Goal: Task Accomplishment & Management: Complete application form

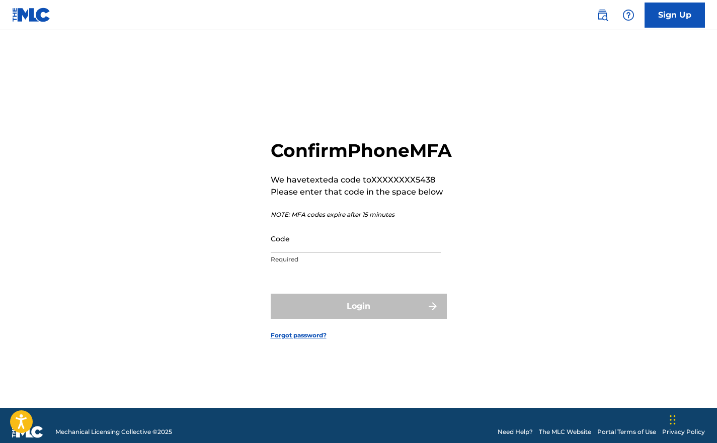
click at [309, 244] on input "Code" at bounding box center [356, 239] width 170 height 29
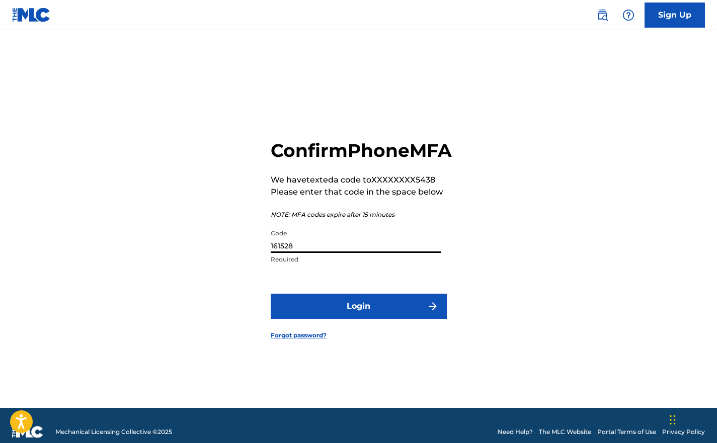
type input "161528"
click at [350, 319] on button "Login" at bounding box center [359, 306] width 176 height 25
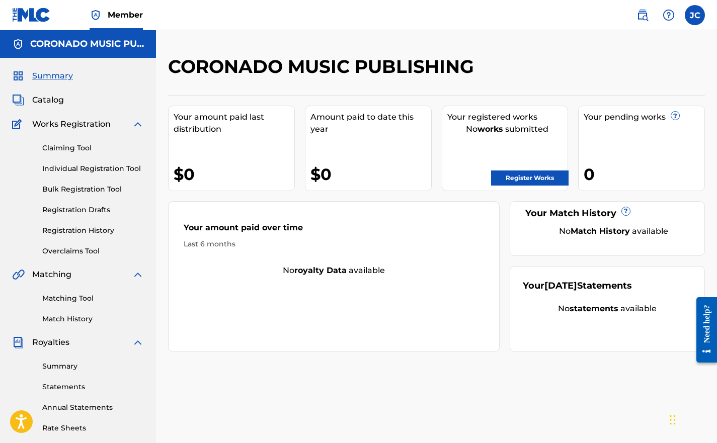
click at [689, 24] on div "JC [PERSON_NAME] [EMAIL_ADDRESS][DOMAIN_NAME] Notification Preferences Profile …" at bounding box center [666, 15] width 79 height 20
click at [691, 20] on label at bounding box center [695, 15] width 20 height 20
click at [695, 15] on input "[PERSON_NAME] [EMAIL_ADDRESS][DOMAIN_NAME] Notification Preferences Profile Log…" at bounding box center [695, 15] width 0 height 0
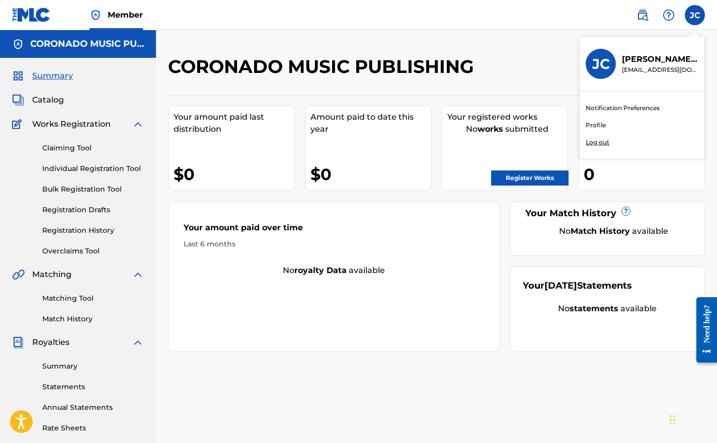
click at [334, 27] on nav "Member JC [PERSON_NAME] [EMAIL_ADDRESS][DOMAIN_NAME] Notification Preferences P…" at bounding box center [358, 15] width 717 height 30
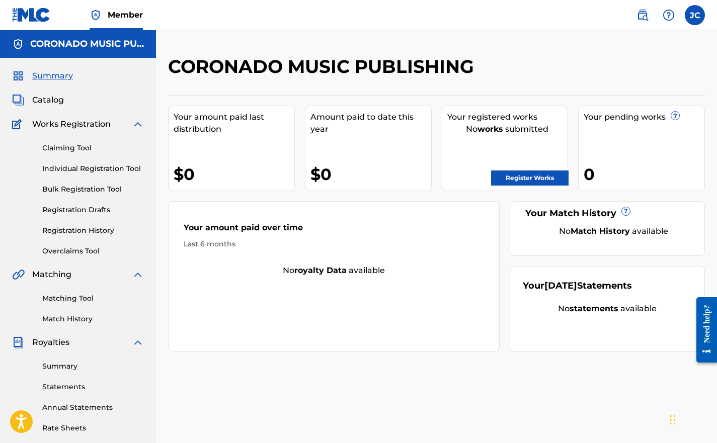
click at [51, 174] on link "Individual Registration Tool" at bounding box center [93, 169] width 102 height 11
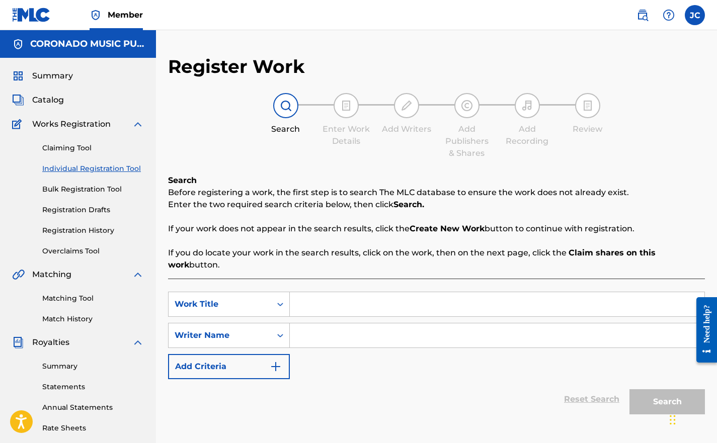
click at [57, 234] on link "Registration History" at bounding box center [93, 231] width 102 height 11
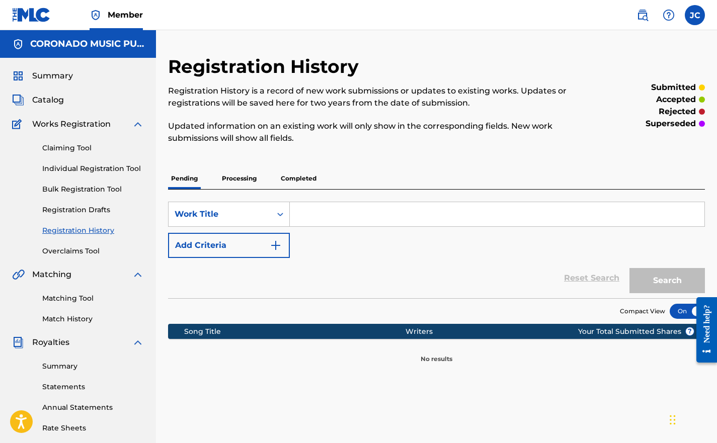
click at [311, 177] on p "Completed" at bounding box center [299, 178] width 42 height 21
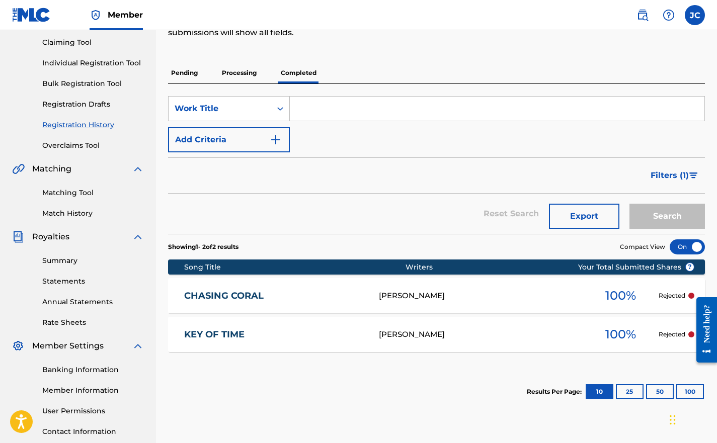
scroll to position [142, 0]
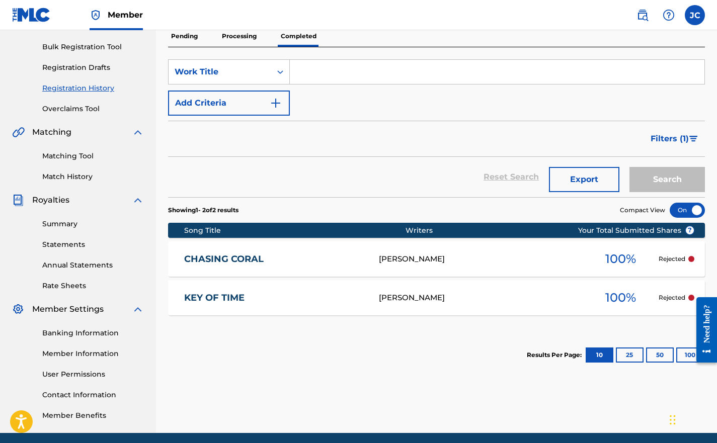
click at [229, 298] on link "KEY OF TIME" at bounding box center [274, 298] width 181 height 12
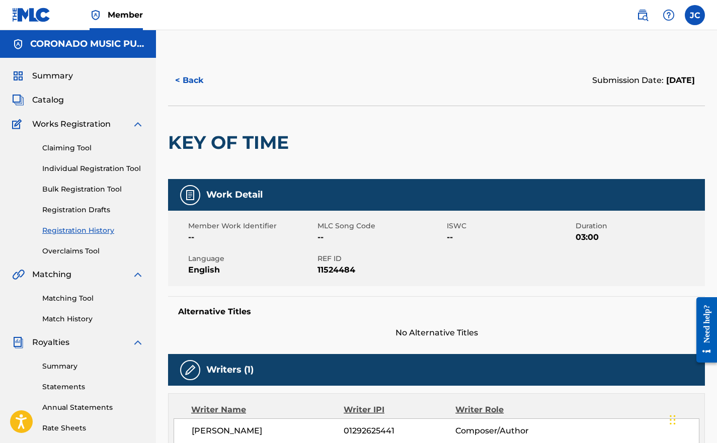
click at [41, 107] on div "Summary Catalog Works Registration Claiming Tool Individual Registration Tool B…" at bounding box center [78, 317] width 156 height 518
click at [67, 205] on link "Registration Drafts" at bounding box center [93, 210] width 102 height 11
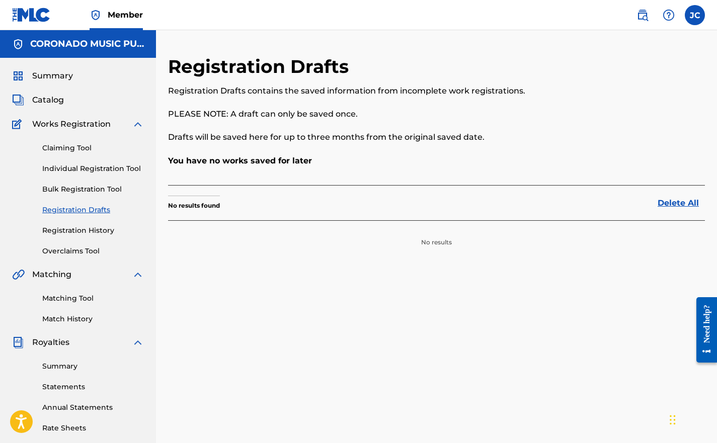
click at [48, 99] on span "Catalog" at bounding box center [48, 100] width 32 height 12
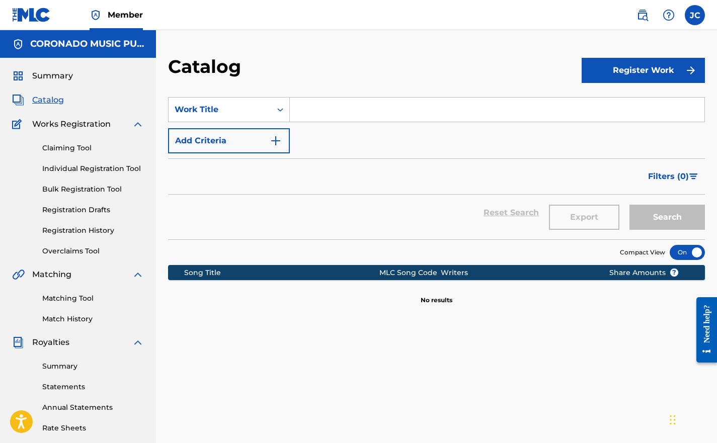
click at [644, 67] on button "Register Work" at bounding box center [643, 70] width 123 height 25
click at [548, 80] on div "Catalog" at bounding box center [375, 70] width 414 height 30
click at [257, 112] on div "Work Title" at bounding box center [220, 110] width 91 height 12
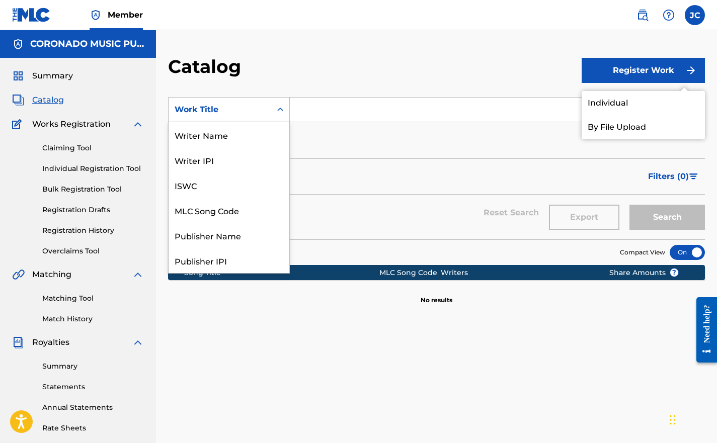
scroll to position [151, 0]
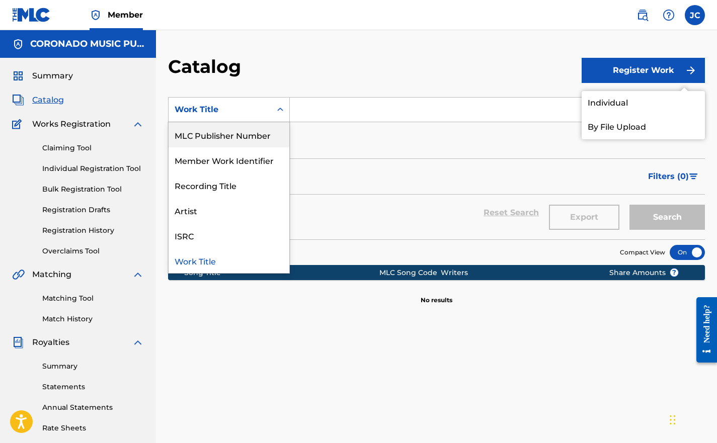
click at [267, 66] on div "Catalog" at bounding box center [375, 70] width 414 height 30
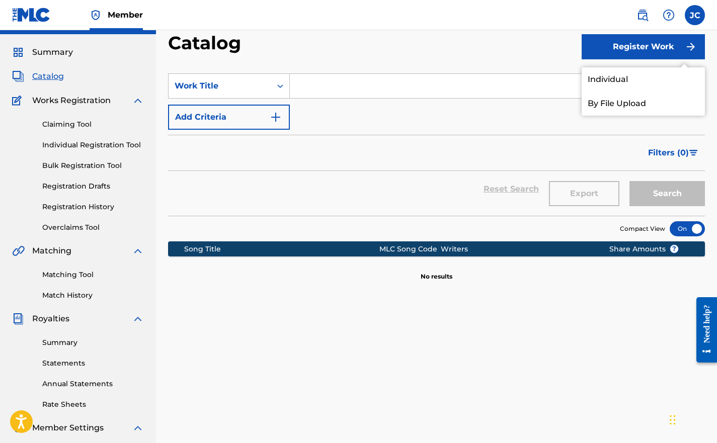
scroll to position [0, 0]
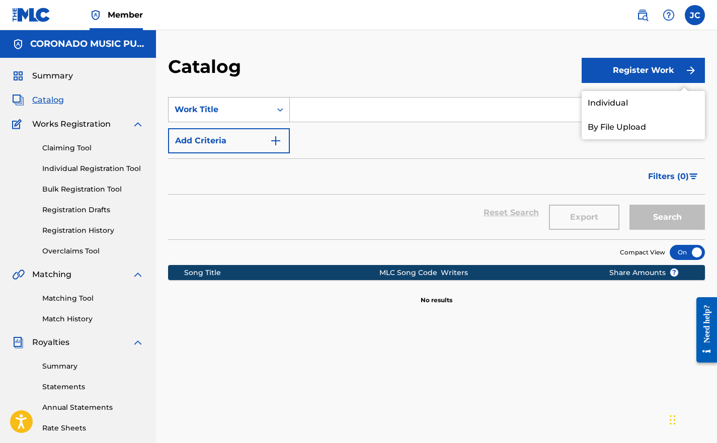
click at [210, 114] on div "Work Title" at bounding box center [220, 110] width 91 height 12
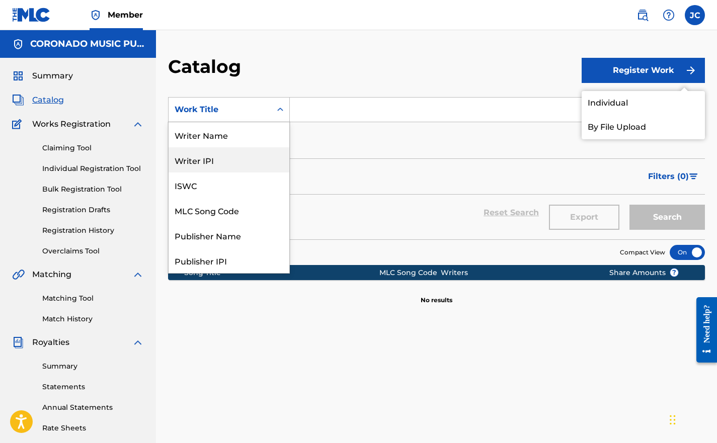
click at [295, 47] on div "Catalog Register Work Individual By File Upload SearchWithCriteriacf6d721f-e784…" at bounding box center [436, 303] width 561 height 546
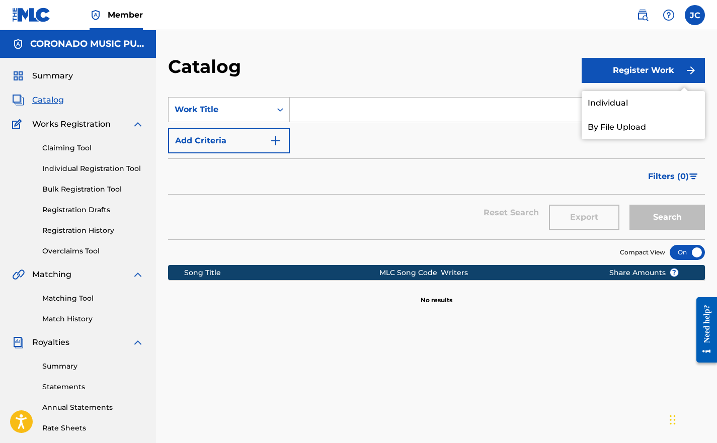
click at [66, 122] on span "Works Registration" at bounding box center [71, 124] width 79 height 12
click at [67, 141] on div "Claiming Tool Individual Registration Tool Bulk Registration Tool Registration …" at bounding box center [78, 193] width 132 height 126
click at [67, 148] on link "Claiming Tool" at bounding box center [93, 148] width 102 height 11
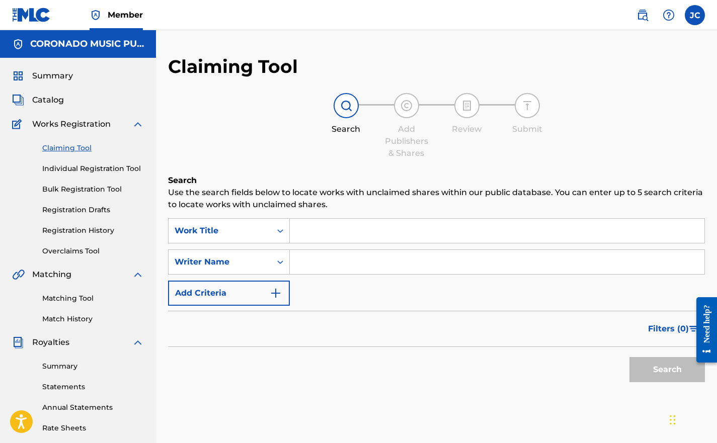
click at [73, 173] on link "Individual Registration Tool" at bounding box center [93, 169] width 102 height 11
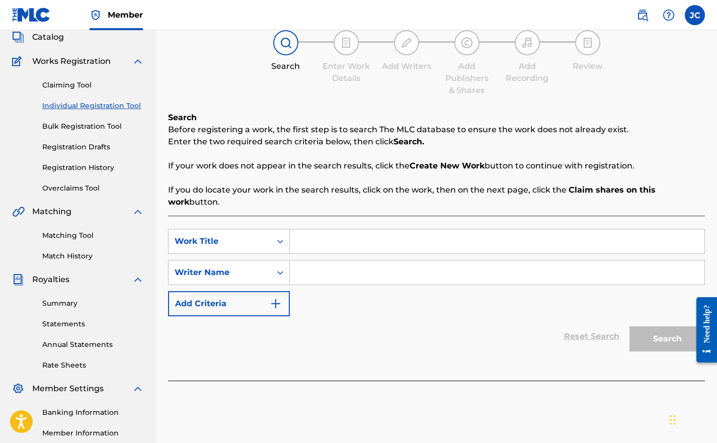
scroll to position [64, 0]
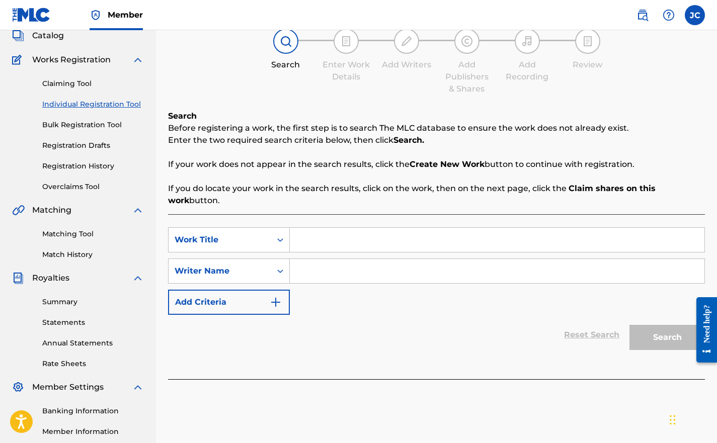
click at [444, 166] on strong "Create New Work" at bounding box center [447, 165] width 75 height 10
click at [295, 235] on input "Search Form" at bounding box center [497, 240] width 415 height 24
click at [280, 236] on icon "Search Form" at bounding box center [280, 240] width 10 height 10
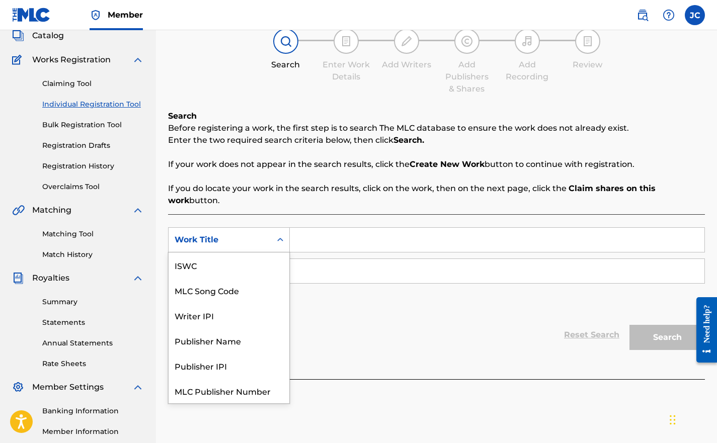
scroll to position [25, 0]
click at [299, 242] on input "Search Form" at bounding box center [497, 240] width 415 height 24
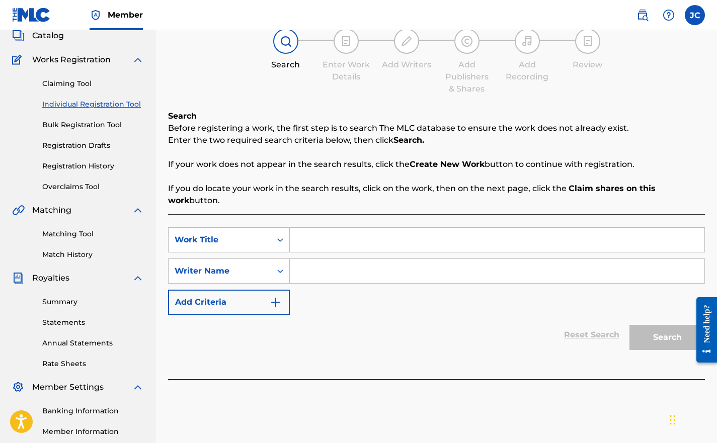
click at [299, 242] on input "Search Form" at bounding box center [497, 240] width 415 height 24
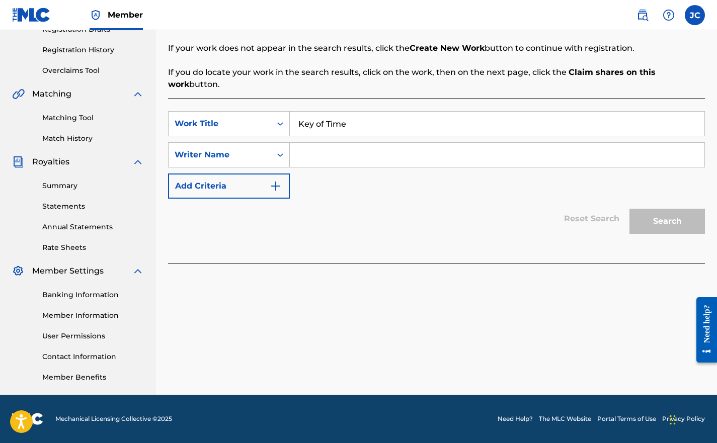
type input "Key of Time"
click at [222, 183] on button "Add Criteria" at bounding box center [229, 186] width 122 height 25
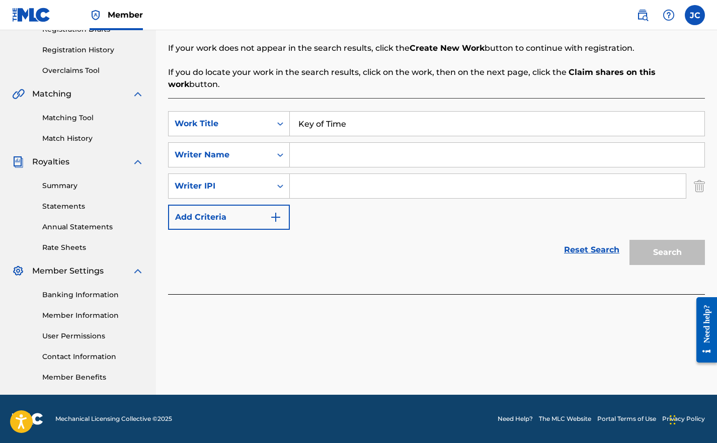
click at [348, 238] on div "Reset Search Search" at bounding box center [436, 250] width 537 height 40
click at [572, 250] on link "Reset Search" at bounding box center [591, 250] width 65 height 22
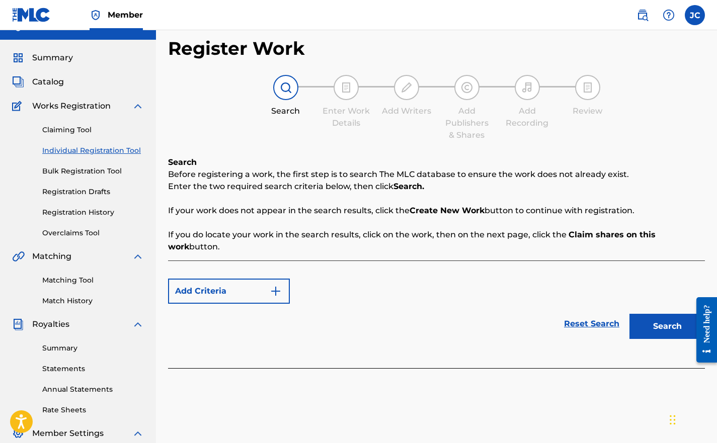
scroll to position [18, 0]
click at [332, 101] on div "Enter Work Details" at bounding box center [346, 103] width 50 height 54
click at [644, 323] on button "Search" at bounding box center [668, 327] width 76 height 25
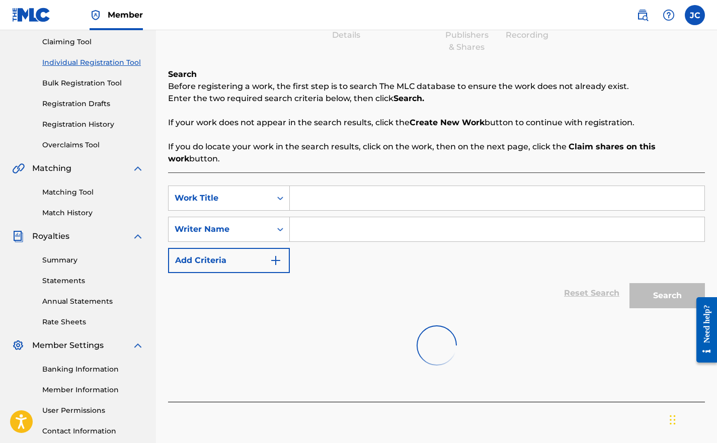
scroll to position [132, 0]
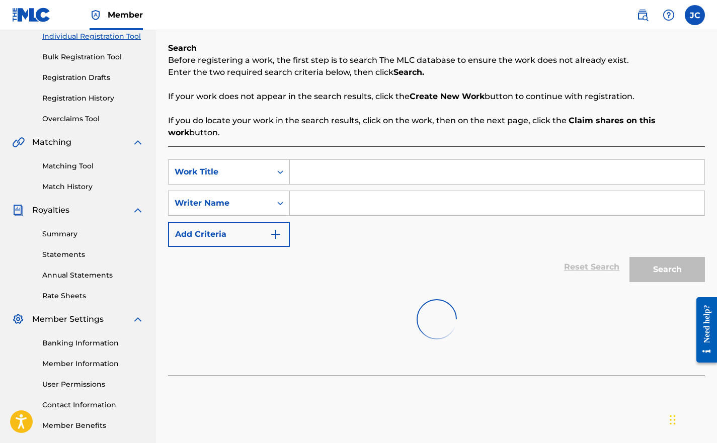
click at [335, 178] on input "Search Form" at bounding box center [497, 172] width 415 height 24
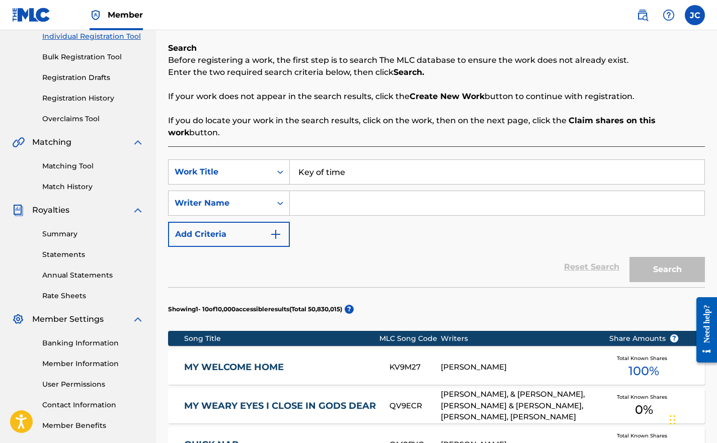
type input "Key of time"
click at [316, 208] on input "Search Form" at bounding box center [497, 203] width 415 height 24
type input "Coronado"
click at [630, 257] on button "Search" at bounding box center [668, 269] width 76 height 25
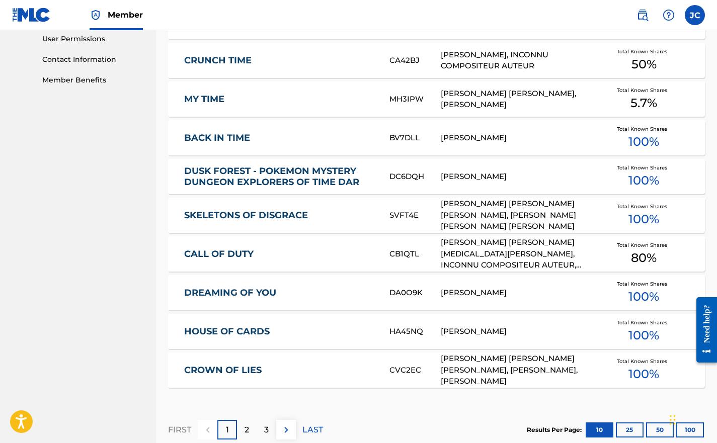
scroll to position [599, 0]
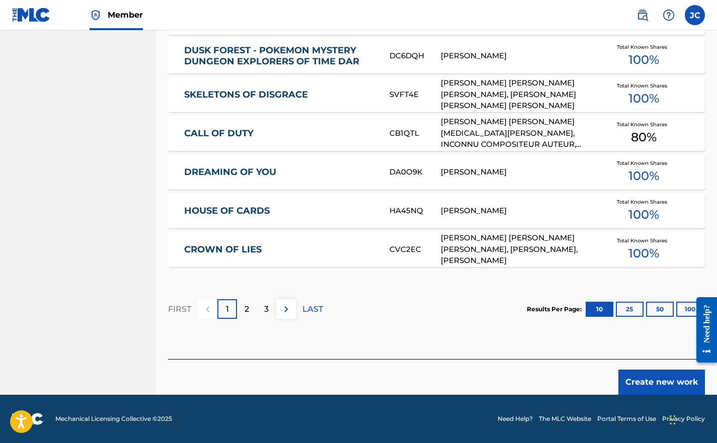
click at [646, 376] on button "Create new work" at bounding box center [662, 382] width 87 height 25
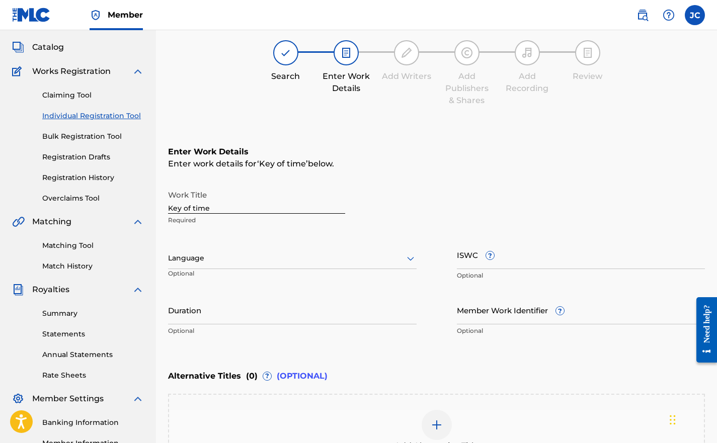
scroll to position [52, 0]
click at [176, 310] on input "Duration" at bounding box center [292, 310] width 249 height 29
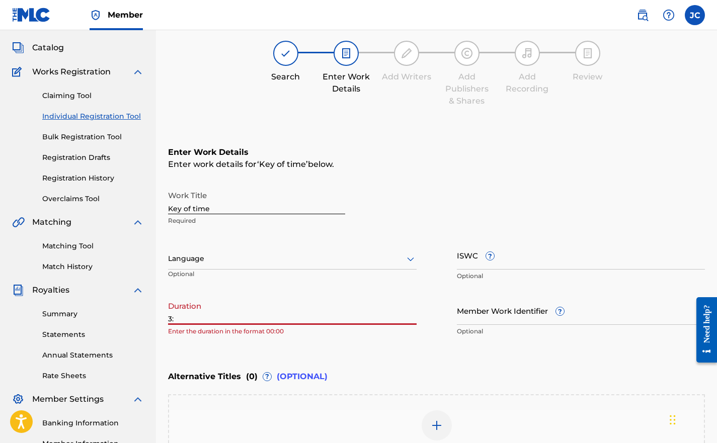
type input "3"
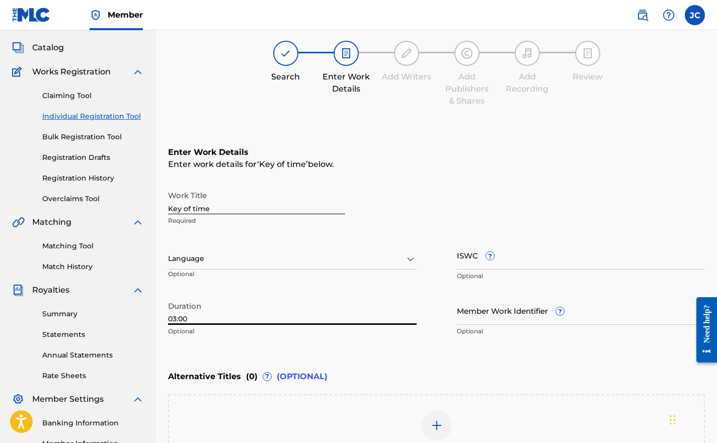
type input "03:00"
click at [185, 264] on div at bounding box center [292, 259] width 249 height 13
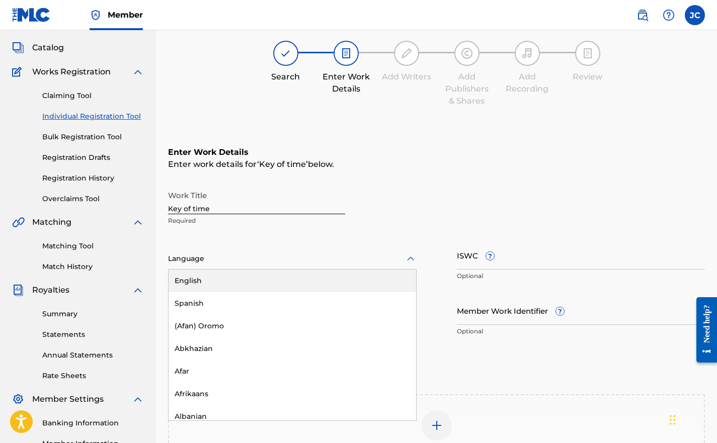
click at [182, 282] on div "English" at bounding box center [293, 281] width 248 height 23
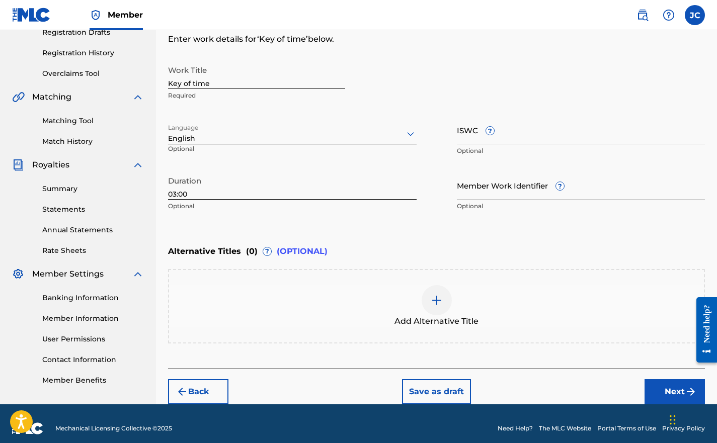
scroll to position [187, 0]
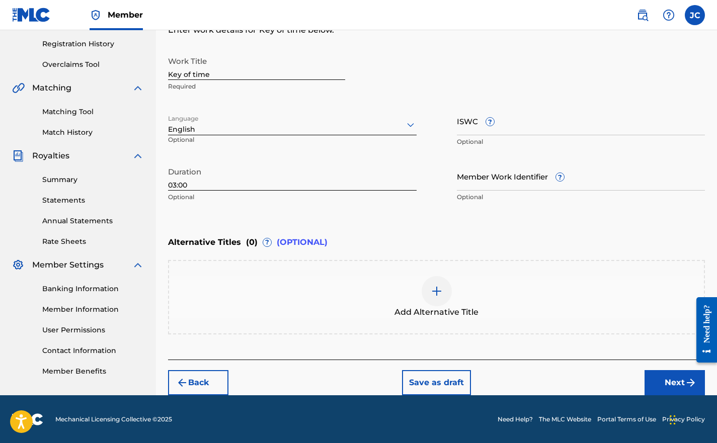
click at [660, 383] on button "Next" at bounding box center [675, 382] width 60 height 25
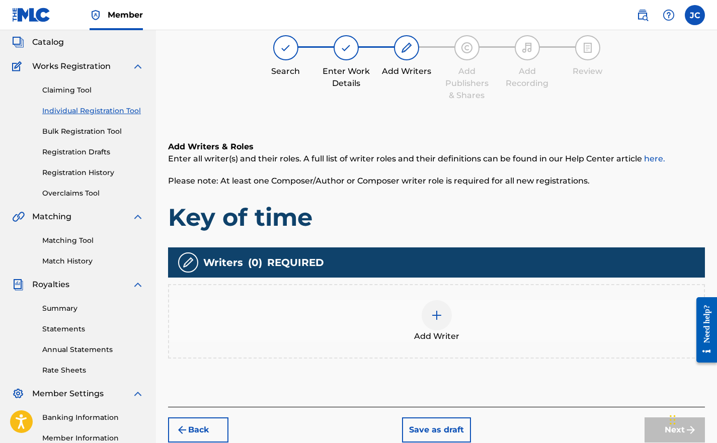
scroll to position [58, 0]
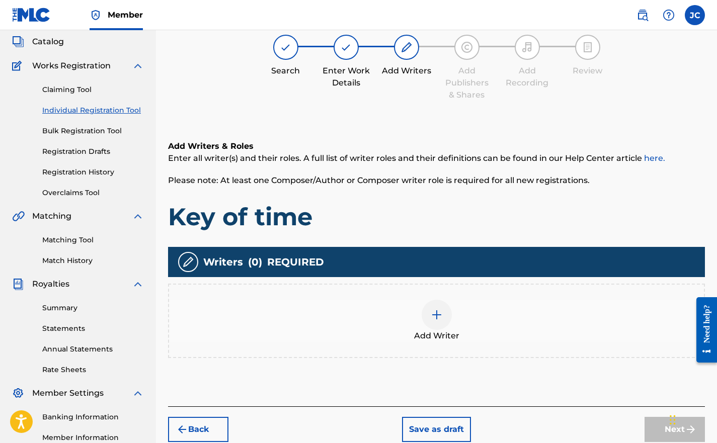
click at [432, 318] on img at bounding box center [437, 315] width 12 height 12
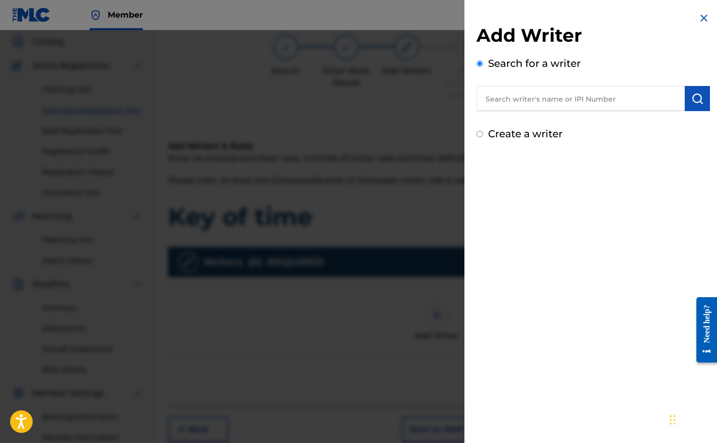
click at [509, 101] on input "text" at bounding box center [581, 98] width 208 height 25
paste input "01295920521"
type input "01295920521"
click at [693, 98] on img "submit" at bounding box center [698, 99] width 12 height 12
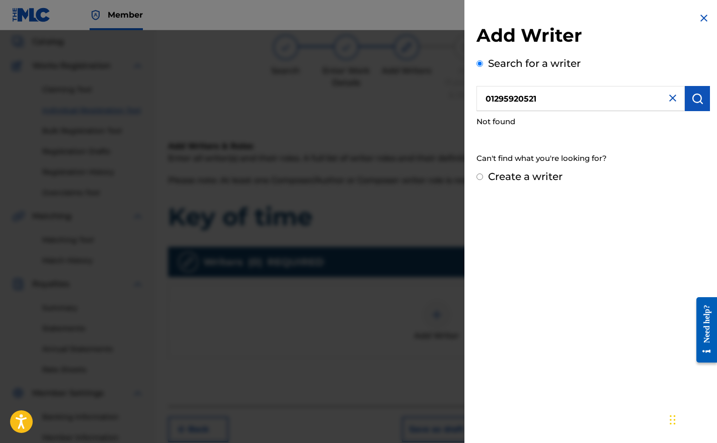
click at [668, 99] on img at bounding box center [673, 98] width 12 height 12
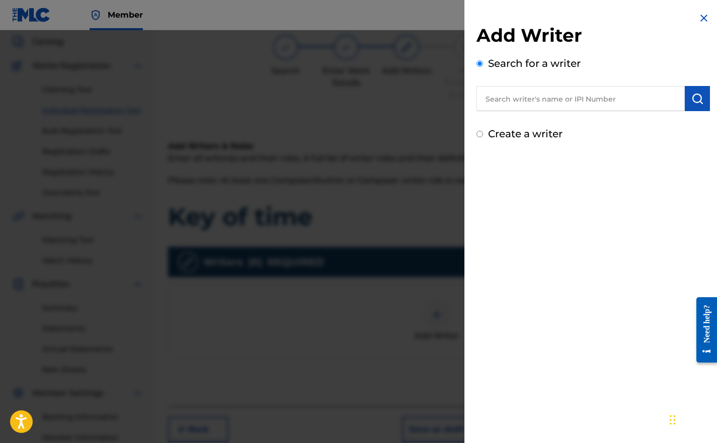
click at [565, 93] on input "text" at bounding box center [581, 98] width 208 height 25
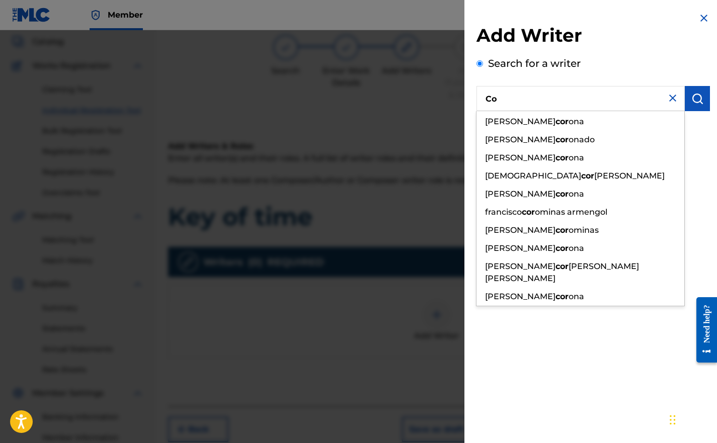
type input "C"
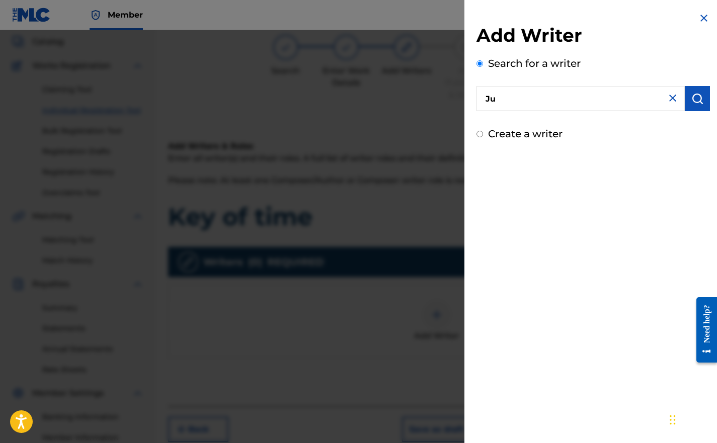
type input "J"
type input "C"
click at [479, 134] on input "Create a writer" at bounding box center [480, 134] width 7 height 7
radio input "false"
radio input "true"
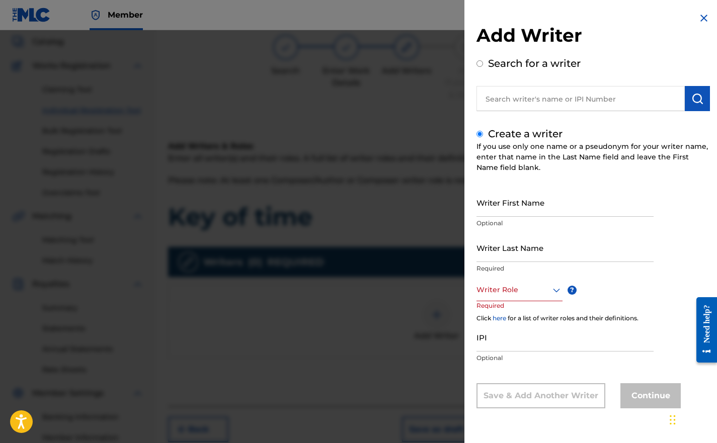
click at [488, 198] on input "Writer First Name" at bounding box center [565, 202] width 177 height 29
type input "[PERSON_NAME]"
click at [489, 250] on input "Writer Last Name" at bounding box center [565, 248] width 177 height 29
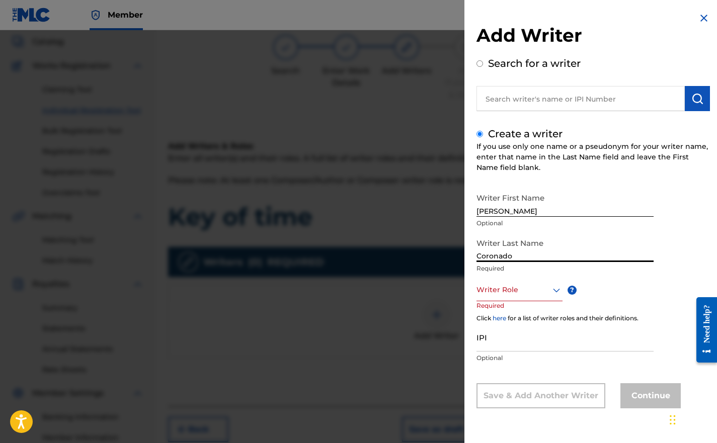
type input "Coronado"
click at [494, 293] on div at bounding box center [520, 290] width 86 height 13
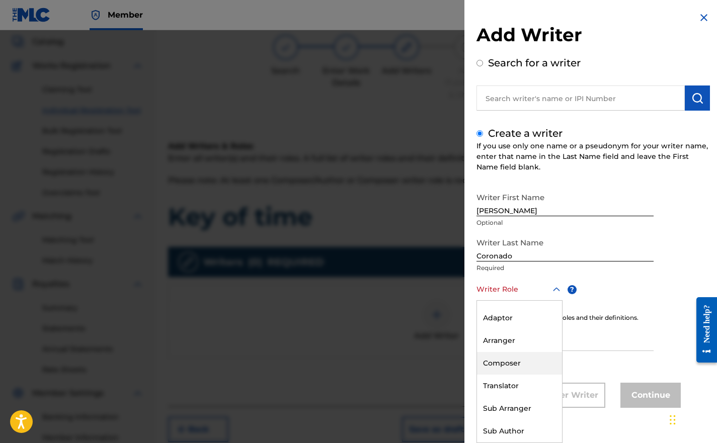
scroll to position [0, 0]
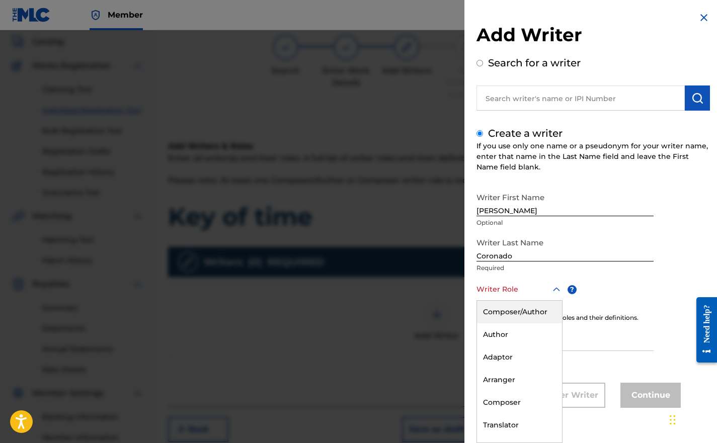
click at [494, 311] on div "Composer/Author" at bounding box center [519, 312] width 85 height 23
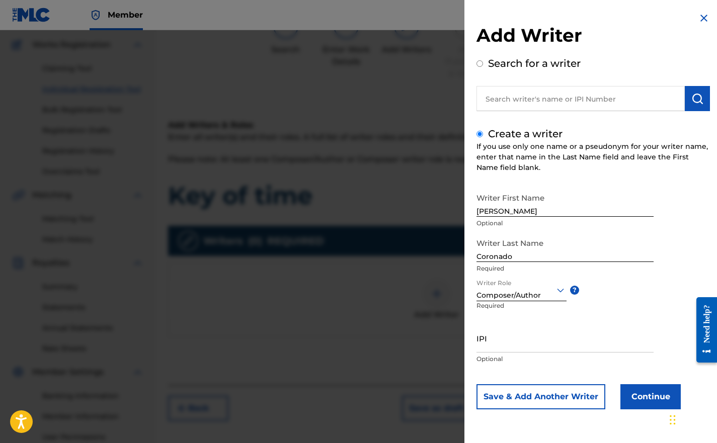
scroll to position [89, 0]
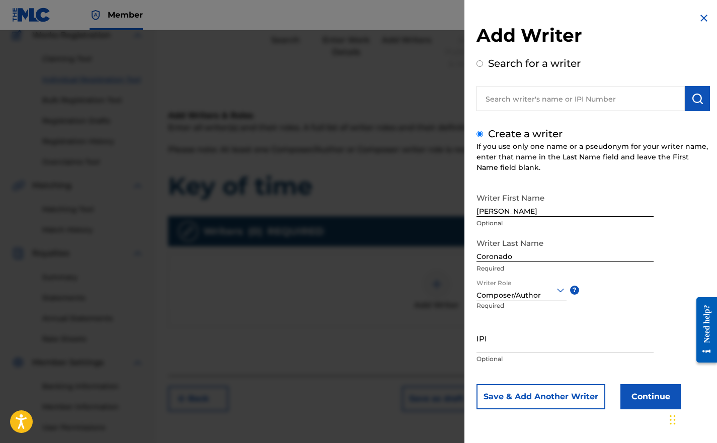
click at [485, 342] on input "IPI" at bounding box center [565, 338] width 177 height 29
click at [629, 394] on button "Continue" at bounding box center [651, 397] width 60 height 25
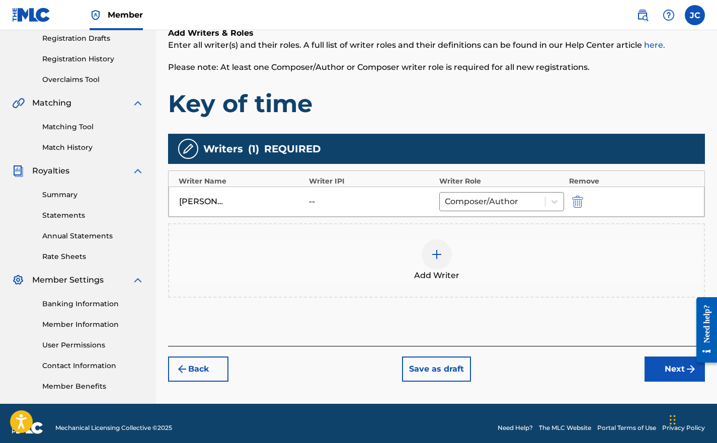
scroll to position [181, 0]
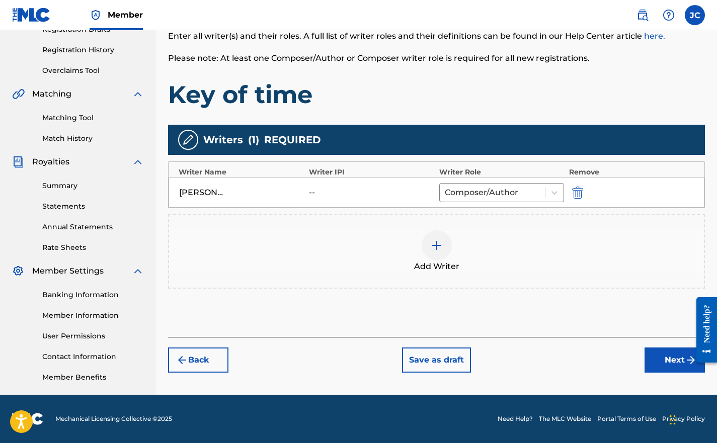
click at [661, 361] on button "Next" at bounding box center [675, 360] width 60 height 25
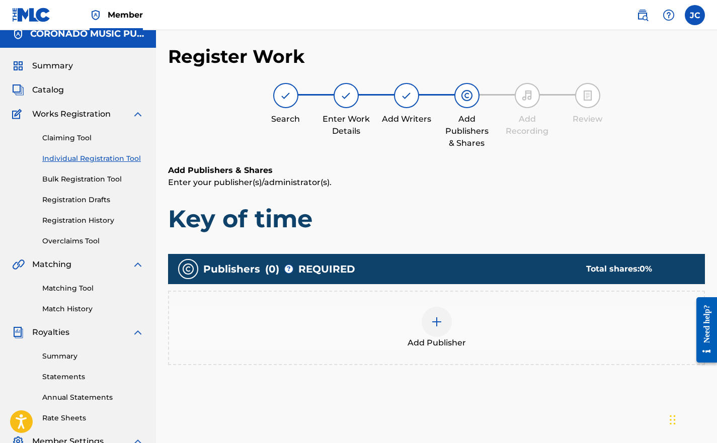
scroll to position [10, 0]
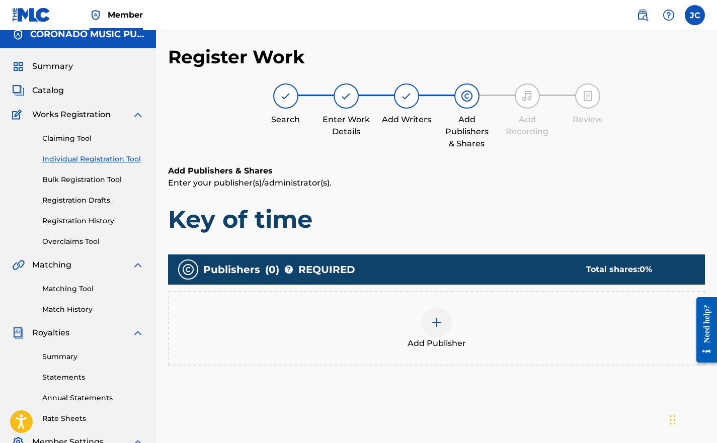
click at [406, 96] on img at bounding box center [407, 96] width 12 height 12
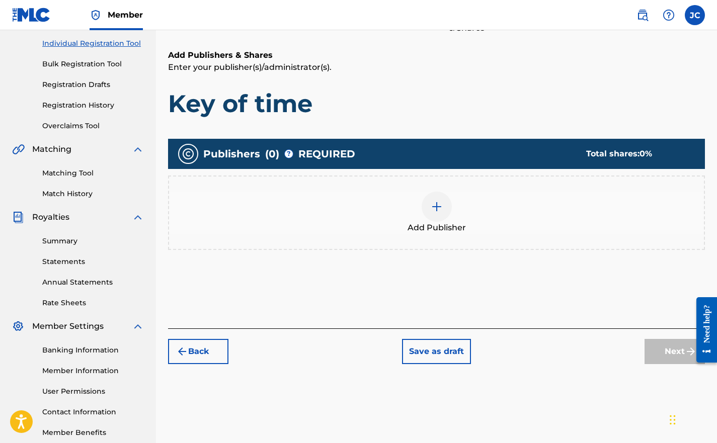
scroll to position [126, 0]
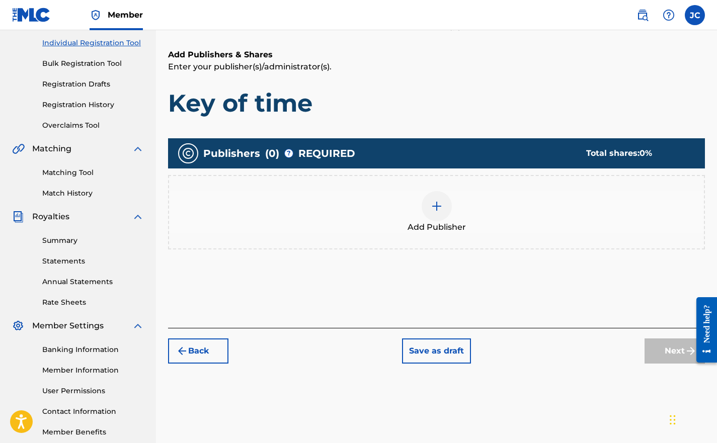
click at [183, 350] on img "submit" at bounding box center [182, 351] width 12 height 12
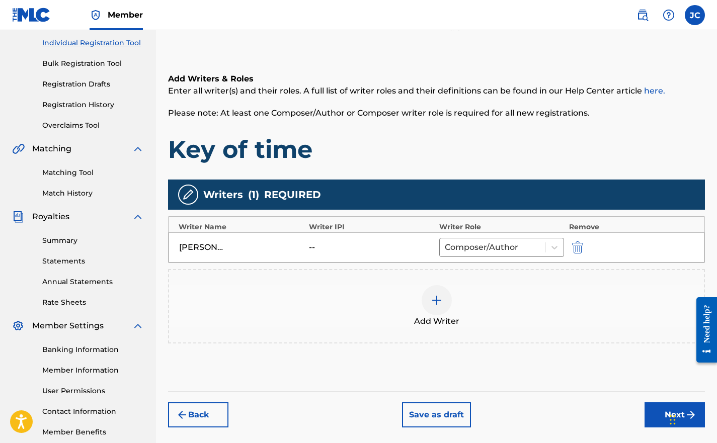
click at [341, 225] on div "Writer IPI" at bounding box center [371, 227] width 125 height 11
click at [357, 246] on div "--" at bounding box center [371, 248] width 125 height 12
click at [313, 252] on div "--" at bounding box center [331, 248] width 45 height 12
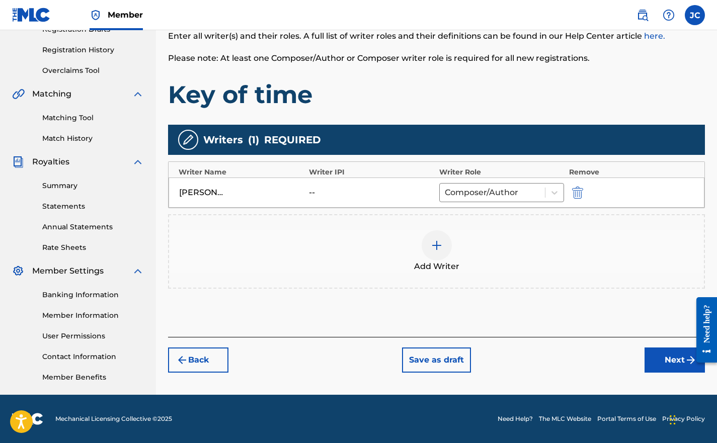
scroll to position [131, 0]
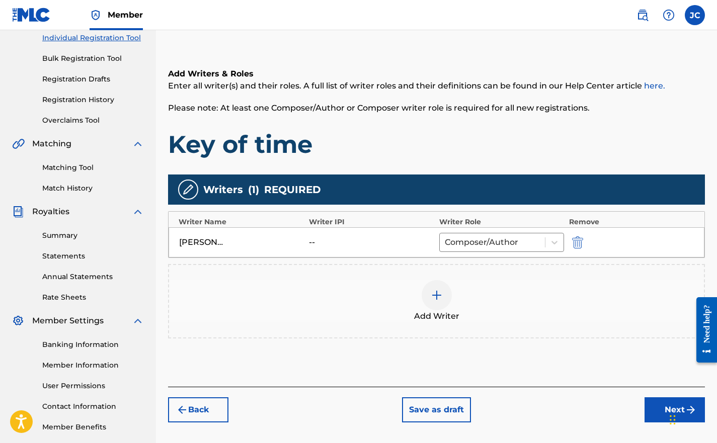
click at [198, 221] on div "Writer Name" at bounding box center [241, 222] width 125 height 11
click at [579, 241] on img "submit" at bounding box center [577, 243] width 11 height 12
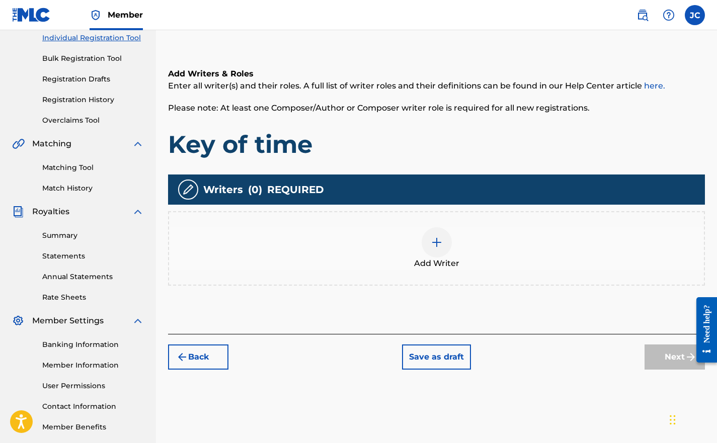
click at [440, 248] on img at bounding box center [437, 243] width 12 height 12
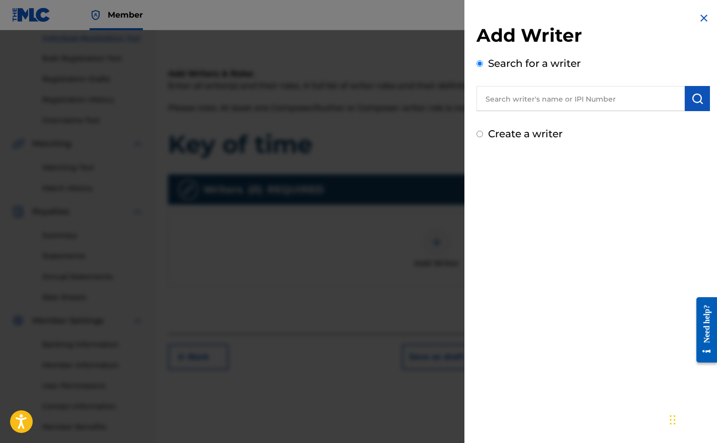
click at [481, 133] on input "Create a writer" at bounding box center [480, 134] width 7 height 7
radio input "false"
radio input "true"
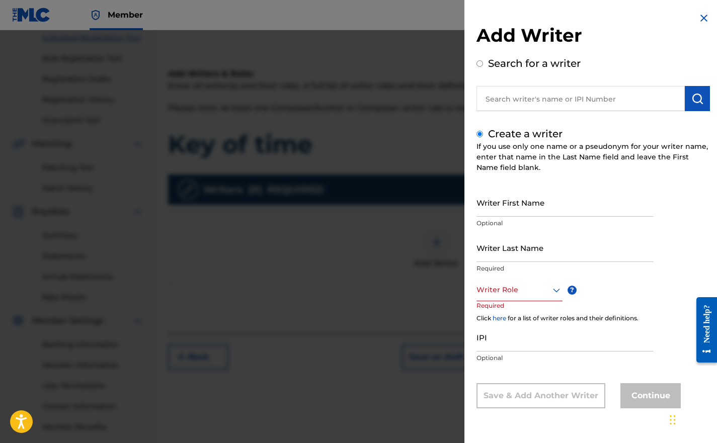
click at [480, 292] on div at bounding box center [520, 290] width 86 height 13
click at [480, 312] on div "Composer/Author" at bounding box center [519, 312] width 85 height 23
click at [479, 339] on input "IPI" at bounding box center [565, 338] width 177 height 29
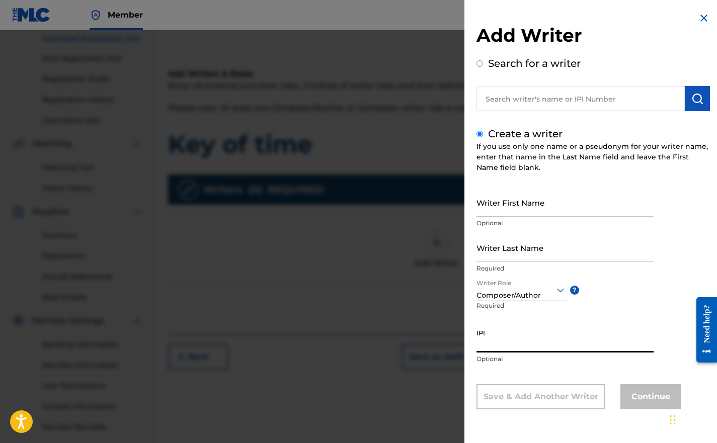
paste input "01292625441"
type input "01292625441"
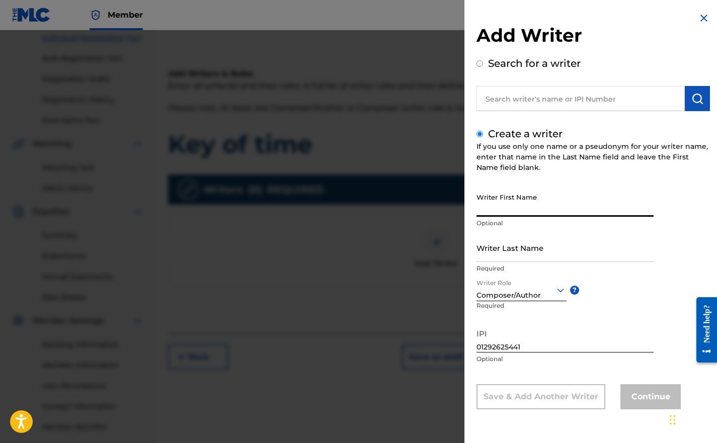
click at [495, 204] on input "Writer First Name" at bounding box center [565, 202] width 177 height 29
type input "[PERSON_NAME]"
click at [488, 247] on input "Writer Last Name" at bounding box center [565, 248] width 177 height 29
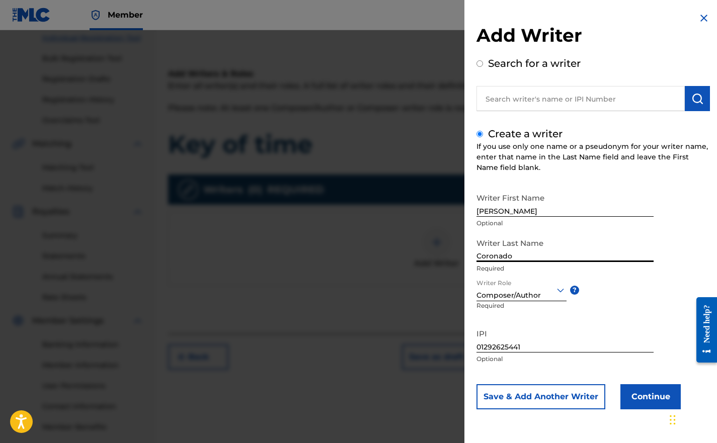
type input "Coronado"
click at [640, 393] on button "Continue" at bounding box center [651, 397] width 60 height 25
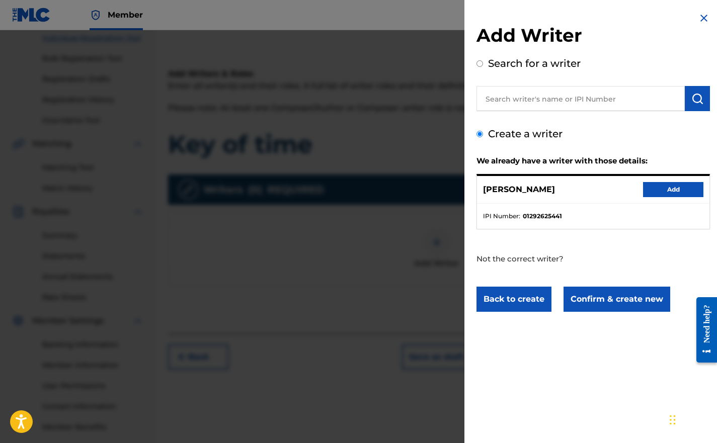
click at [652, 188] on button "Add" at bounding box center [673, 189] width 60 height 15
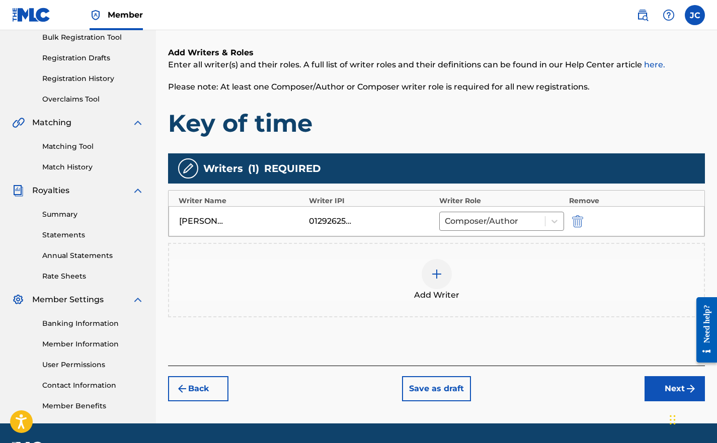
scroll to position [153, 0]
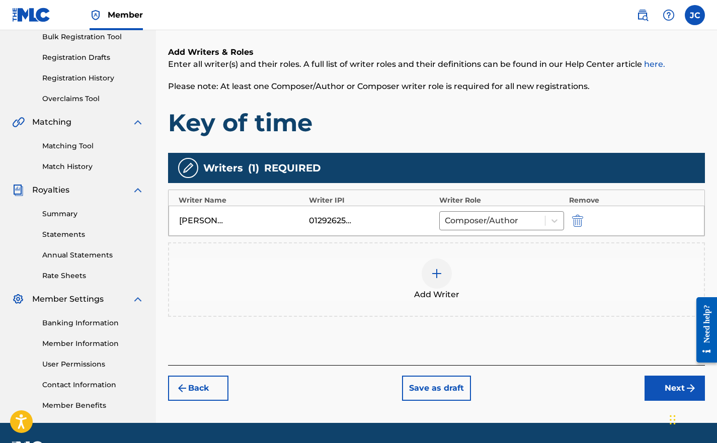
click at [663, 381] on button "Next" at bounding box center [675, 388] width 60 height 25
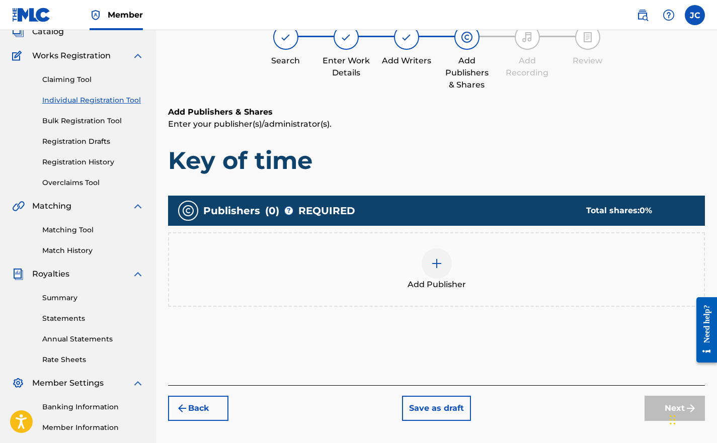
scroll to position [45, 0]
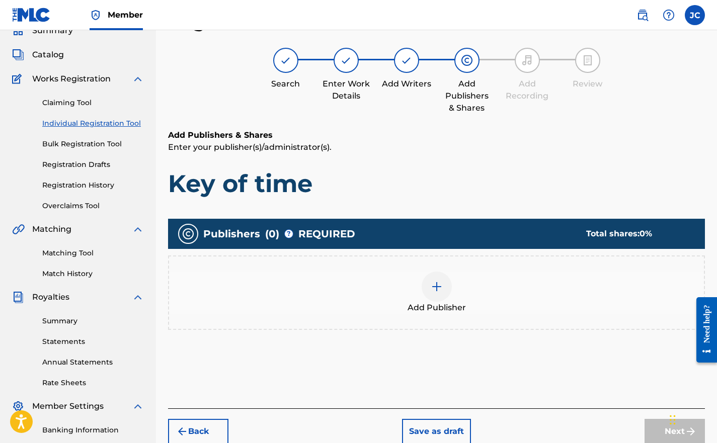
click at [423, 298] on div "Add Publisher" at bounding box center [436, 293] width 535 height 42
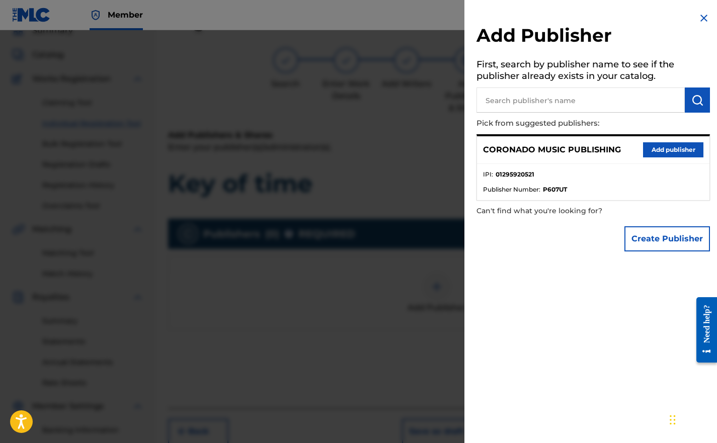
click at [646, 152] on button "Add publisher" at bounding box center [673, 149] width 60 height 15
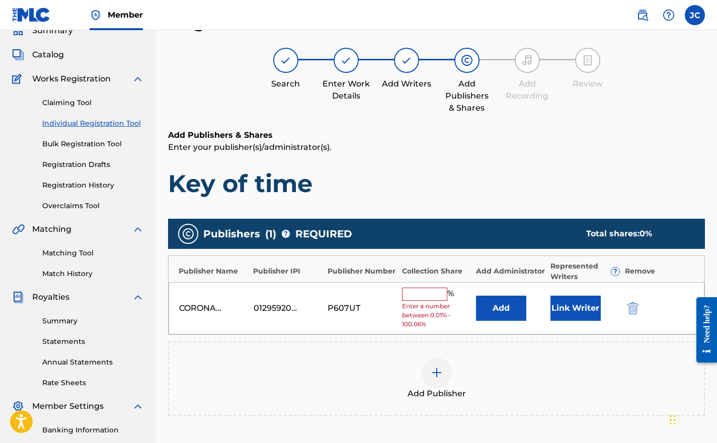
click at [412, 292] on input "text" at bounding box center [424, 294] width 45 height 13
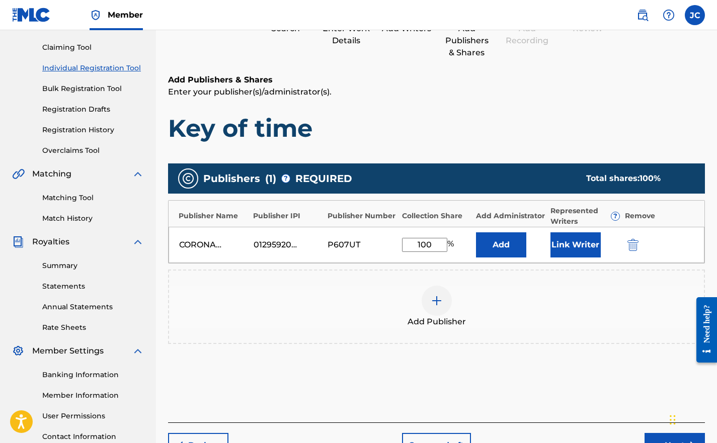
scroll to position [101, 0]
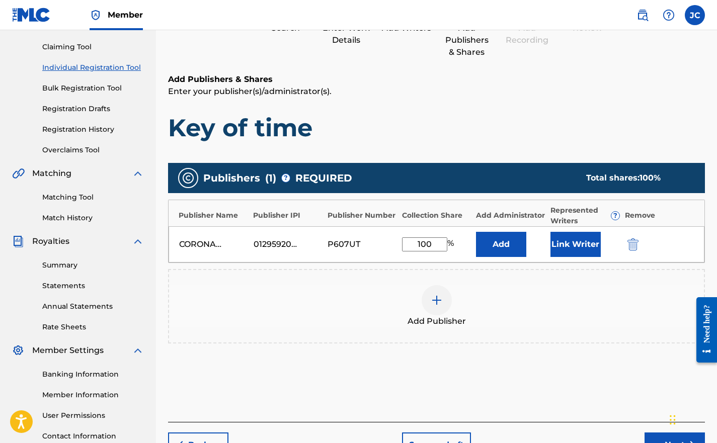
click at [400, 104] on div "Add Publishers & Shares Enter your publisher(s)/administrator(s). Key of time" at bounding box center [436, 107] width 537 height 69
click at [438, 243] on input "100" at bounding box center [424, 245] width 45 height 14
type input "1"
type input "5"
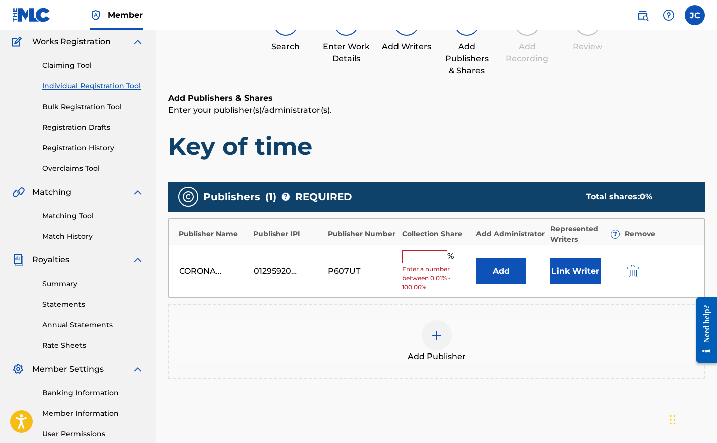
scroll to position [85, 0]
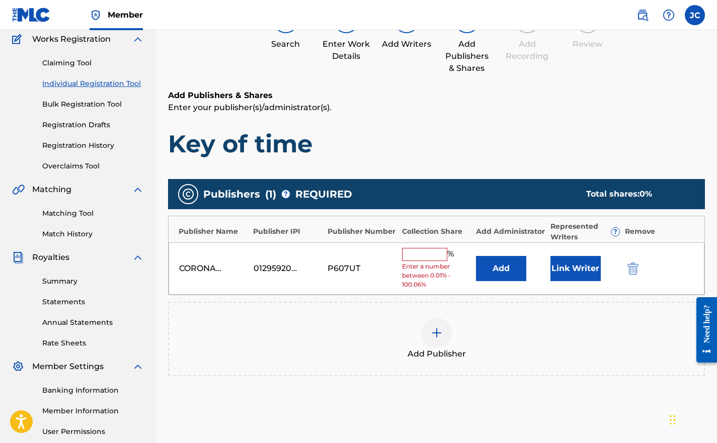
click at [420, 254] on input "text" at bounding box center [424, 254] width 45 height 13
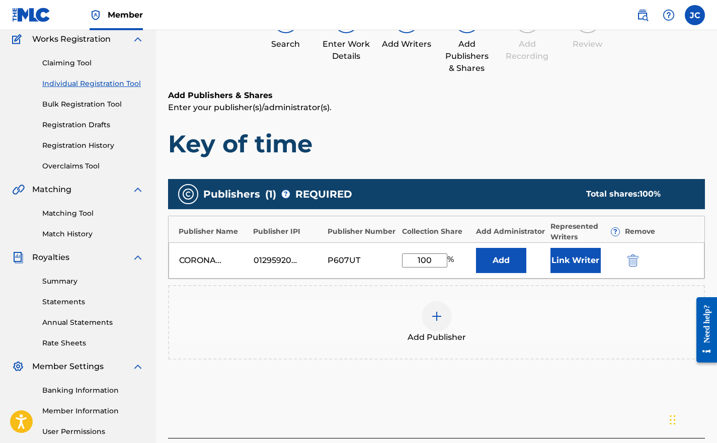
type input "100"
click at [439, 144] on h1 "Key of time" at bounding box center [436, 144] width 537 height 30
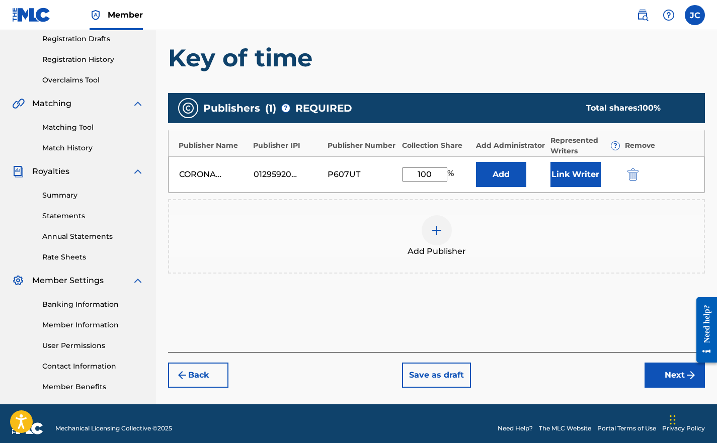
scroll to position [172, 0]
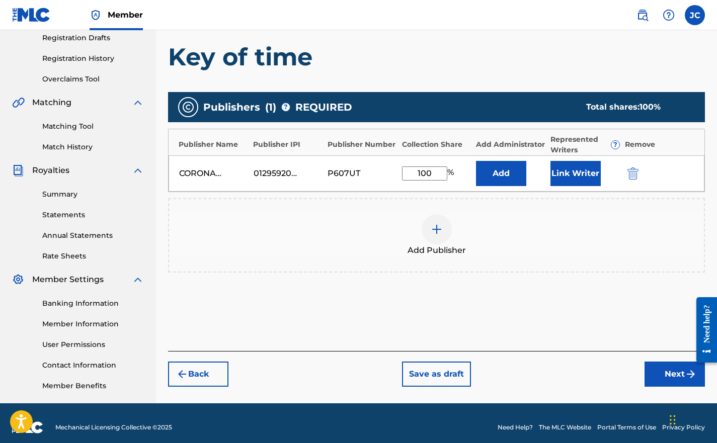
click at [664, 369] on button "Next" at bounding box center [675, 374] width 60 height 25
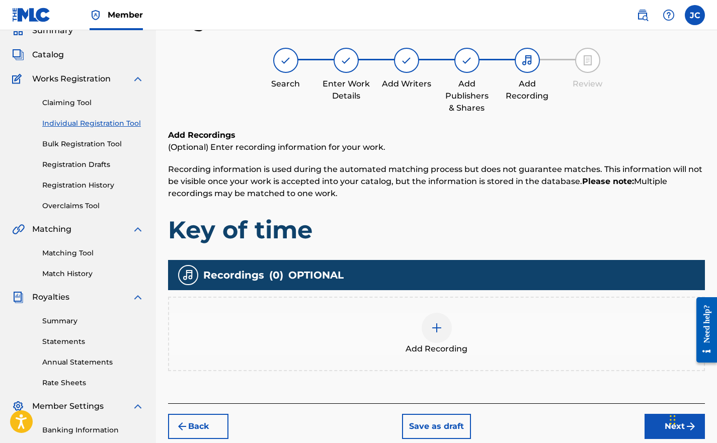
scroll to position [87, 0]
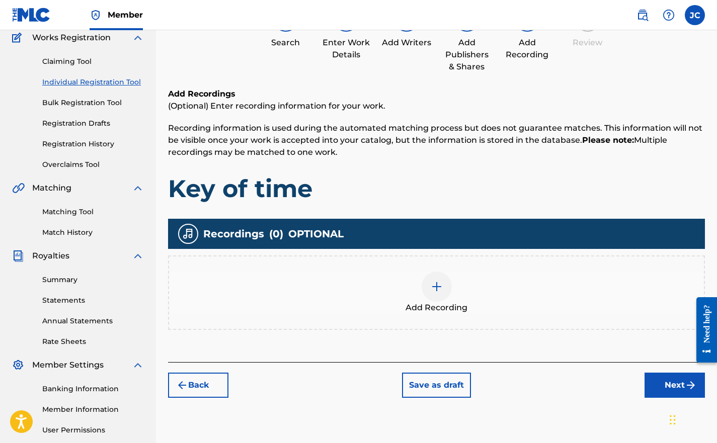
click at [428, 289] on div at bounding box center [437, 287] width 30 height 30
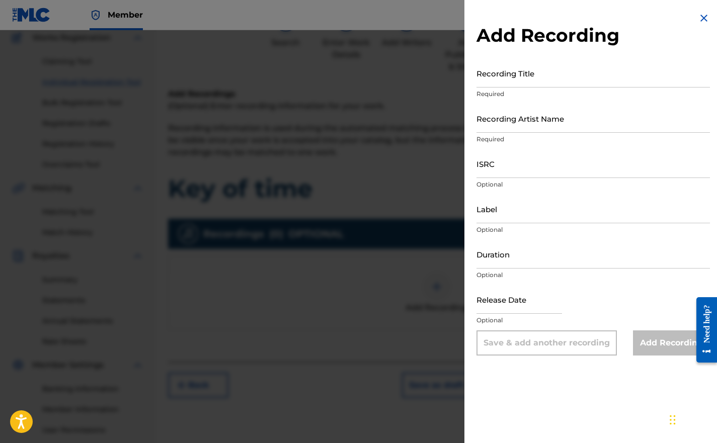
click at [491, 68] on input "Recording Title" at bounding box center [594, 73] width 234 height 29
type input "Key of Time"
click at [487, 118] on input "Recording Artist Name" at bounding box center [594, 118] width 234 height 29
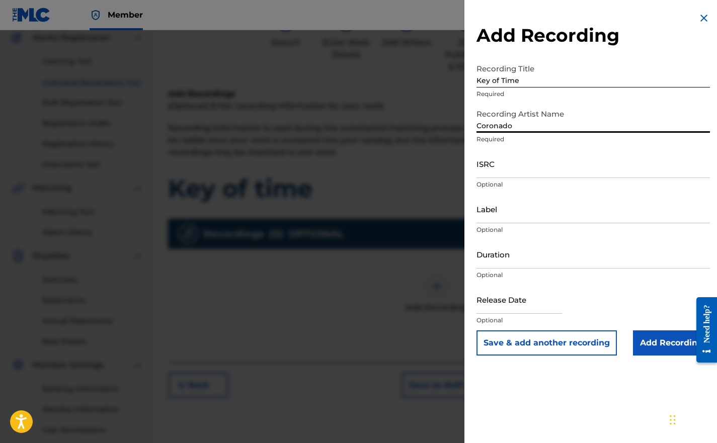
type input "Coronado"
click at [487, 168] on input "ISRC" at bounding box center [594, 164] width 234 height 29
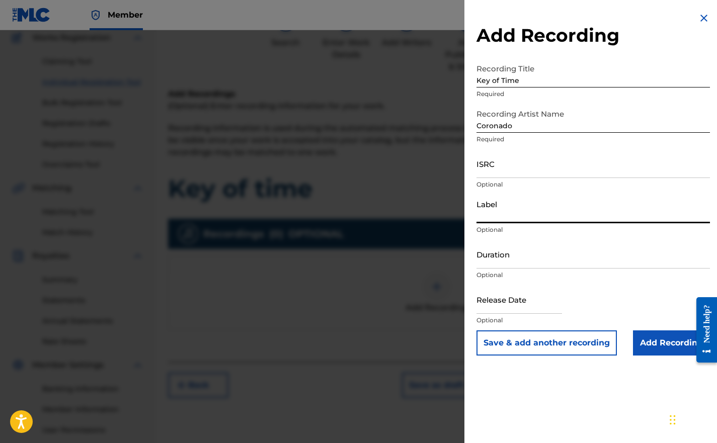
click at [486, 207] on input "Label" at bounding box center [594, 209] width 234 height 29
click at [459, 175] on div at bounding box center [358, 251] width 717 height 443
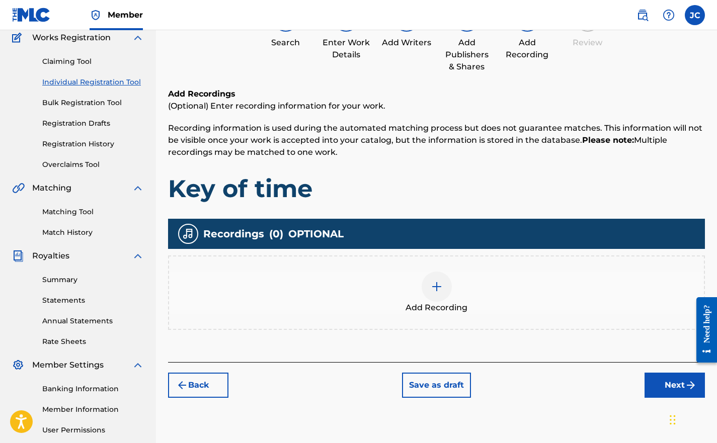
click at [448, 279] on div at bounding box center [437, 287] width 30 height 30
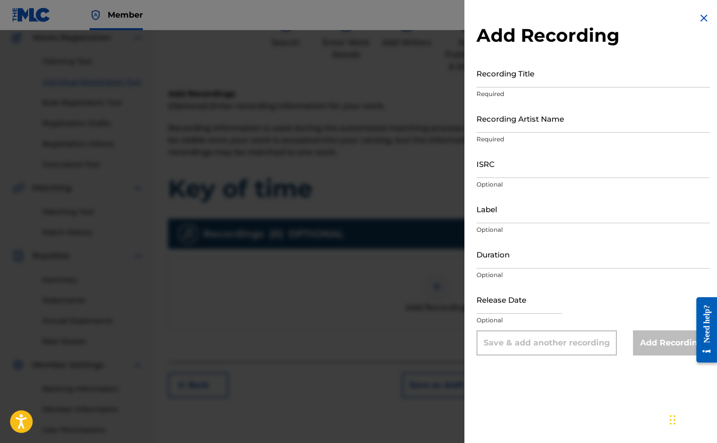
click at [490, 302] on input "text" at bounding box center [520, 299] width 86 height 29
select select "8"
select select "2025"
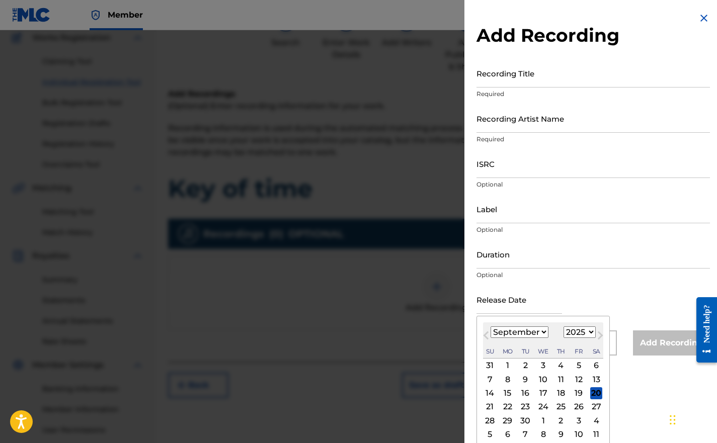
type input "[DATE]"
type input "Coronado Music Publishing"
type input "02:32"
select select "8"
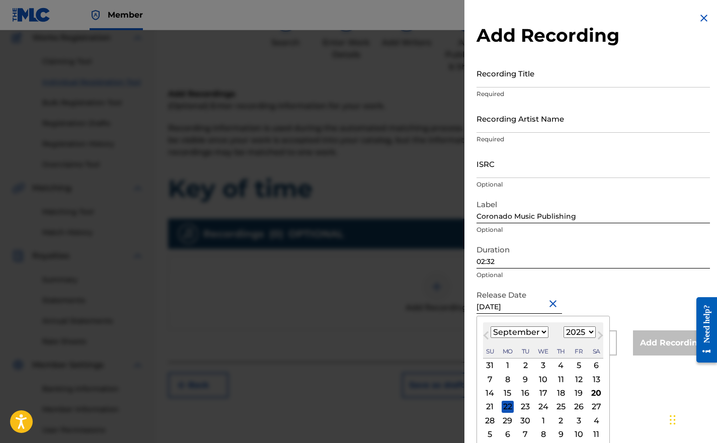
drag, startPoint x: 511, startPoint y: 307, endPoint x: 467, endPoint y: 306, distance: 44.8
click at [467, 306] on div "Add Recording Recording Title Required Recording Artist Name Required ISRC Opti…" at bounding box center [594, 184] width 258 height 368
type input "[DATE]"
select select "5"
type input "[DATE]"
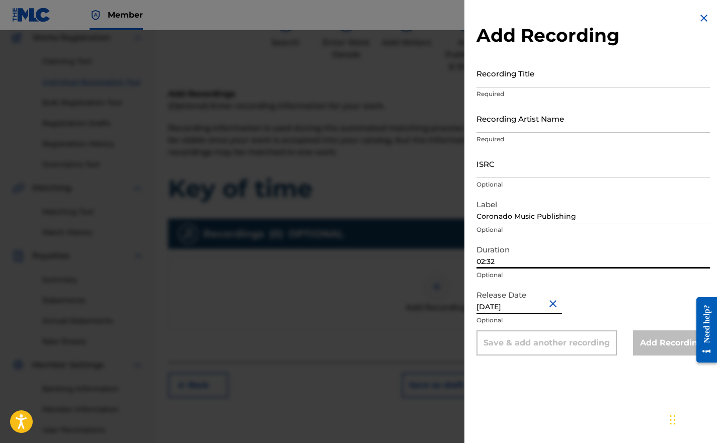
drag, startPoint x: 502, startPoint y: 258, endPoint x: 452, endPoint y: 253, distance: 50.5
click at [452, 253] on div "Add Recording Recording Title Required Recording Artist Name Required ISRC Opti…" at bounding box center [358, 236] width 717 height 413
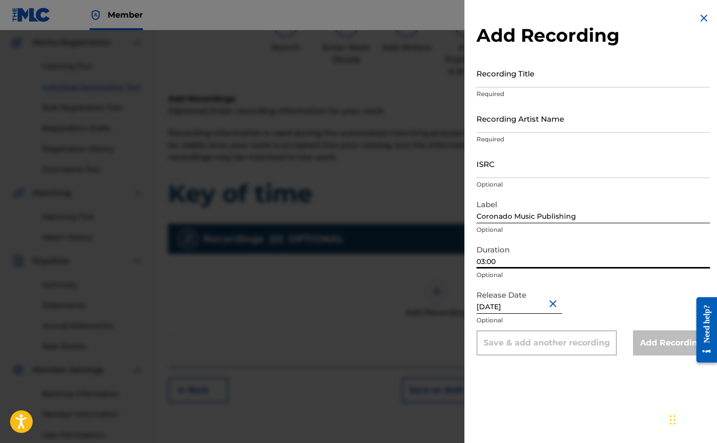
scroll to position [81, 0]
type input "03:00"
click at [503, 66] on input "Recording Title" at bounding box center [594, 73] width 234 height 29
type input "k"
type input "Key of Time"
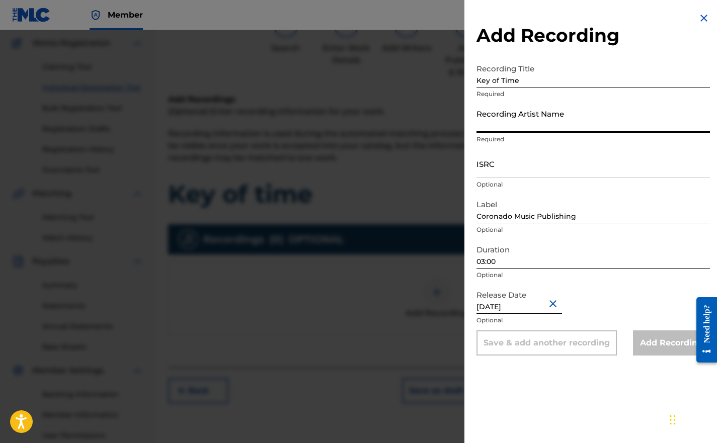
click at [486, 124] on input "Recording Artist Name" at bounding box center [594, 118] width 234 height 29
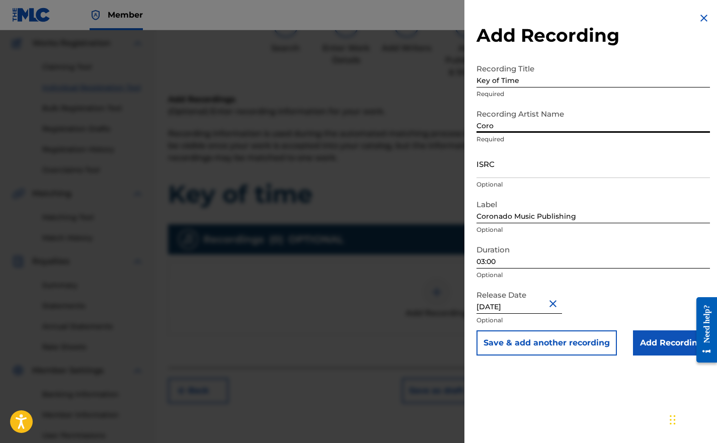
type input "Coronado"
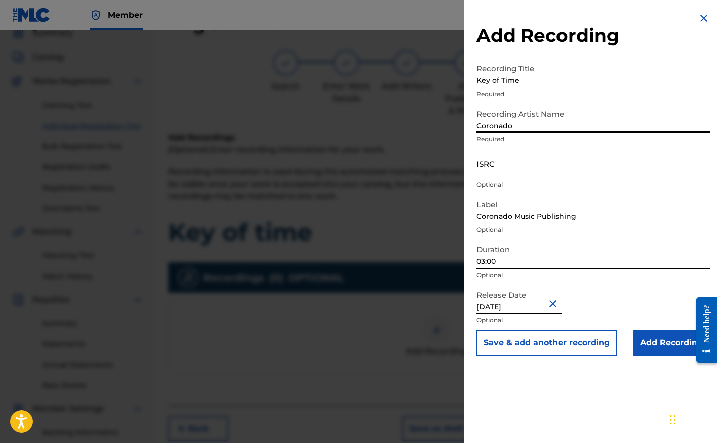
scroll to position [41, 0]
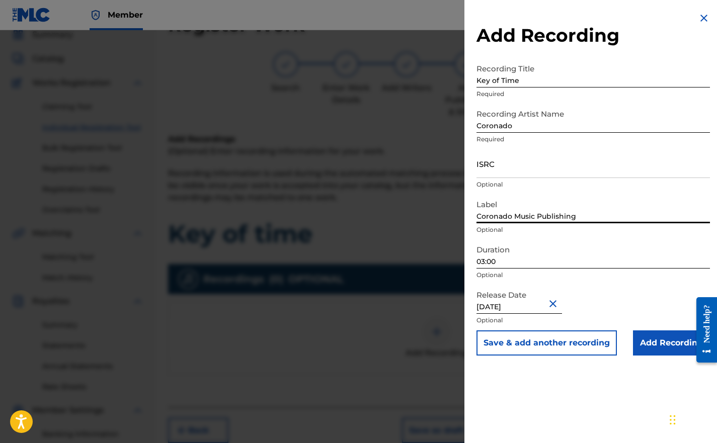
drag, startPoint x: 587, startPoint y: 216, endPoint x: 449, endPoint y: 190, distance: 140.9
click at [449, 190] on div "Add Recording Recording Title Key of Time Required Recording Artist Name Corona…" at bounding box center [358, 236] width 717 height 413
click at [469, 204] on div "Add Recording Recording Title Key of Time Required Recording Artist Name Corona…" at bounding box center [594, 184] width 258 height 368
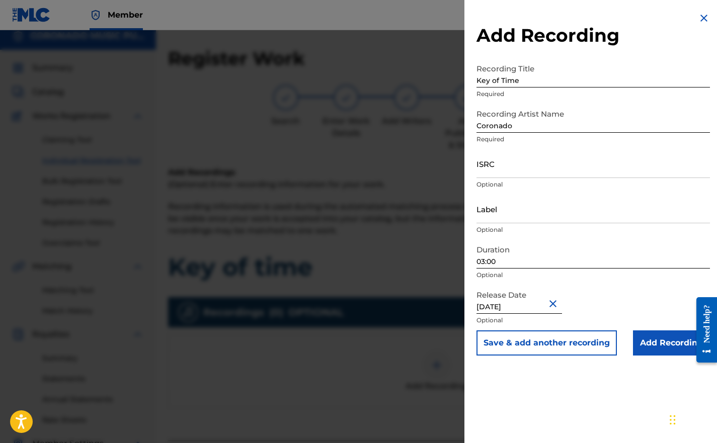
scroll to position [0, 0]
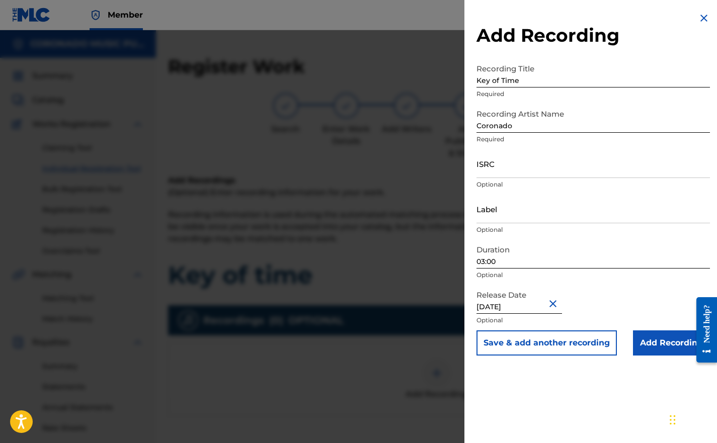
click at [659, 341] on input "Add Recording" at bounding box center [671, 343] width 77 height 25
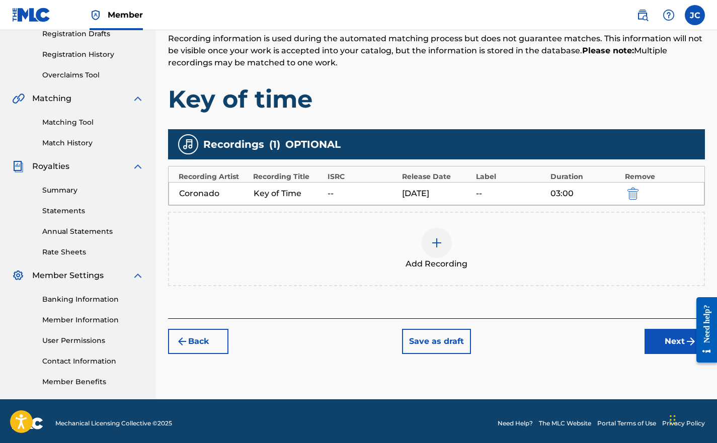
scroll to position [181, 0]
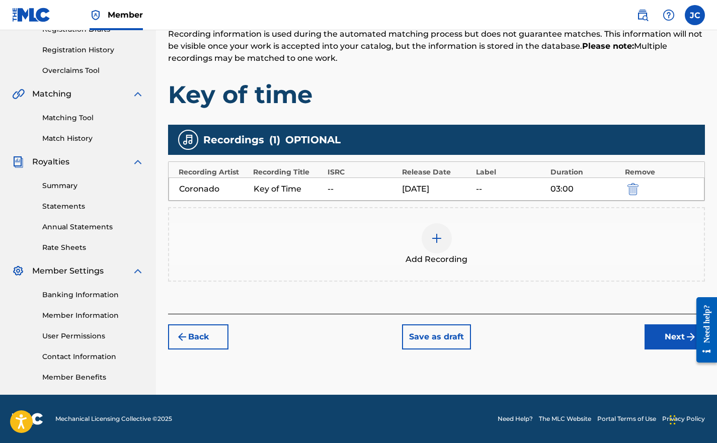
click at [662, 319] on div "Back Save as draft Next" at bounding box center [436, 332] width 537 height 36
click at [658, 329] on button "Next" at bounding box center [675, 337] width 60 height 25
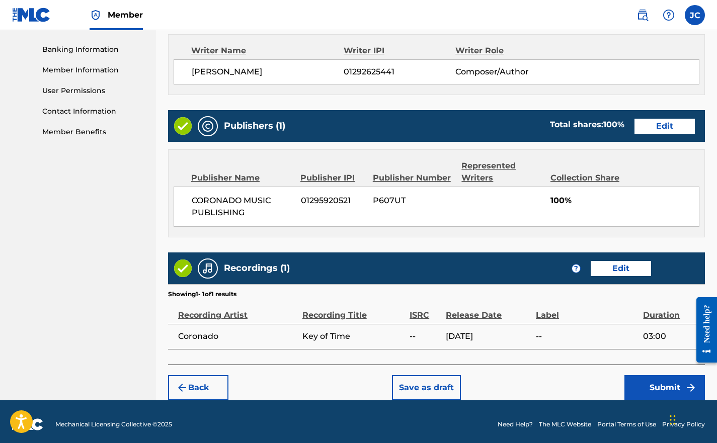
scroll to position [431, 0]
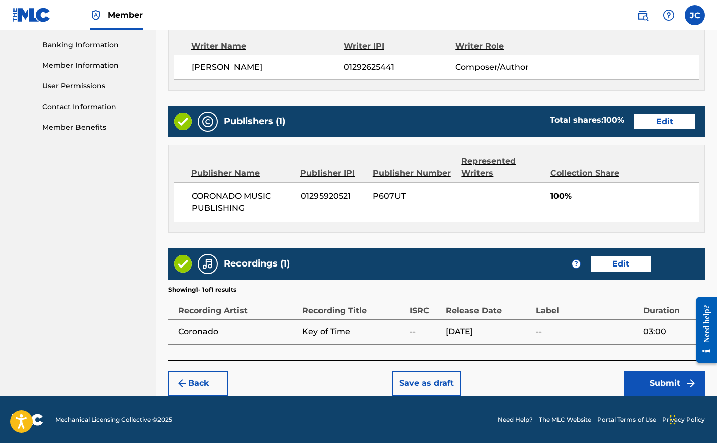
click at [653, 379] on button "Submit" at bounding box center [665, 383] width 81 height 25
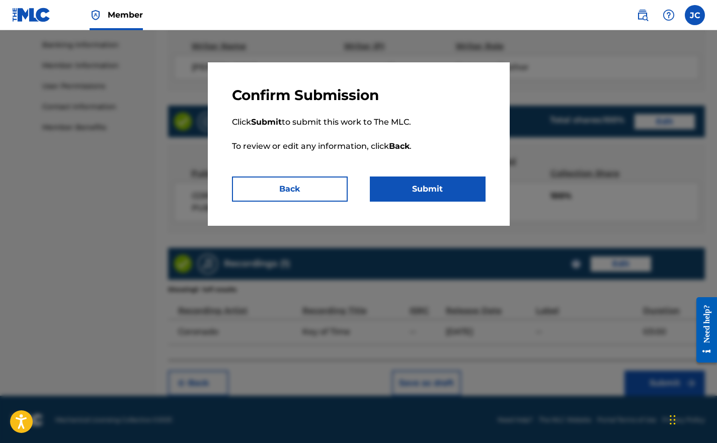
click at [385, 183] on button "Submit" at bounding box center [428, 189] width 116 height 25
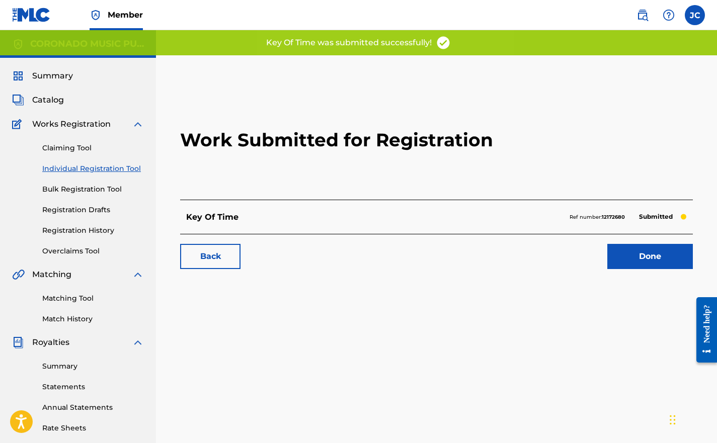
click at [624, 250] on link "Done" at bounding box center [651, 256] width 86 height 25
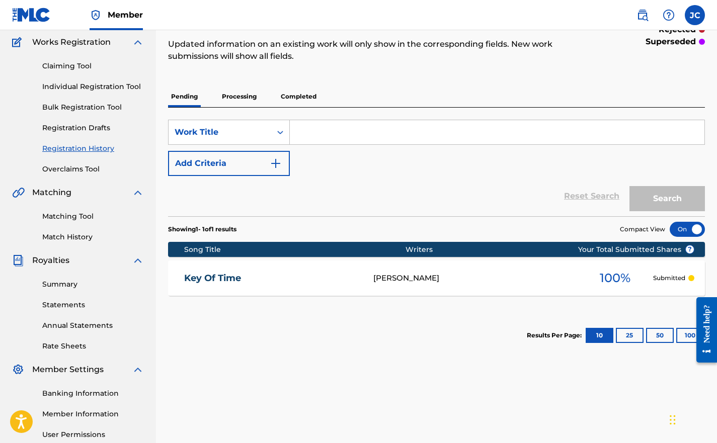
scroll to position [76, 0]
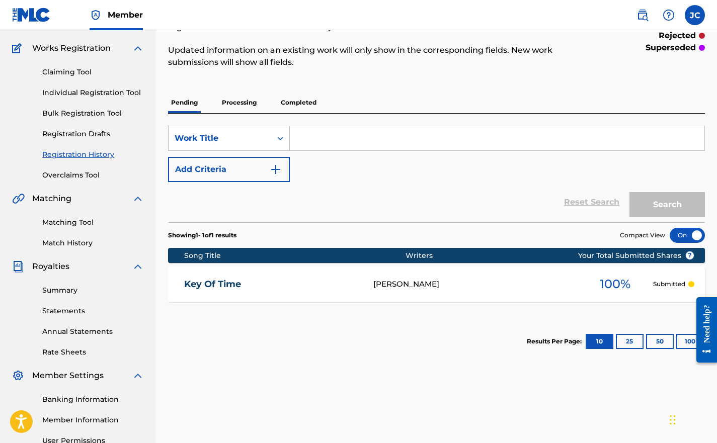
click at [313, 132] on input "Search Form" at bounding box center [497, 138] width 415 height 24
type input "Chasing Coral"
click at [271, 171] on img "Search Form" at bounding box center [276, 170] width 12 height 12
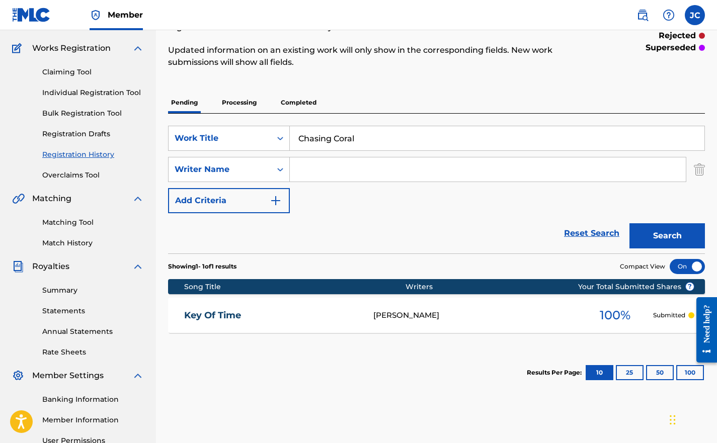
click at [321, 173] on input "Search Form" at bounding box center [488, 170] width 396 height 24
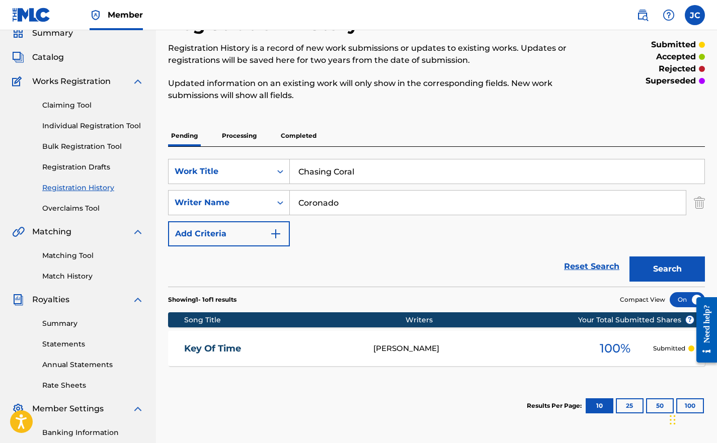
scroll to position [42, 0]
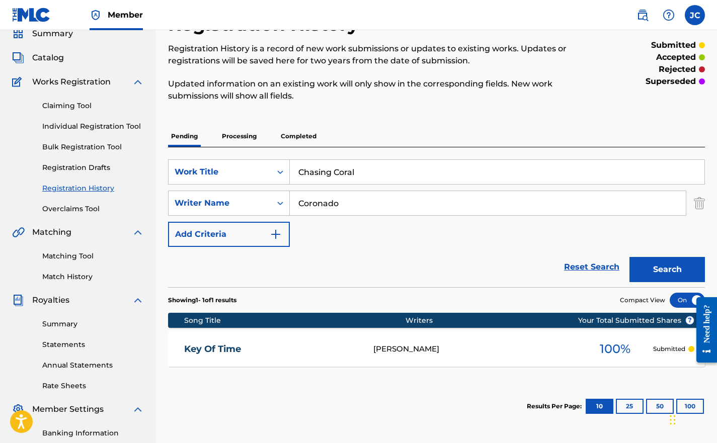
type input "Coronado"
click at [630, 257] on button "Search" at bounding box center [668, 269] width 76 height 25
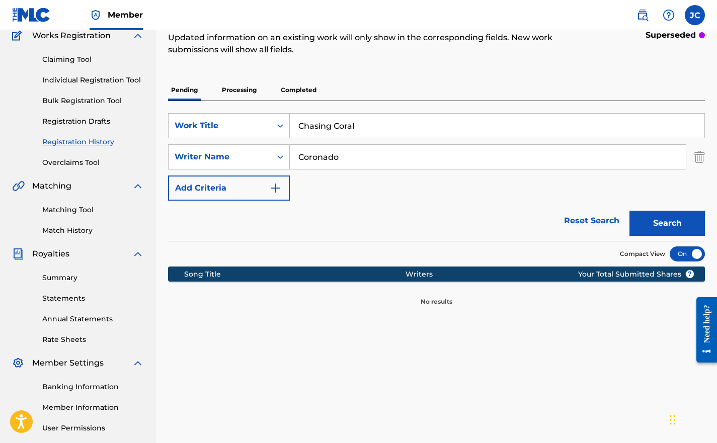
scroll to position [87, 0]
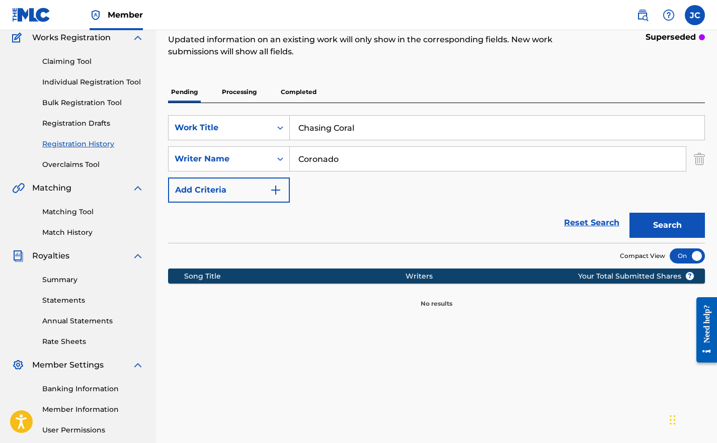
click at [366, 152] on input "Coronado" at bounding box center [488, 159] width 396 height 24
click at [368, 126] on input "Chasing Coral" at bounding box center [497, 128] width 415 height 24
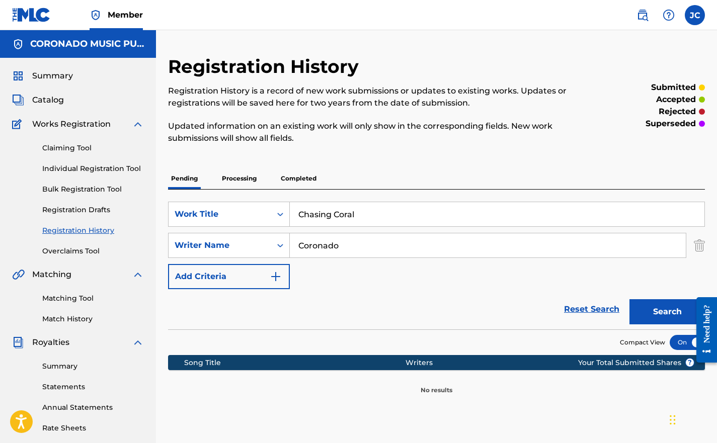
click at [630, 300] on button "Search" at bounding box center [668, 312] width 76 height 25
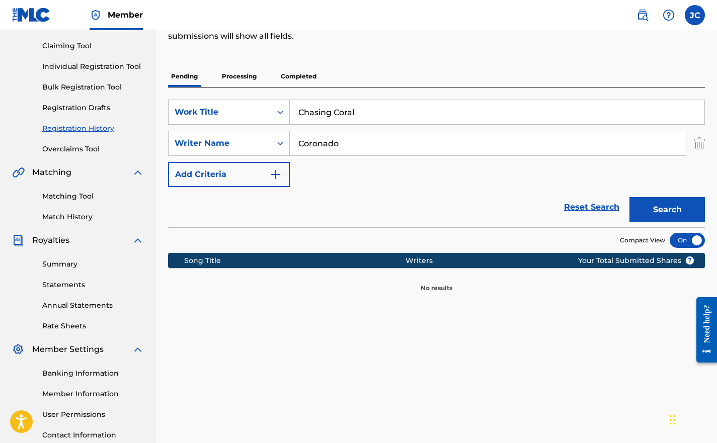
scroll to position [103, 0]
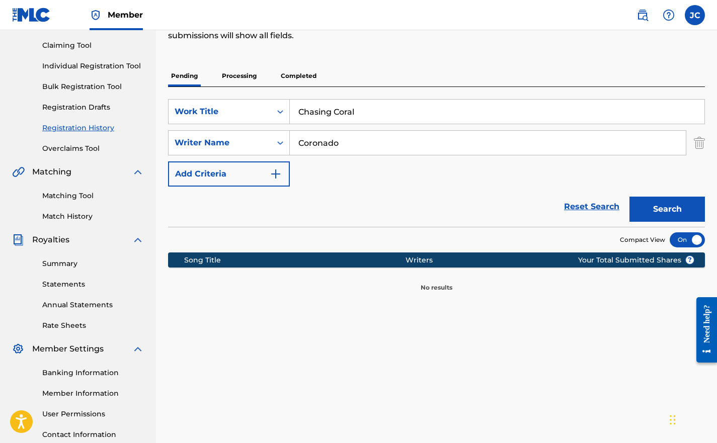
click at [646, 209] on button "Search" at bounding box center [668, 209] width 76 height 25
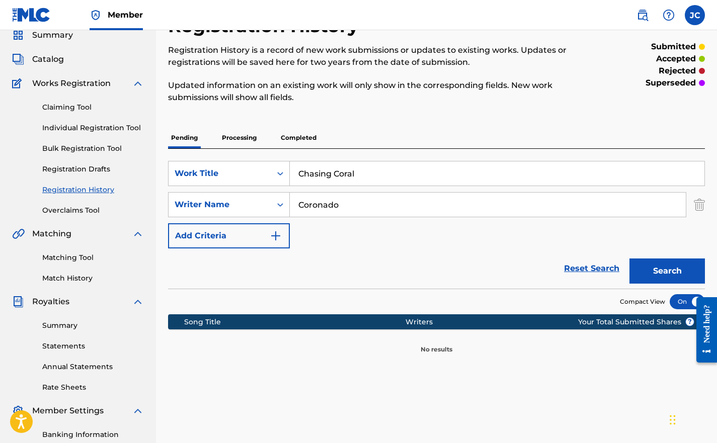
scroll to position [0, 0]
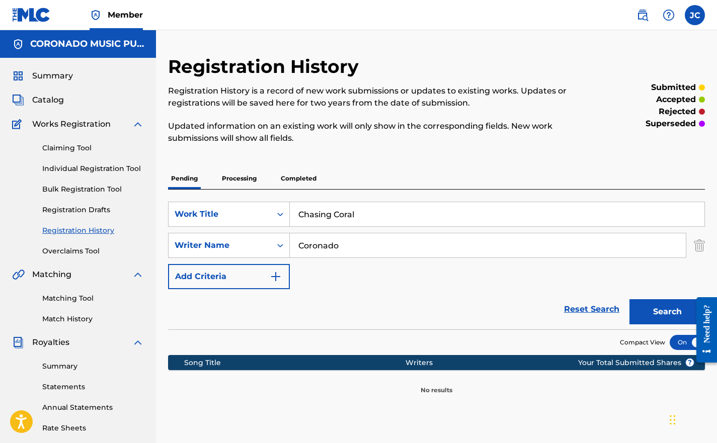
click at [292, 184] on p "Completed" at bounding box center [299, 178] width 42 height 21
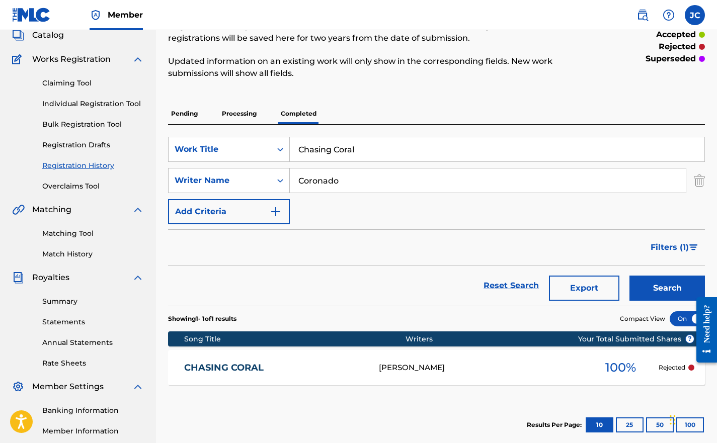
scroll to position [60, 0]
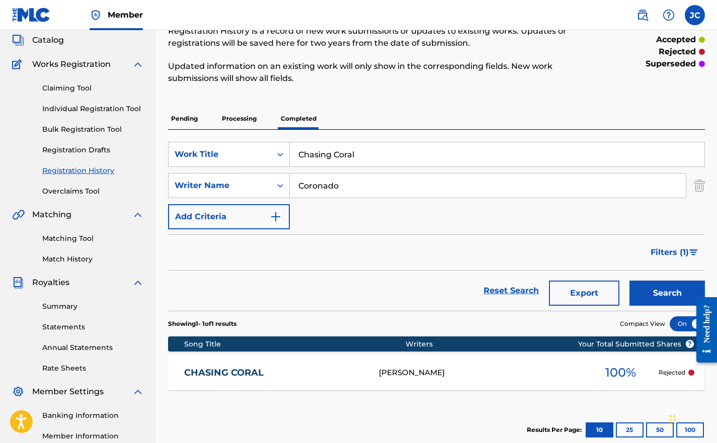
click at [243, 114] on p "Processing" at bounding box center [239, 118] width 41 height 21
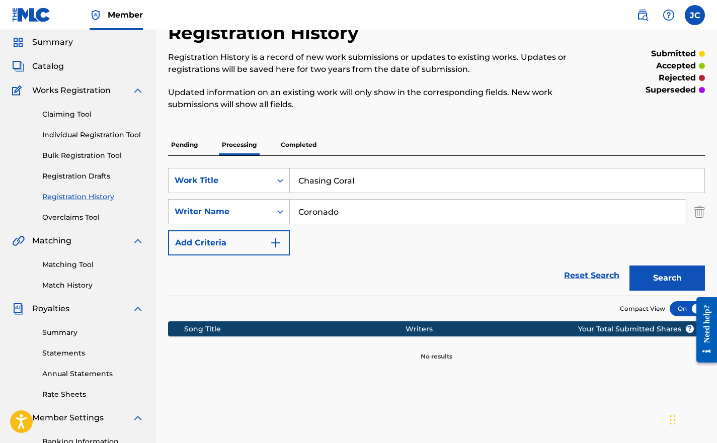
scroll to position [36, 0]
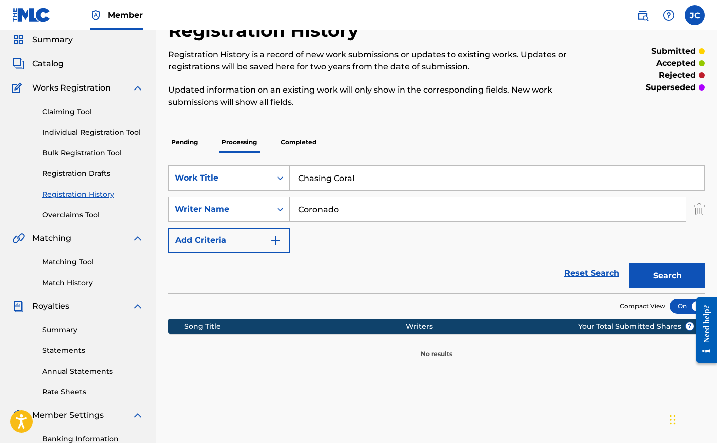
click at [182, 140] on p "Pending" at bounding box center [184, 142] width 33 height 21
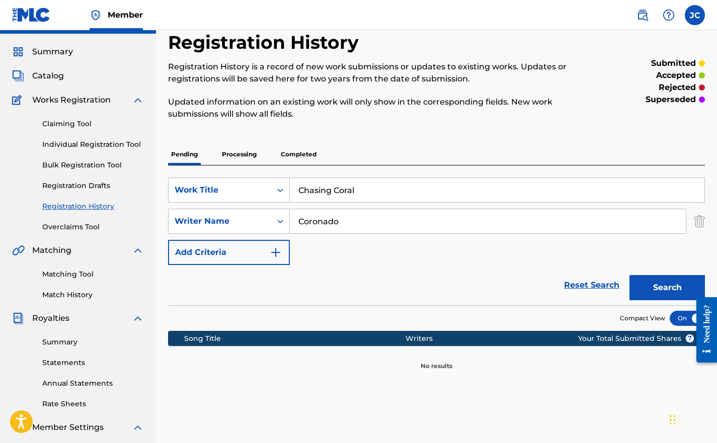
scroll to position [25, 0]
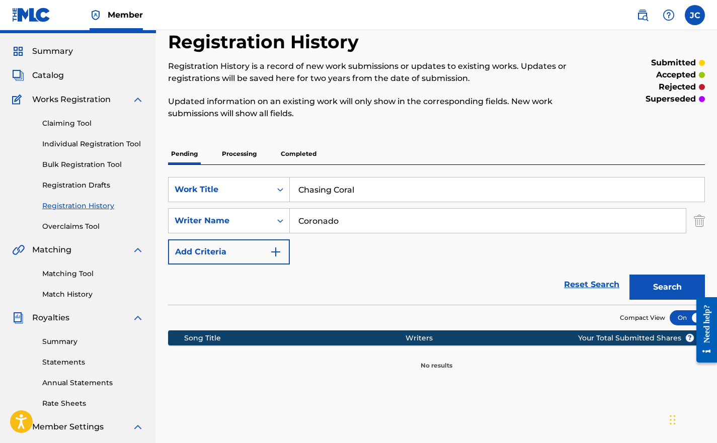
click at [571, 284] on link "Reset Search" at bounding box center [591, 285] width 65 height 22
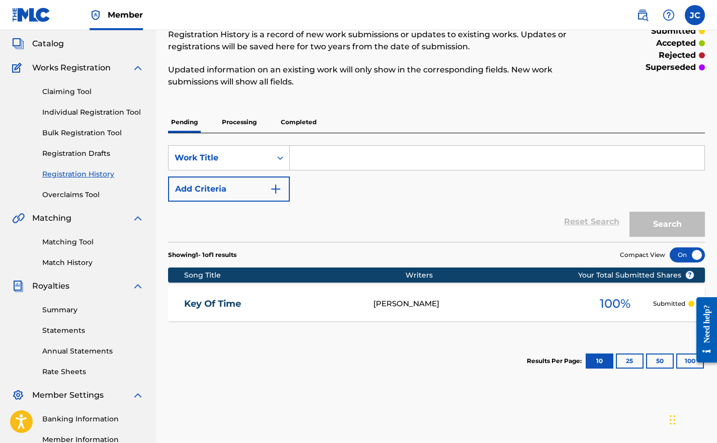
scroll to position [60, 0]
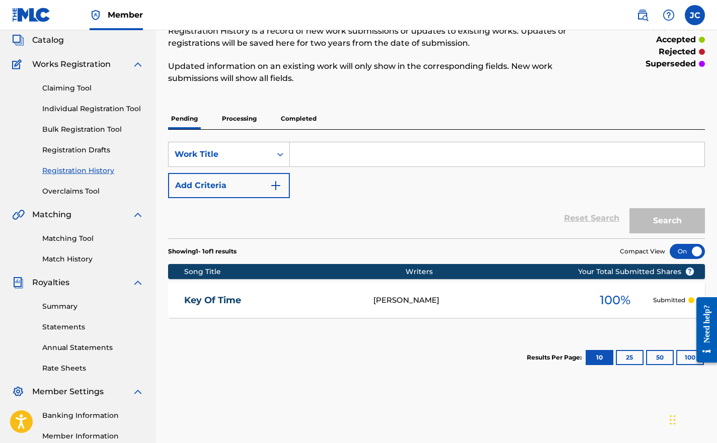
click at [295, 148] on input "Search Form" at bounding box center [497, 154] width 415 height 24
type input "Chasing Coral"
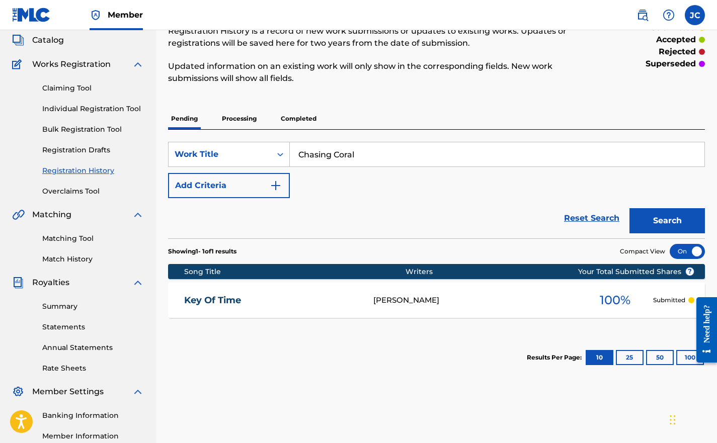
click at [660, 222] on button "Search" at bounding box center [668, 220] width 76 height 25
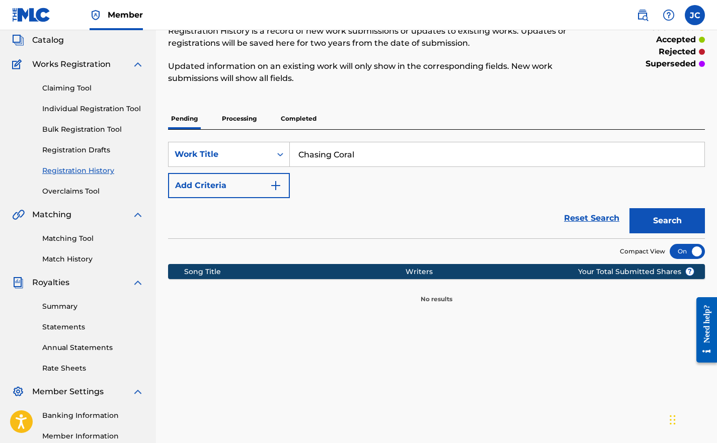
scroll to position [0, 0]
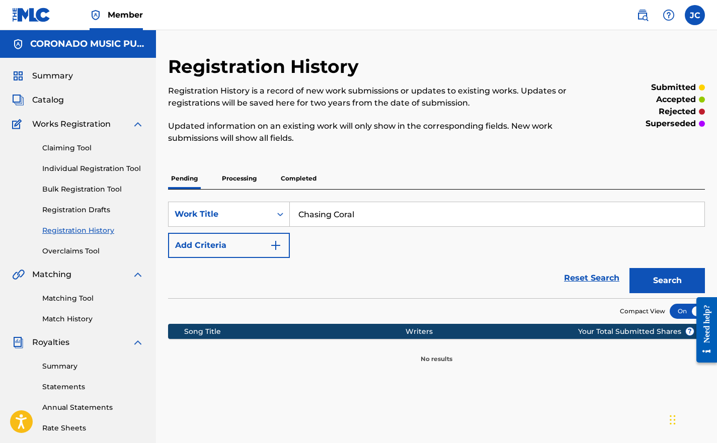
click at [50, 188] on link "Bulk Registration Tool" at bounding box center [93, 189] width 102 height 11
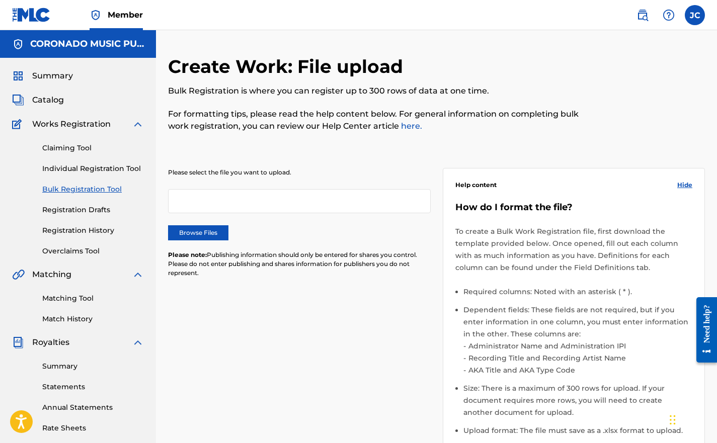
click at [52, 173] on link "Individual Registration Tool" at bounding box center [93, 169] width 102 height 11
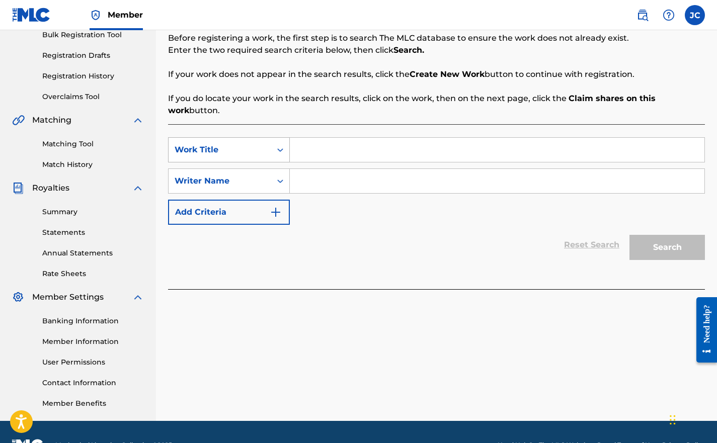
scroll to position [156, 0]
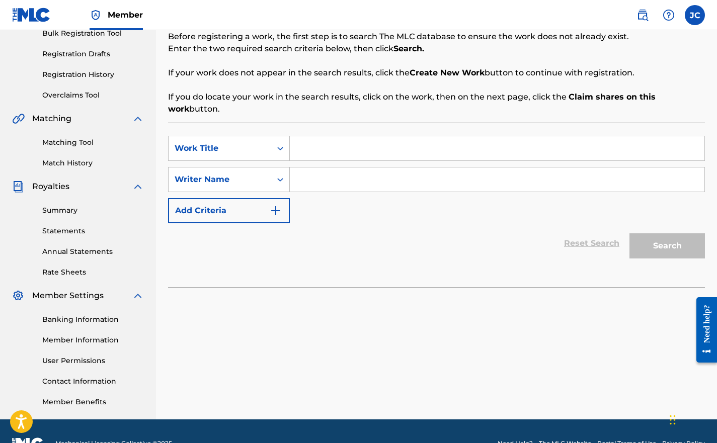
click at [311, 159] on input "Search Form" at bounding box center [497, 148] width 415 height 24
type input "Chasing Coral"
click at [306, 180] on input "Search Form" at bounding box center [497, 180] width 415 height 24
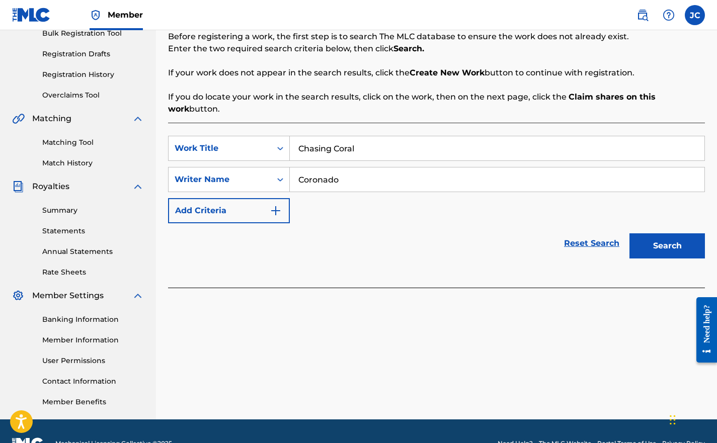
type input "Coronado"
click at [647, 241] on button "Search" at bounding box center [668, 246] width 76 height 25
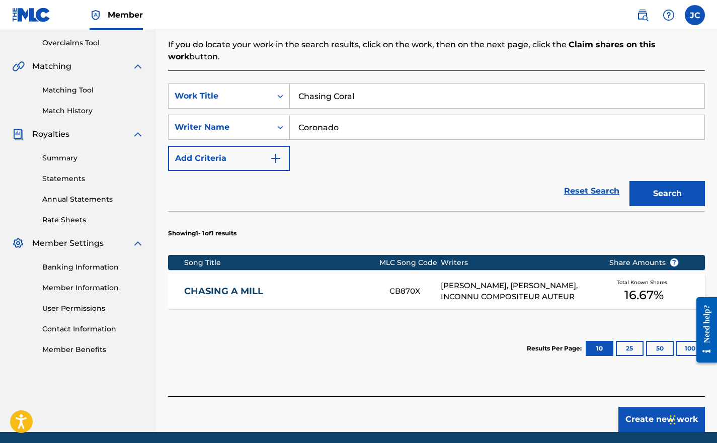
scroll to position [246, 0]
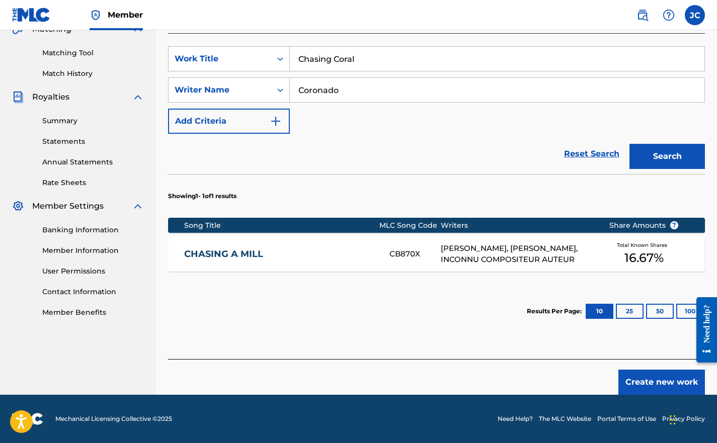
click at [641, 386] on button "Create new work" at bounding box center [662, 382] width 87 height 25
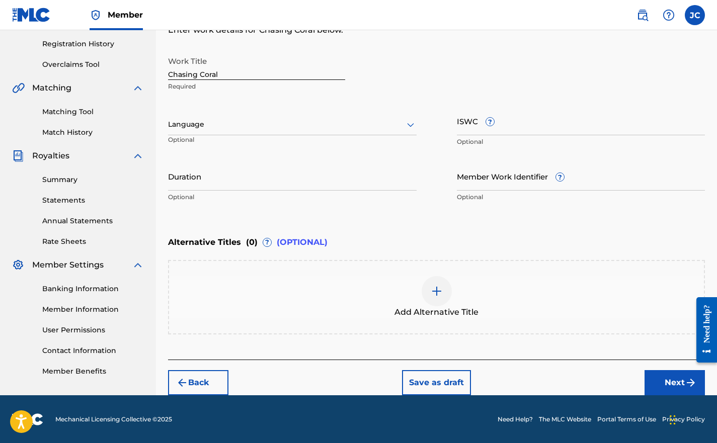
scroll to position [115, 0]
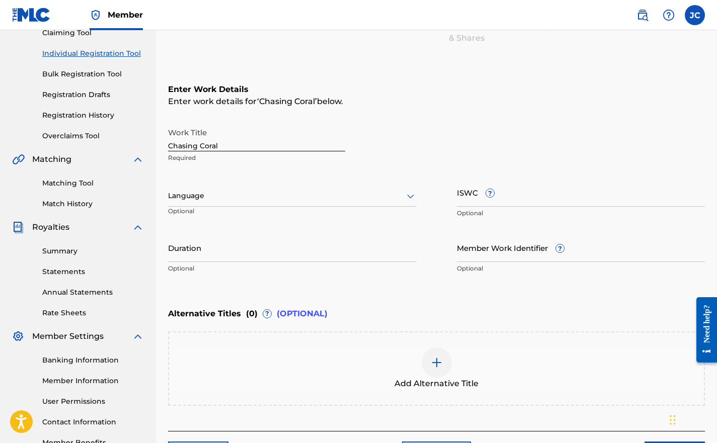
click at [189, 191] on div at bounding box center [292, 196] width 249 height 13
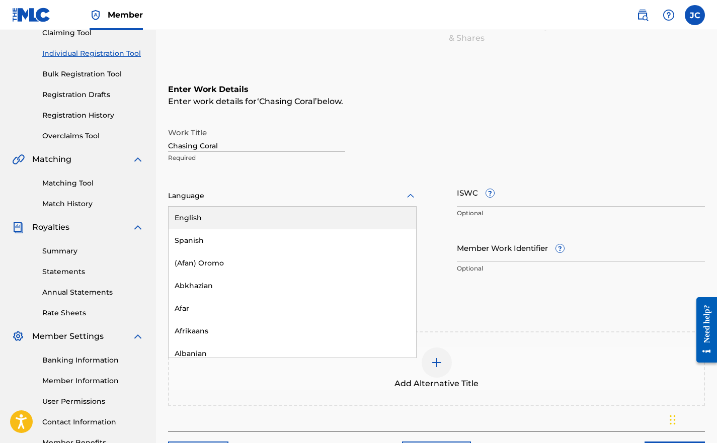
click at [187, 218] on div "English" at bounding box center [293, 218] width 248 height 23
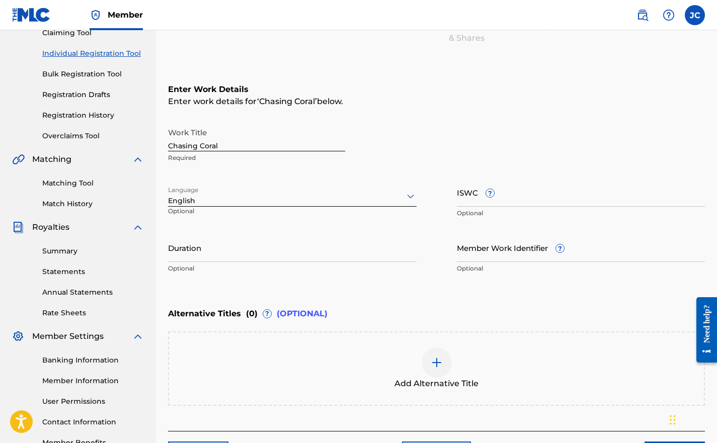
click at [187, 246] on input "Duration" at bounding box center [292, 248] width 249 height 29
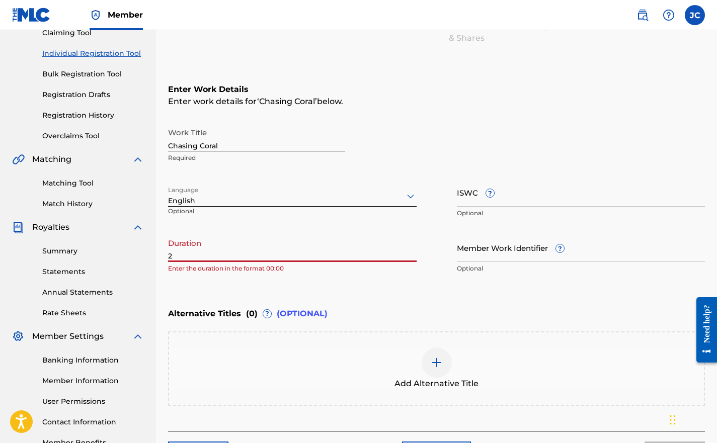
type input "2"
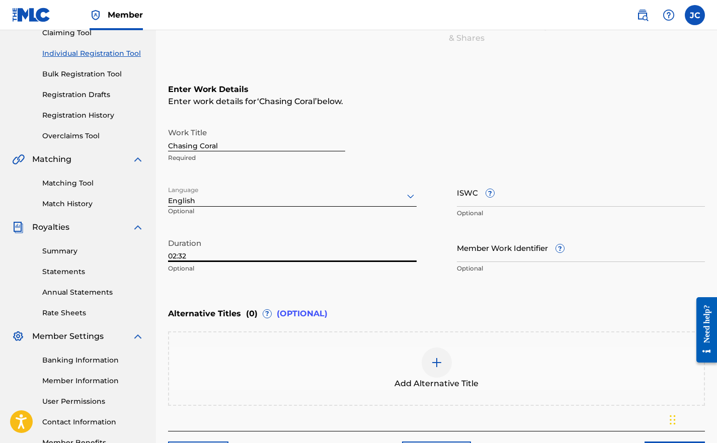
type input "02:32"
click at [422, 276] on div "Work Title Chasing Coral Required Language English Optional ISWC ? Optional Dur…" at bounding box center [436, 201] width 537 height 156
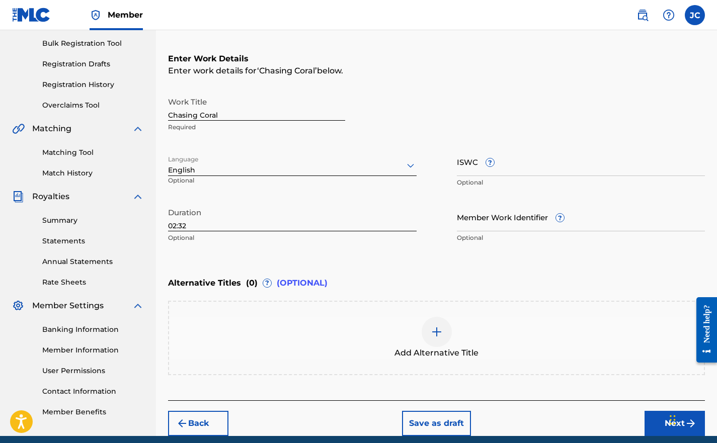
scroll to position [187, 0]
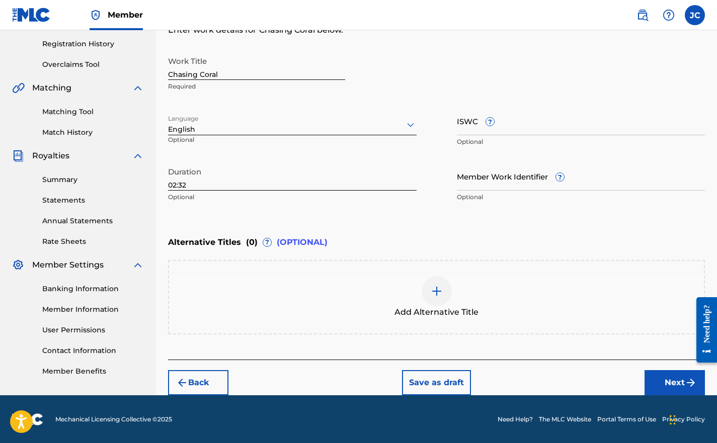
click at [658, 377] on button "Next" at bounding box center [675, 382] width 60 height 25
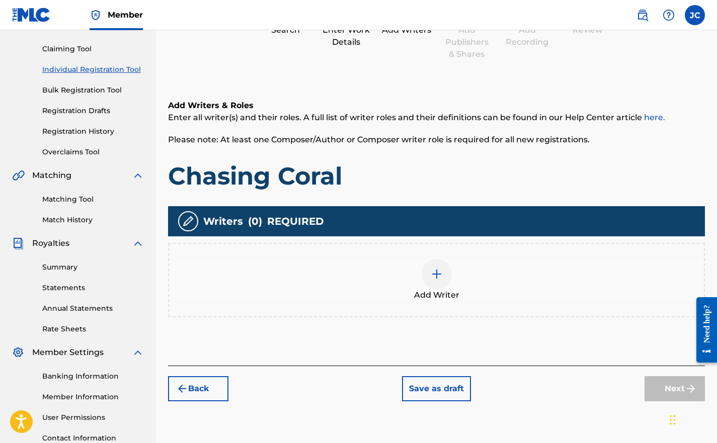
scroll to position [45, 0]
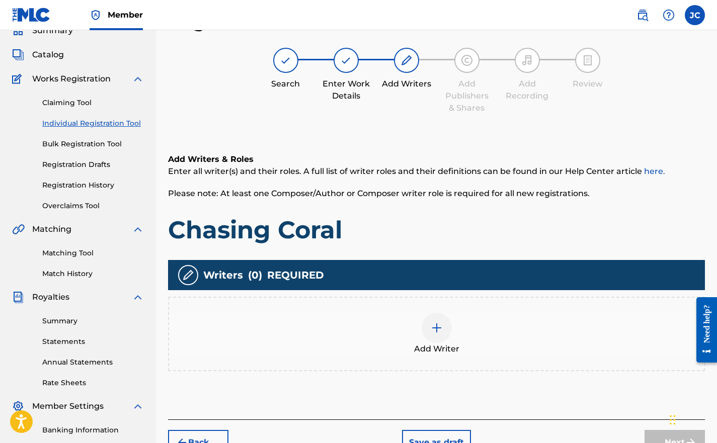
click at [431, 345] on span "Add Writer" at bounding box center [436, 349] width 45 height 12
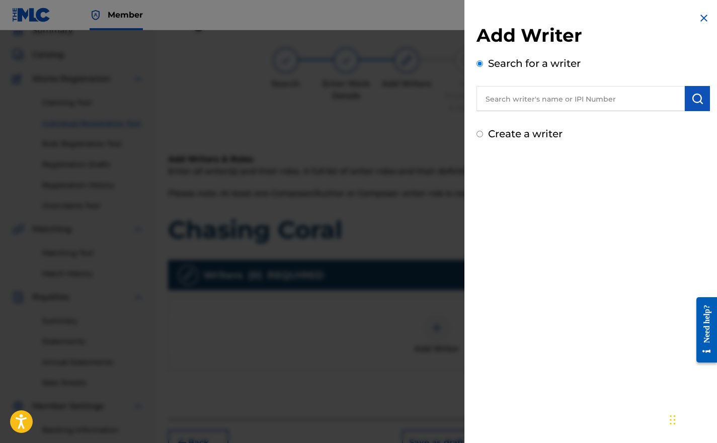
click at [506, 131] on label "Create a writer" at bounding box center [525, 134] width 74 height 12
radio input "true"
click at [483, 131] on input "Create a writer" at bounding box center [480, 134] width 7 height 7
radio input "false"
radio input "true"
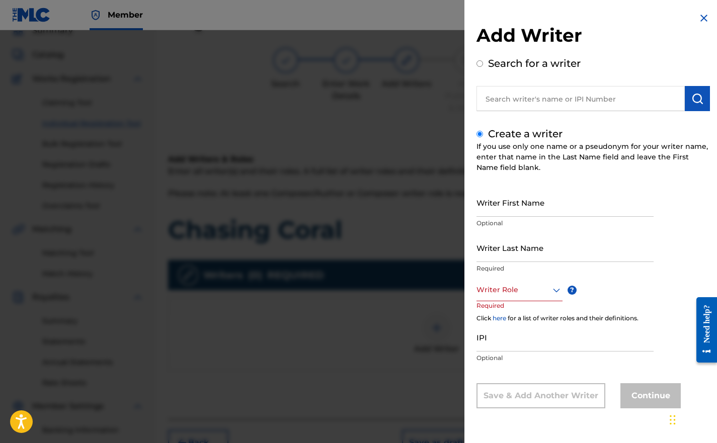
click at [517, 103] on input "text" at bounding box center [581, 98] width 208 height 25
radio input "true"
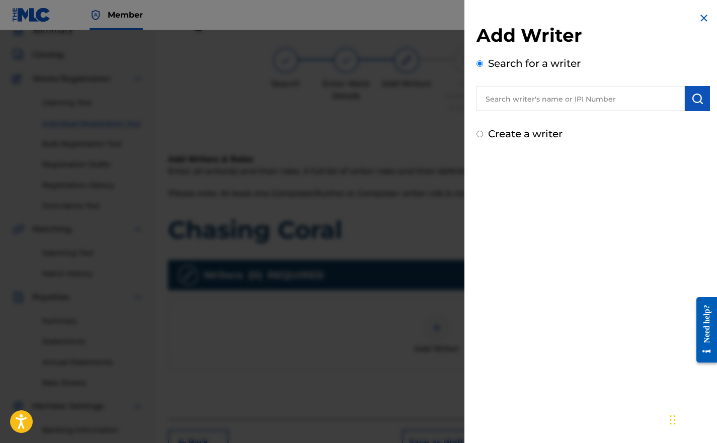
paste input "01292625441"
type input "01292625441"
drag, startPoint x: 549, startPoint y: 97, endPoint x: 484, endPoint y: 89, distance: 65.4
click at [484, 89] on input "01292625441" at bounding box center [581, 98] width 208 height 25
click at [497, 132] on label "Create a writer" at bounding box center [525, 134] width 74 height 12
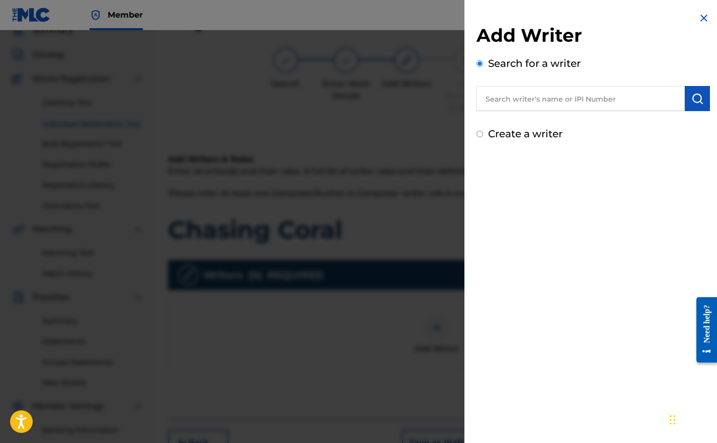
radio input "true"
click at [483, 132] on input "Create a writer" at bounding box center [480, 134] width 7 height 7
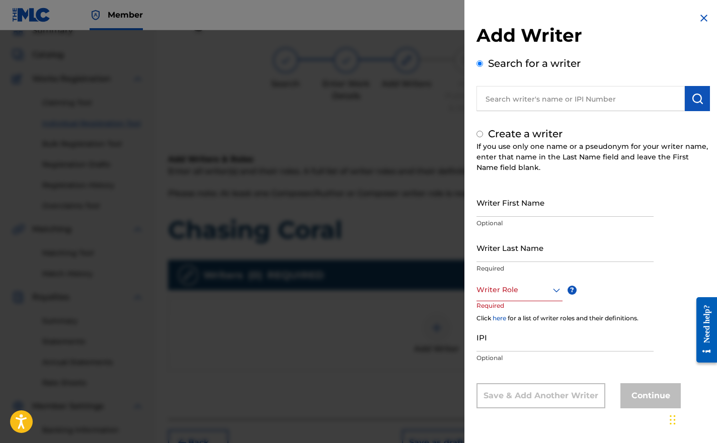
radio input "false"
radio input "true"
click at [495, 210] on input "Writer First Name" at bounding box center [565, 202] width 177 height 29
type input "[PERSON_NAME]"
click at [493, 247] on input "Writer Last Name" at bounding box center [565, 248] width 177 height 29
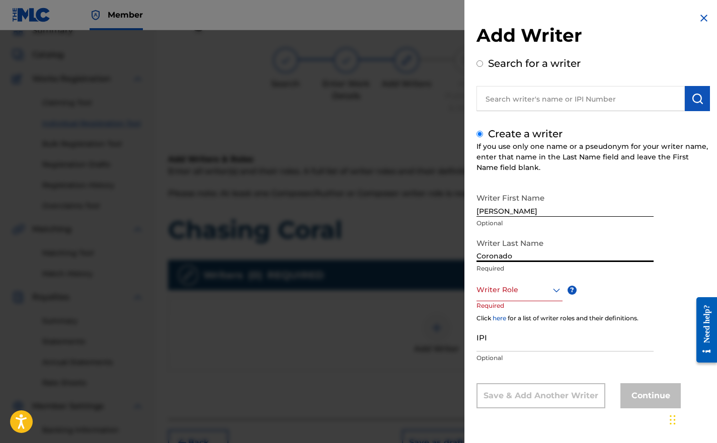
type input "Coronado"
click at [486, 338] on input "IPI" at bounding box center [565, 337] width 177 height 29
paste input "01292625441"
type input "01292625441"
click at [493, 292] on div at bounding box center [520, 290] width 86 height 13
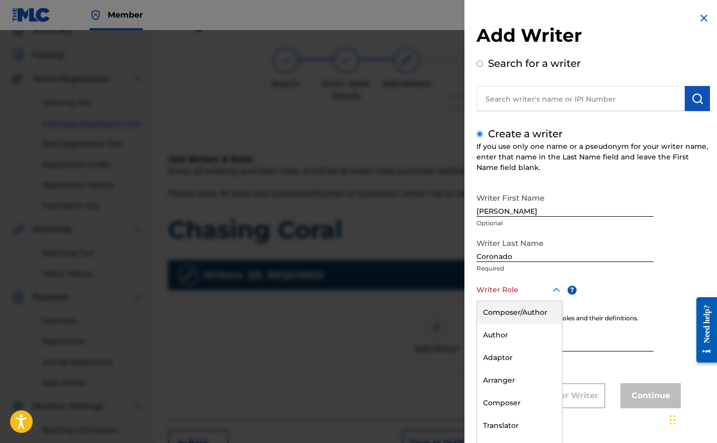
scroll to position [1, 0]
click at [491, 306] on div "Composer/Author" at bounding box center [519, 312] width 85 height 23
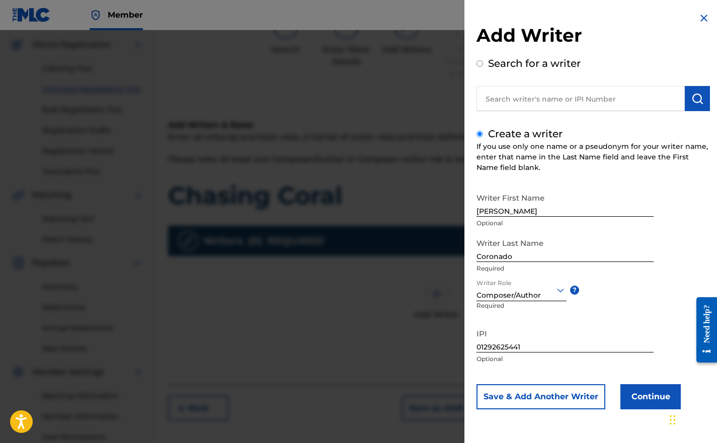
scroll to position [83, 0]
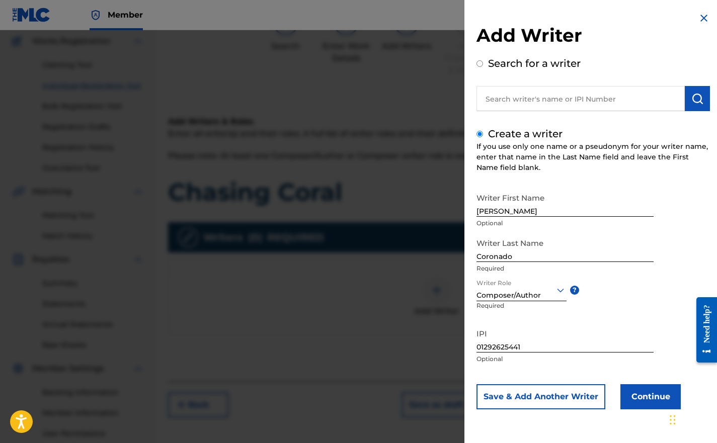
click at [631, 395] on button "Continue" at bounding box center [651, 397] width 60 height 25
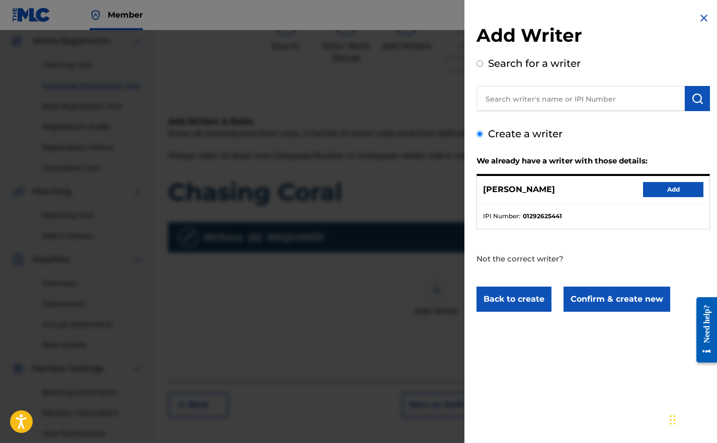
click at [653, 190] on button "Add" at bounding box center [673, 189] width 60 height 15
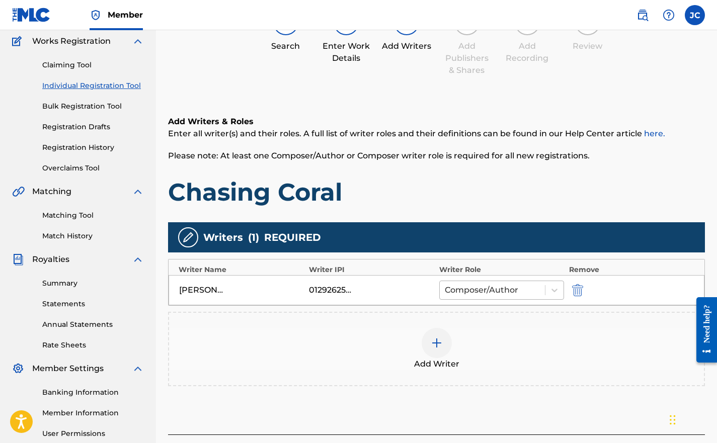
scroll to position [181, 0]
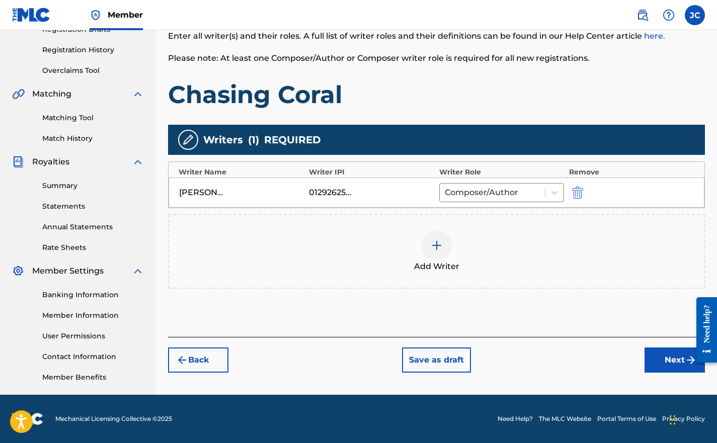
click at [662, 352] on button "Next" at bounding box center [675, 360] width 60 height 25
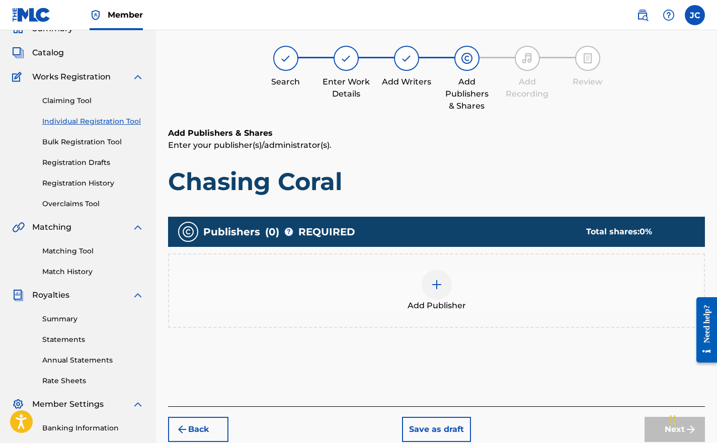
scroll to position [45, 0]
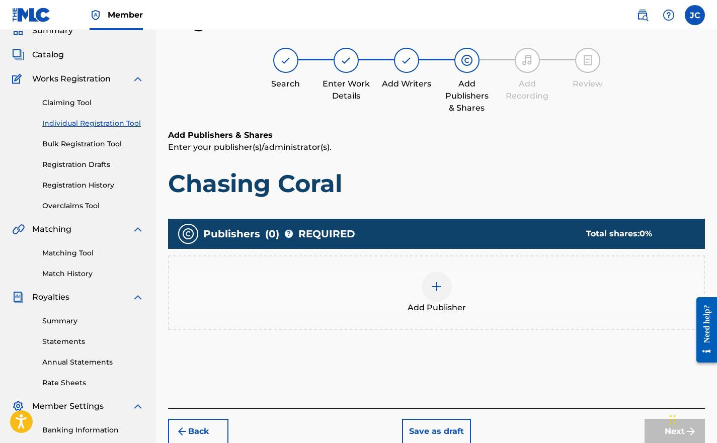
click at [435, 295] on div at bounding box center [437, 287] width 30 height 30
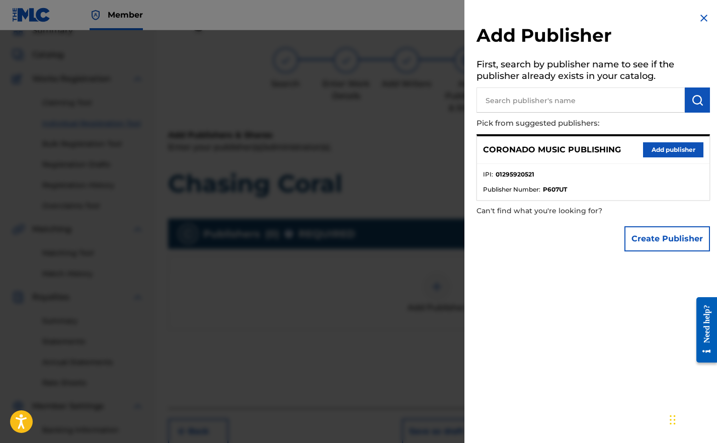
click at [655, 149] on button "Add publisher" at bounding box center [673, 149] width 60 height 15
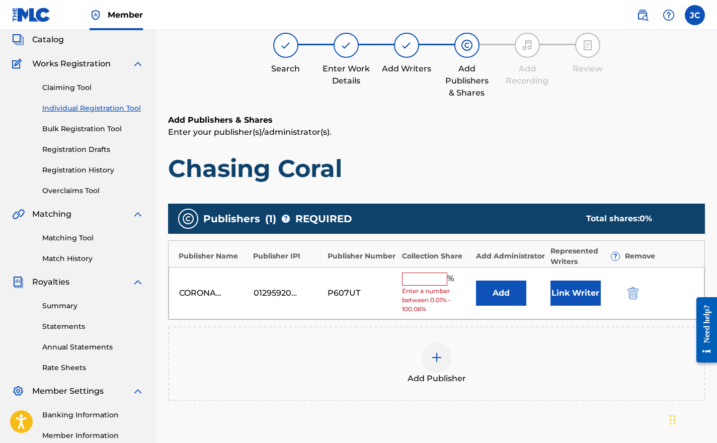
scroll to position [61, 0]
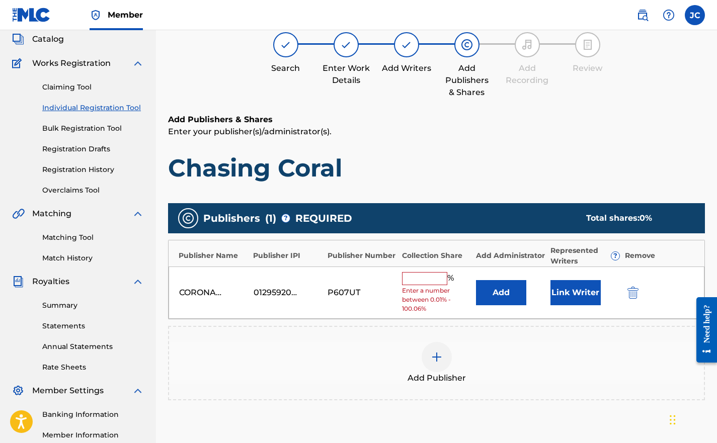
click at [432, 276] on input "text" at bounding box center [424, 278] width 45 height 13
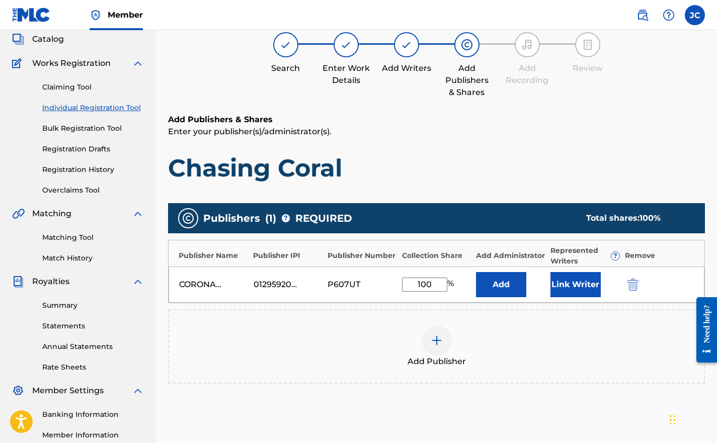
type input "100"
click at [476, 272] on button "Add" at bounding box center [501, 284] width 50 height 25
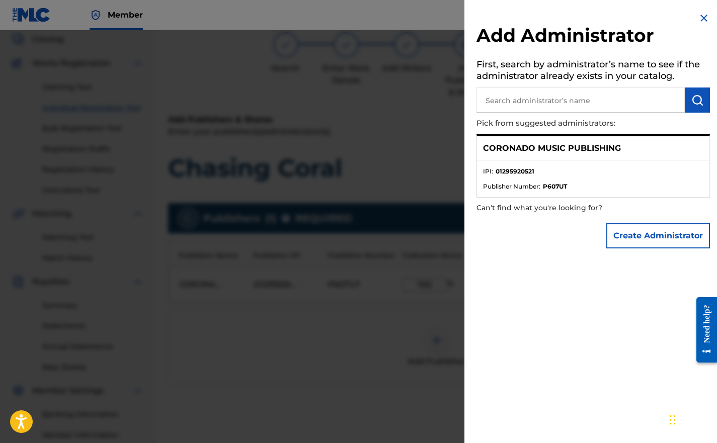
click at [446, 153] on div at bounding box center [358, 251] width 717 height 443
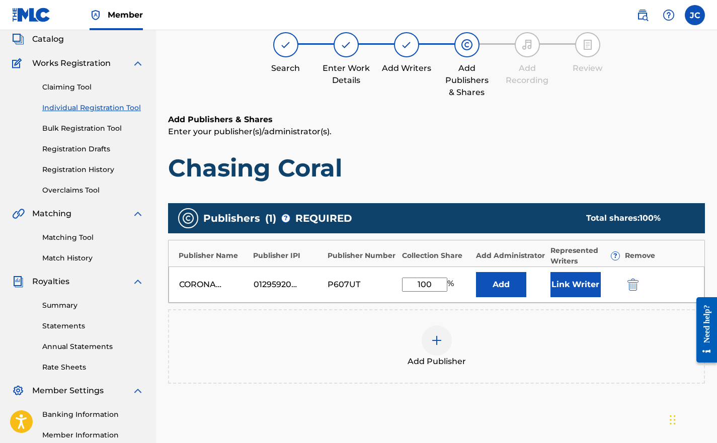
scroll to position [181, 0]
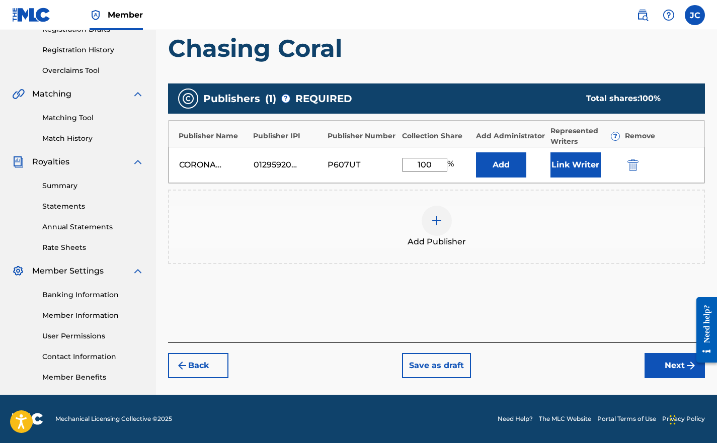
click at [582, 167] on button "Link Writer" at bounding box center [576, 165] width 50 height 25
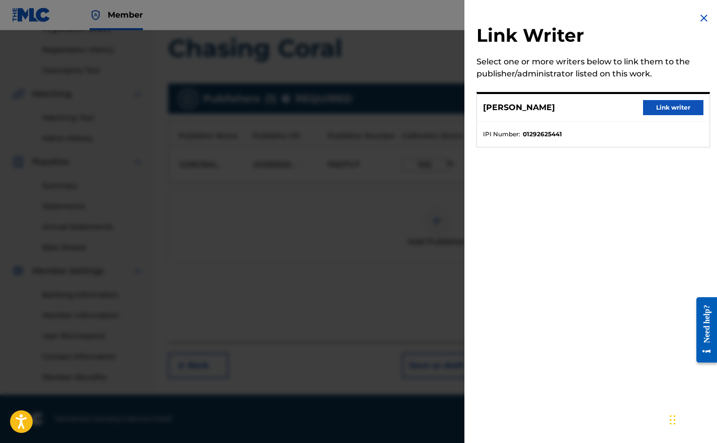
click at [646, 113] on button "Link writer" at bounding box center [673, 107] width 60 height 15
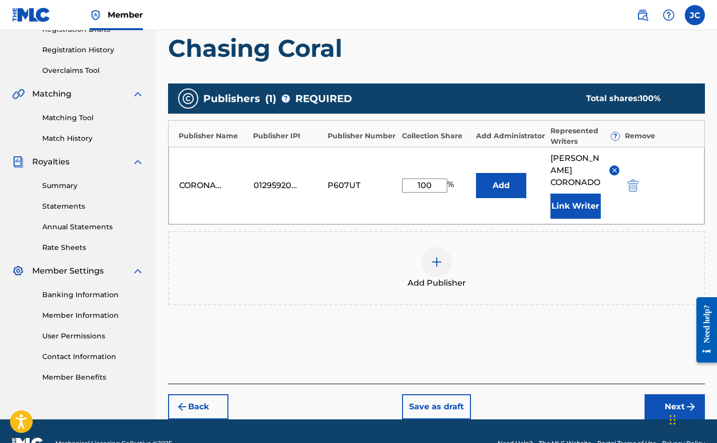
click at [614, 167] on img at bounding box center [615, 171] width 8 height 8
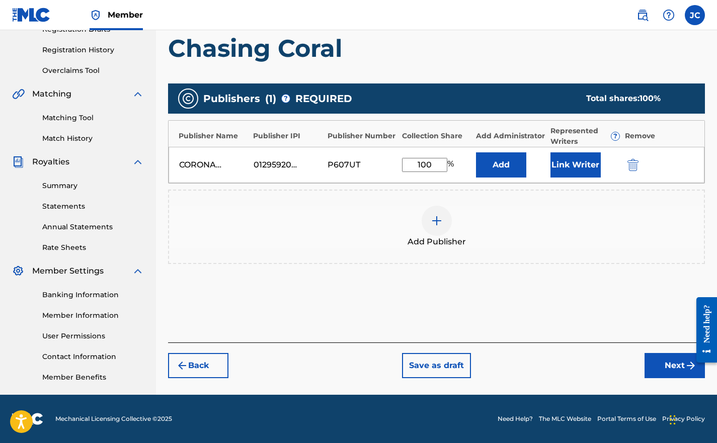
click at [560, 157] on button "Link Writer" at bounding box center [576, 165] width 50 height 25
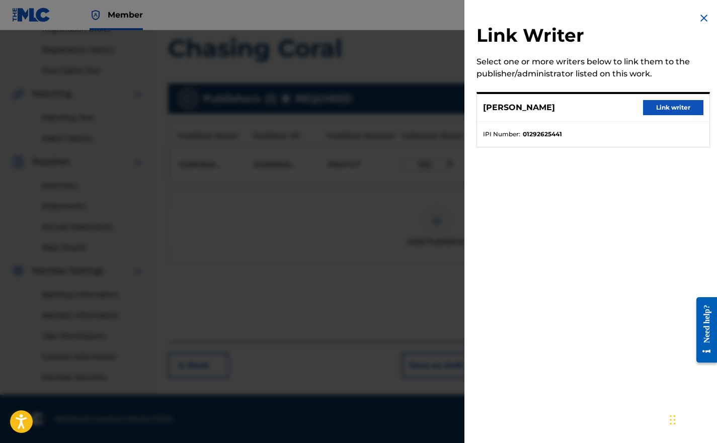
click at [647, 105] on button "Link writer" at bounding box center [673, 107] width 60 height 15
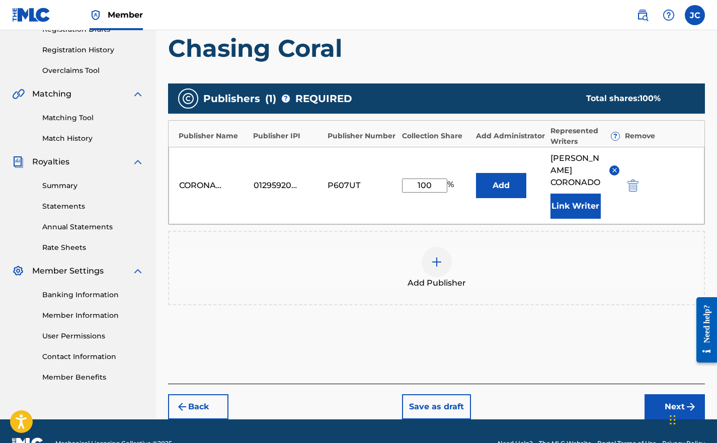
scroll to position [193, 0]
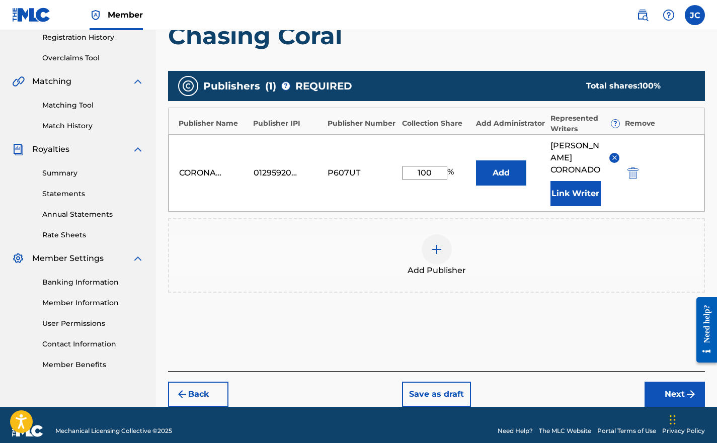
click at [658, 382] on button "Next" at bounding box center [675, 394] width 60 height 25
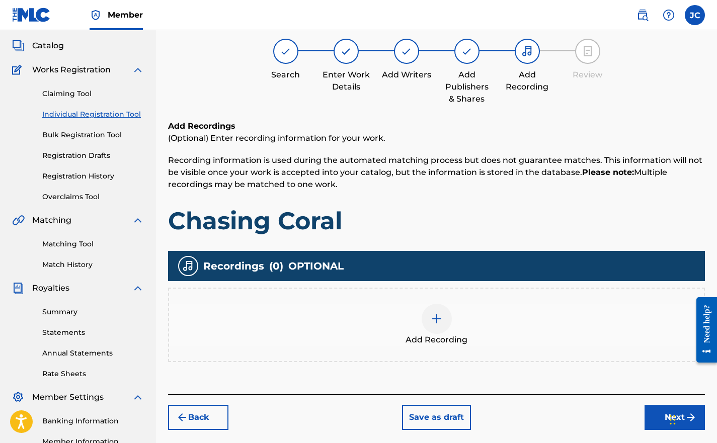
scroll to position [45, 0]
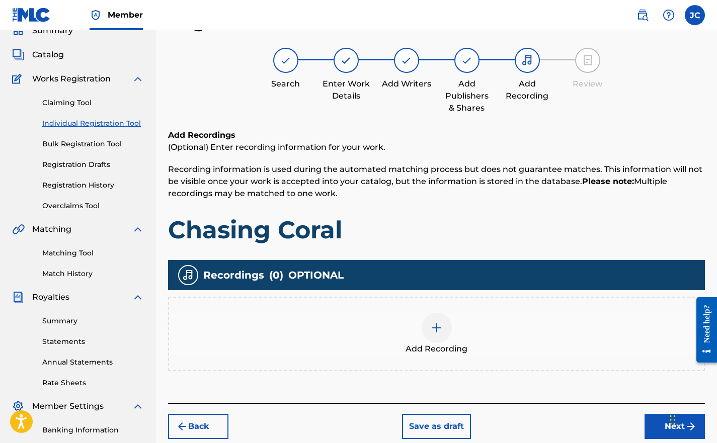
click at [419, 321] on div "Add Recording" at bounding box center [436, 334] width 535 height 42
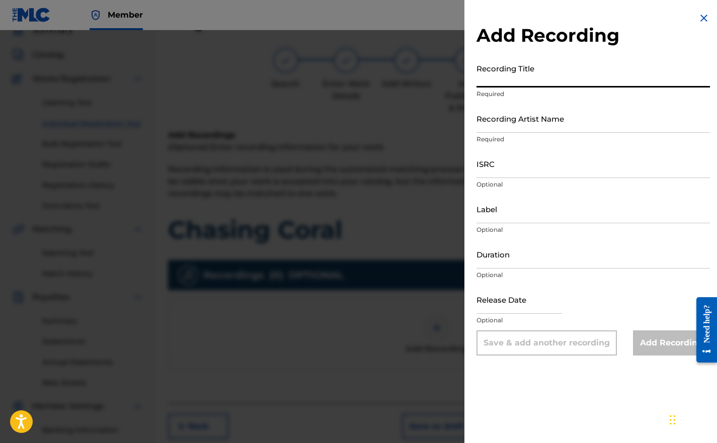
click at [496, 76] on input "Recording Title" at bounding box center [594, 73] width 234 height 29
type input "Chasing Coral"
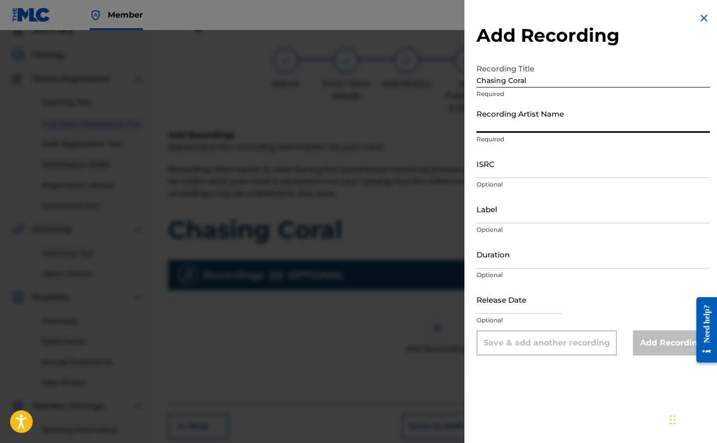
click at [491, 117] on input "Recording Artist Name" at bounding box center [594, 118] width 234 height 29
type input "Coronado"
type input "03:00"
type input "[DATE]"
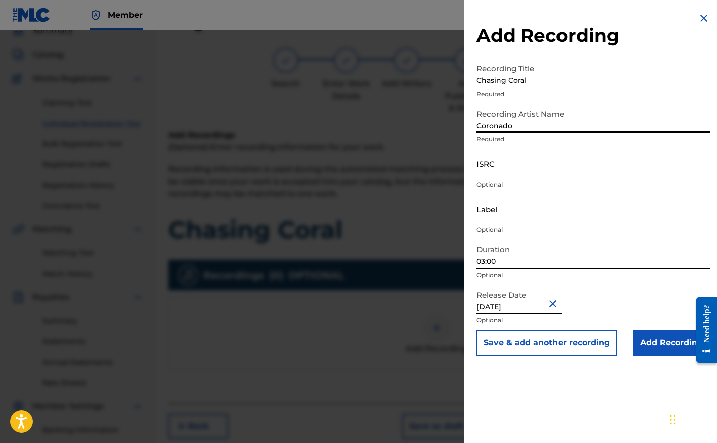
click at [500, 261] on input "03:00" at bounding box center [594, 254] width 234 height 29
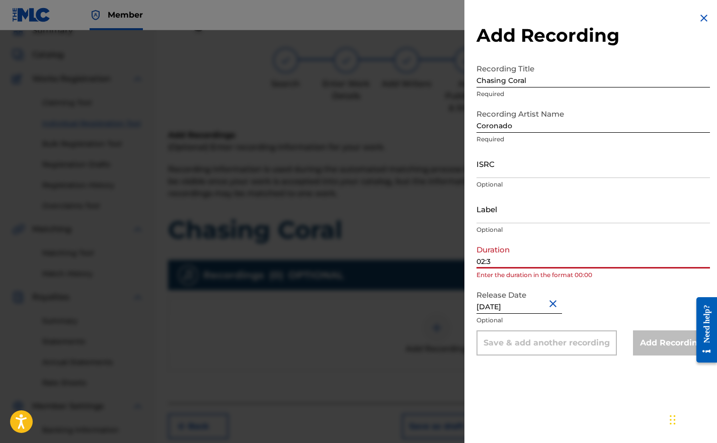
type input "02:32"
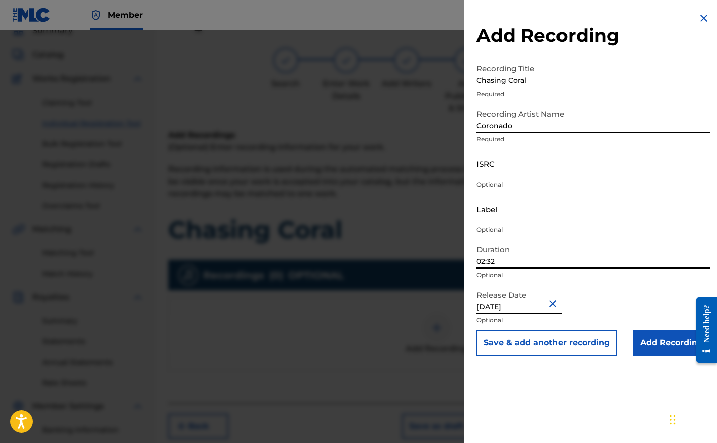
type input "Coronado Music Publishing"
type input "02:32"
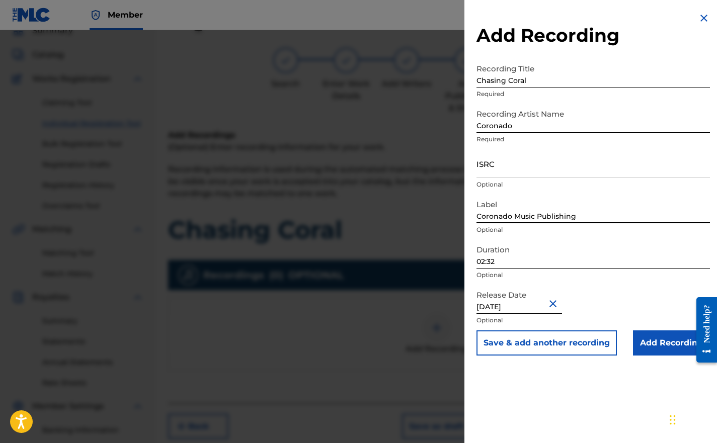
drag, startPoint x: 584, startPoint y: 215, endPoint x: 454, endPoint y: 198, distance: 131.5
click at [454, 198] on div "Add Recording Recording Title Chasing Coral Required Recording Artist Name Coro…" at bounding box center [358, 236] width 717 height 413
drag, startPoint x: 506, startPoint y: 308, endPoint x: 444, endPoint y: 303, distance: 62.6
click at [444, 303] on div "Add Recording Recording Title Chasing Coral Required Recording Artist Name Coro…" at bounding box center [358, 236] width 717 height 413
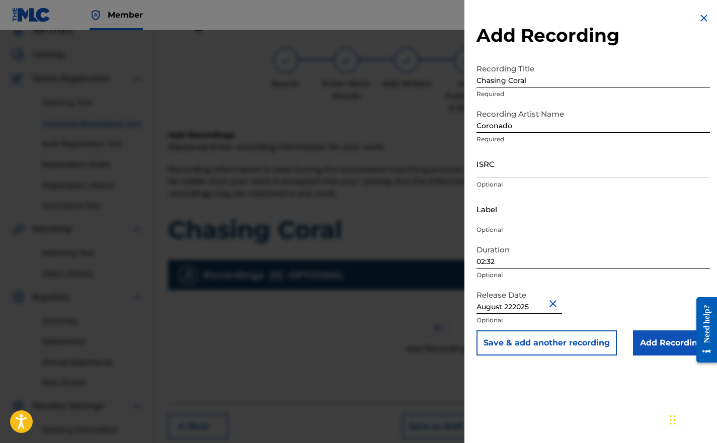
type input "August 222025"
click at [477, 331] on button "Save & add another recording" at bounding box center [547, 343] width 140 height 25
select select "5"
select select "2025"
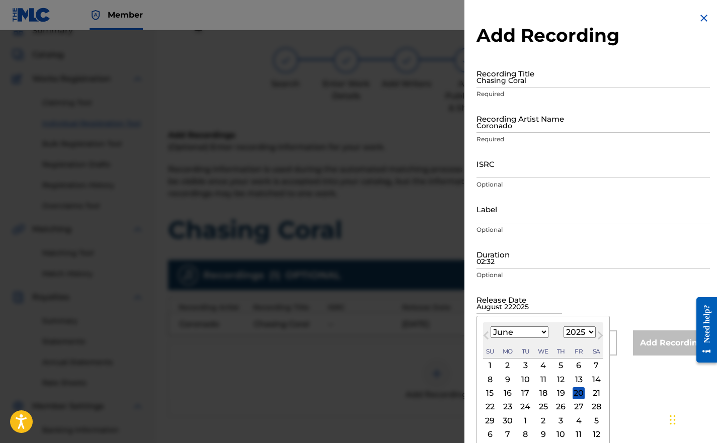
click at [513, 309] on input "August 222025" at bounding box center [520, 299] width 86 height 29
type input "[DATE]"
select select "7"
type input "[DATE]"
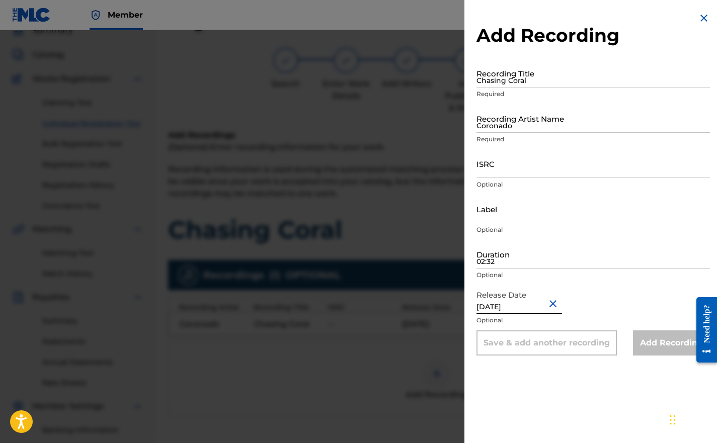
scroll to position [0, 0]
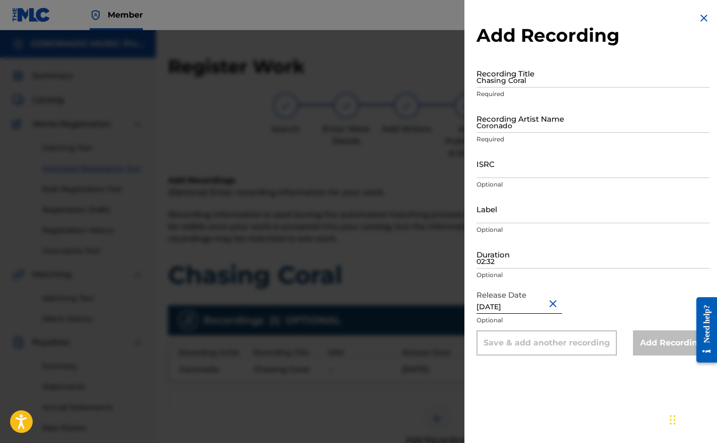
click at [491, 74] on input "Chasing Coral" at bounding box center [594, 73] width 234 height 29
type input "Chasing Coral"
click at [489, 121] on input "Coronado" at bounding box center [594, 118] width 234 height 29
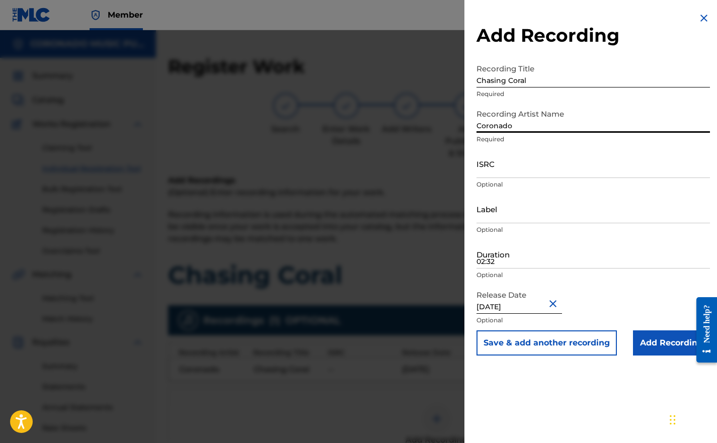
type input "Coronado"
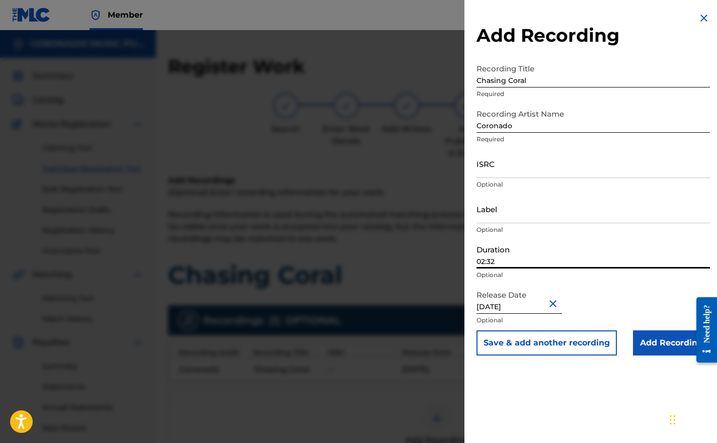
click at [485, 258] on input "02:32" at bounding box center [594, 254] width 234 height 29
type input "02:32"
click at [638, 348] on input "Add Recording" at bounding box center [671, 343] width 77 height 25
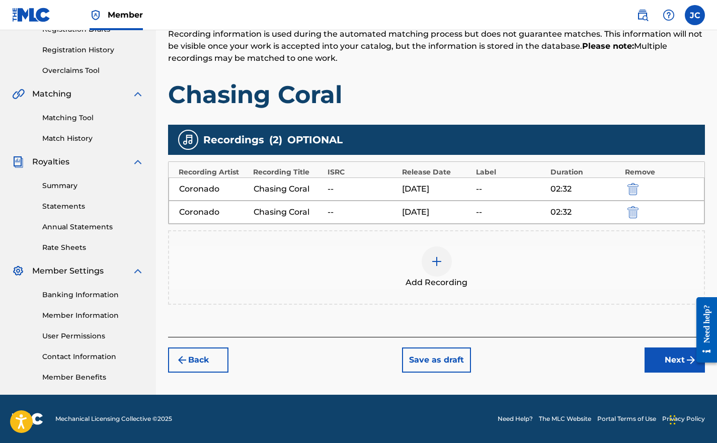
click at [654, 356] on button "Next" at bounding box center [675, 360] width 60 height 25
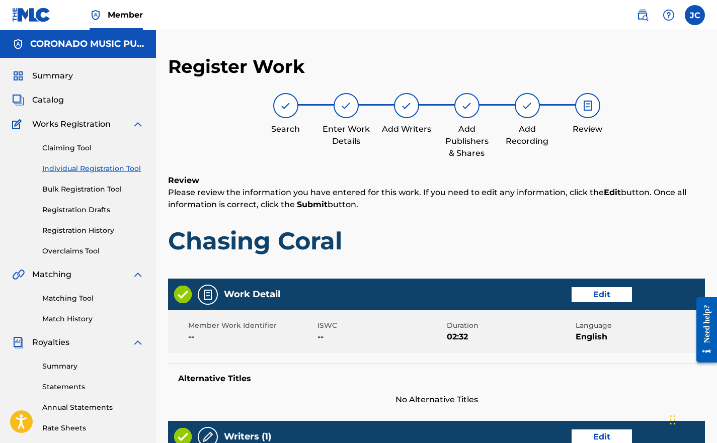
click at [526, 116] on div at bounding box center [527, 105] width 25 height 25
click at [520, 104] on div at bounding box center [527, 105] width 25 height 25
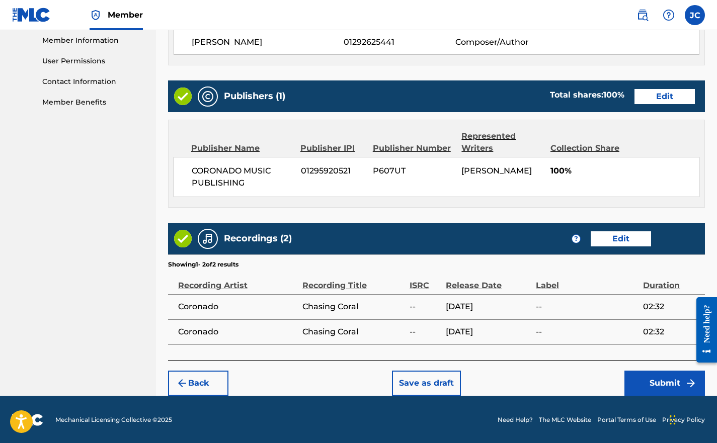
click at [186, 384] on img "submit" at bounding box center [182, 384] width 12 height 12
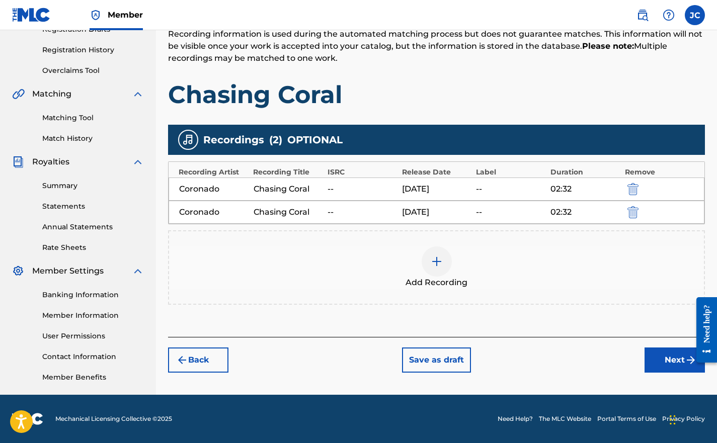
click at [391, 285] on div "Add Recording" at bounding box center [436, 268] width 535 height 42
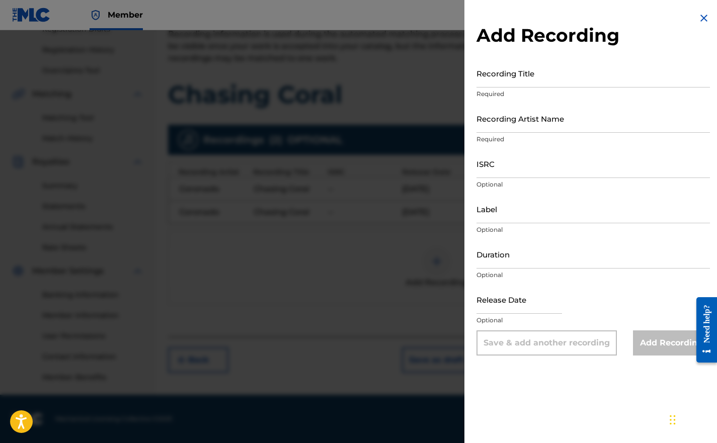
click at [698, 17] on img at bounding box center [704, 18] width 12 height 12
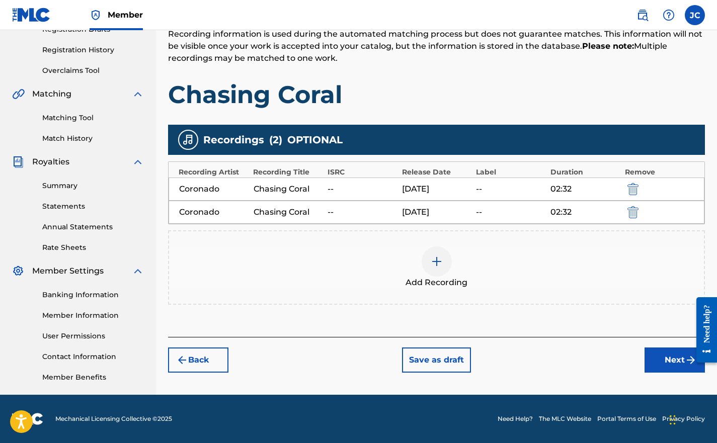
click at [632, 216] on img "submit" at bounding box center [633, 212] width 11 height 12
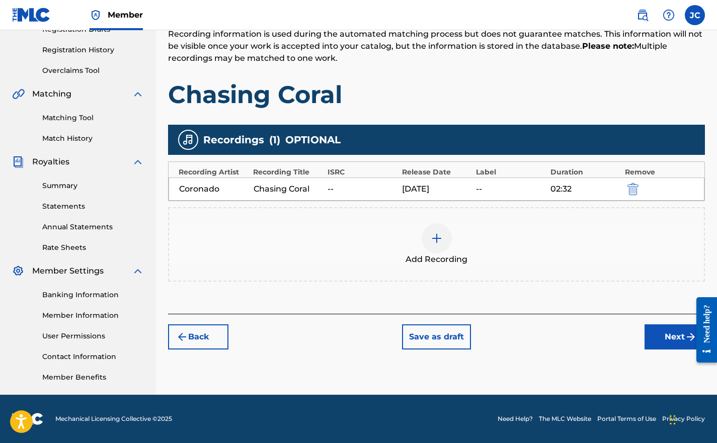
click at [429, 189] on div "[DATE]" at bounding box center [436, 189] width 69 height 12
click at [628, 187] on img "submit" at bounding box center [633, 189] width 11 height 12
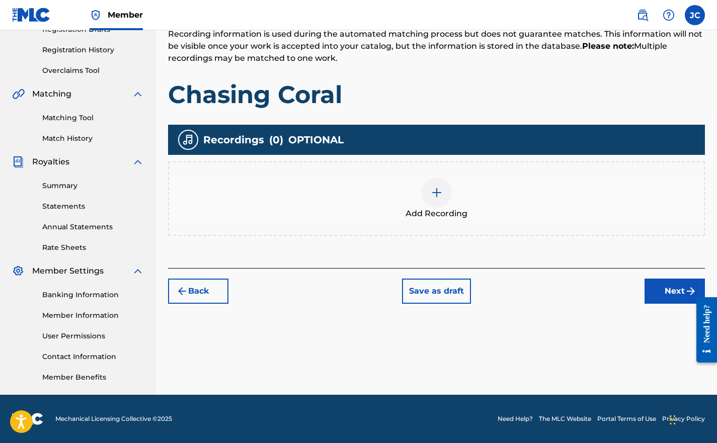
click at [423, 201] on div "Add Recording" at bounding box center [436, 199] width 535 height 42
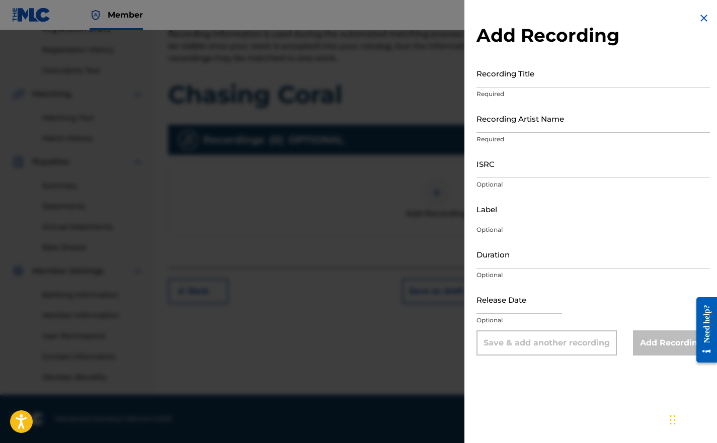
click at [476, 73] on div "Add Recording Recording Title Required Recording Artist Name Required ISRC Opti…" at bounding box center [594, 184] width 258 height 368
click at [484, 72] on input "Recording Title" at bounding box center [594, 73] width 234 height 29
type input "Chasing Coral"
click at [485, 116] on input "Recording Artist Name" at bounding box center [594, 118] width 234 height 29
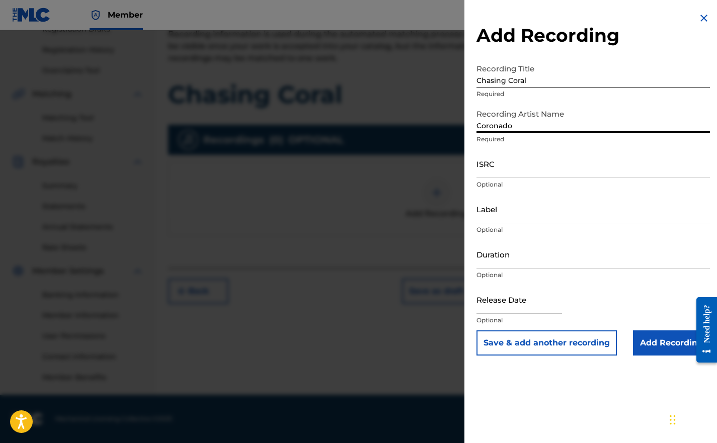
type input "Coronado"
click at [484, 252] on input "Duration" at bounding box center [594, 254] width 234 height 29
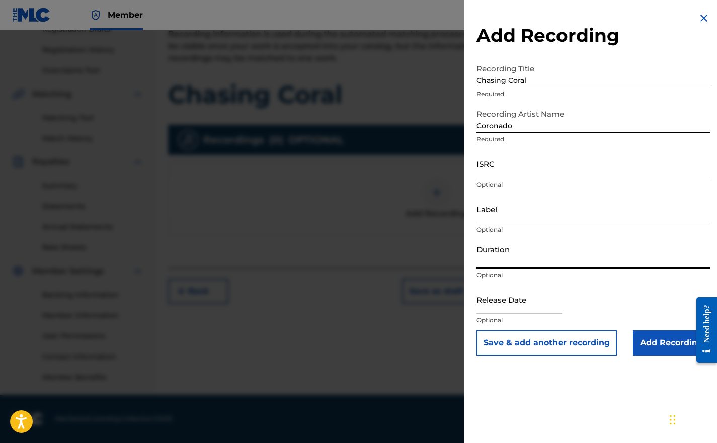
type input "02:32"
type input "[DATE]"
click at [646, 340] on input "Add Recording" at bounding box center [671, 343] width 77 height 25
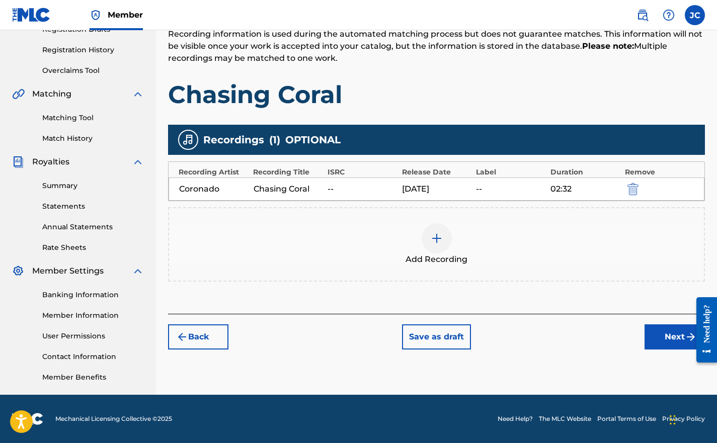
click at [660, 347] on button "Next" at bounding box center [675, 337] width 60 height 25
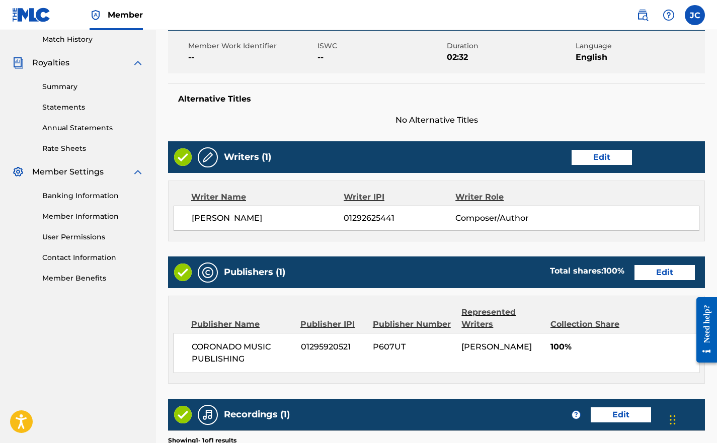
scroll to position [431, 0]
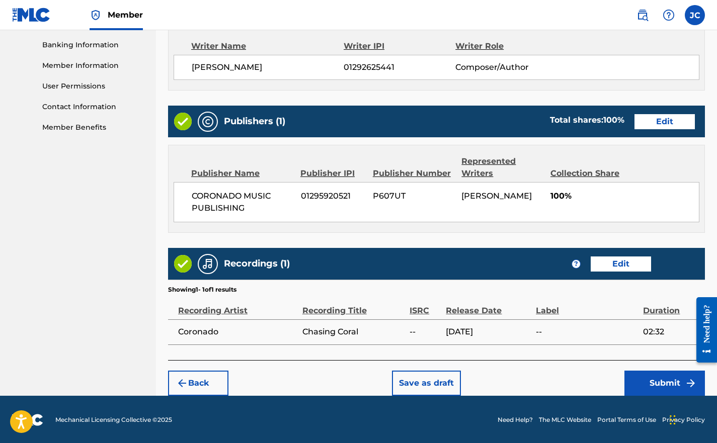
click at [642, 379] on button "Submit" at bounding box center [665, 383] width 81 height 25
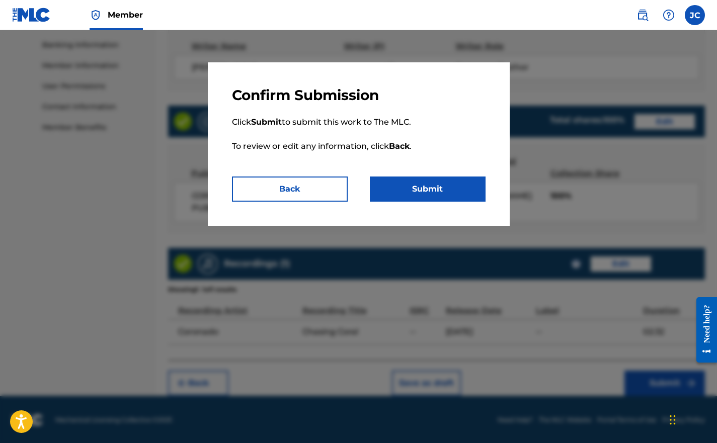
click at [420, 181] on button "Submit" at bounding box center [428, 189] width 116 height 25
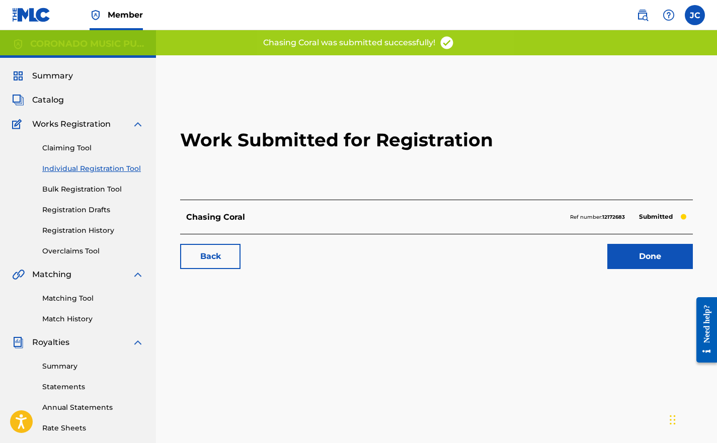
click at [637, 264] on link "Done" at bounding box center [651, 256] width 86 height 25
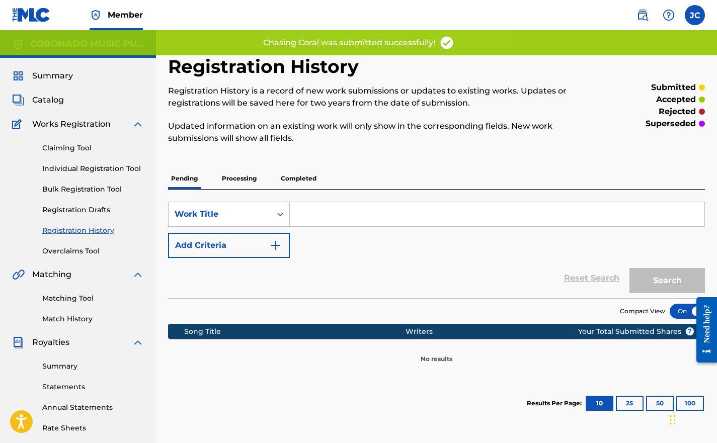
click at [244, 176] on p "Processing" at bounding box center [239, 178] width 41 height 21
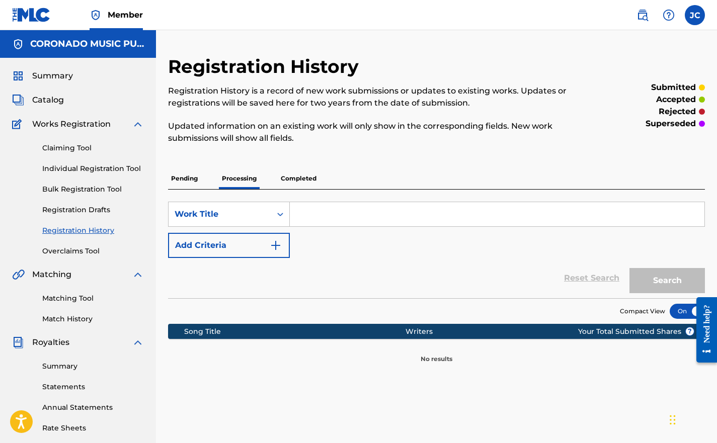
click at [73, 232] on link "Registration History" at bounding box center [93, 231] width 102 height 11
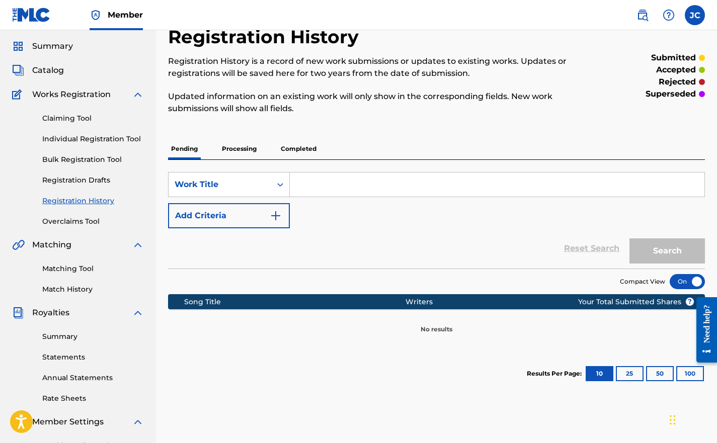
scroll to position [17, 0]
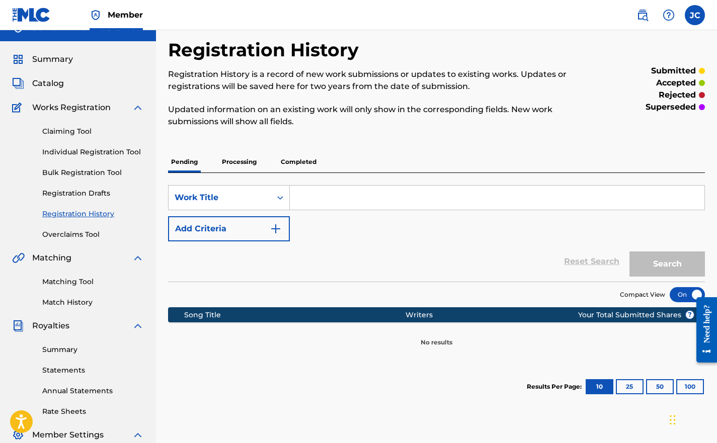
click at [239, 162] on p "Processing" at bounding box center [239, 162] width 41 height 21
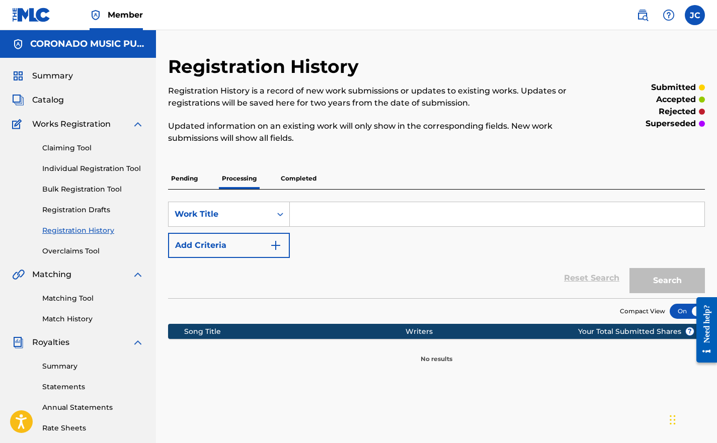
click at [297, 164] on div "Registration History Registration History is a record of new work submissions o…" at bounding box center [436, 209] width 537 height 309
click at [297, 176] on p "Completed" at bounding box center [299, 178] width 42 height 21
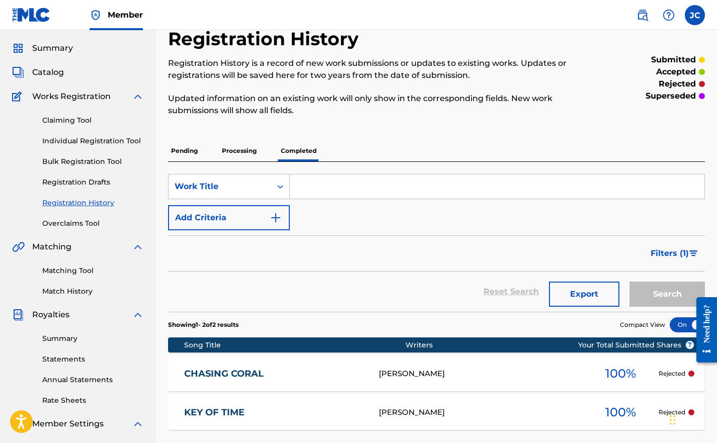
scroll to position [27, 0]
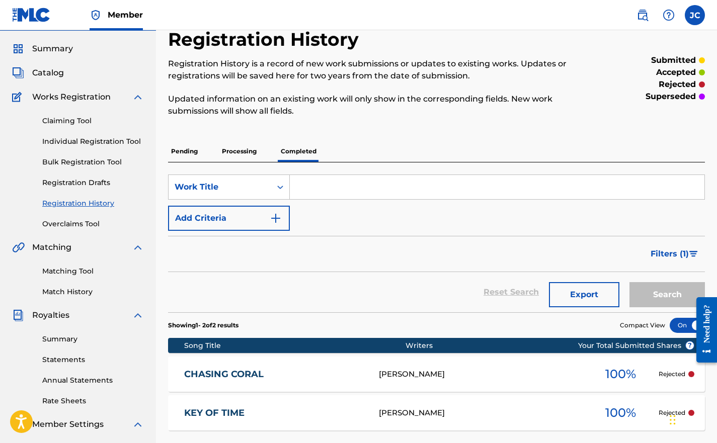
click at [660, 256] on span "Filters ( 1 )" at bounding box center [670, 254] width 38 height 12
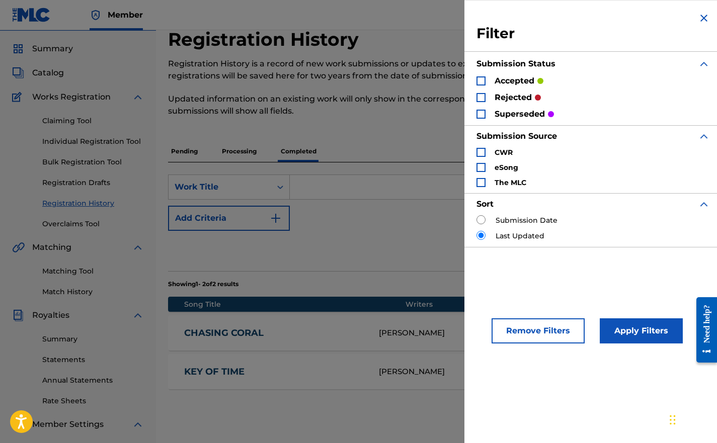
click at [490, 81] on div "accepted" at bounding box center [510, 81] width 67 height 12
click at [484, 81] on div "Search Form" at bounding box center [481, 81] width 9 height 9
click at [478, 93] on div "Search Form" at bounding box center [481, 97] width 9 height 9
click at [480, 114] on div "Search Form" at bounding box center [481, 114] width 9 height 9
click at [702, 25] on h3 "Filter" at bounding box center [594, 34] width 234 height 18
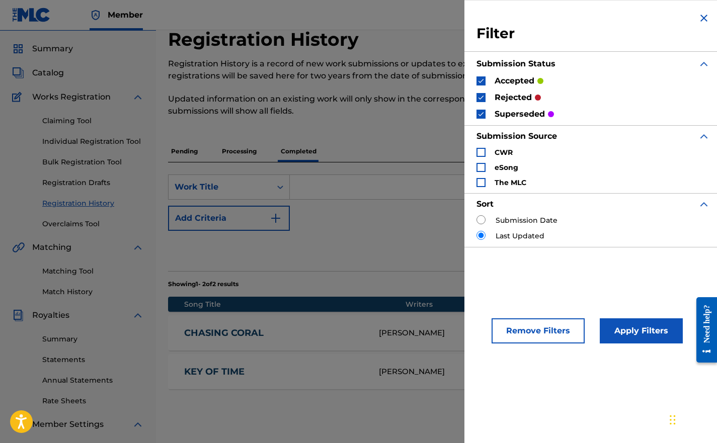
click at [703, 15] on img "Search Form" at bounding box center [704, 18] width 12 height 12
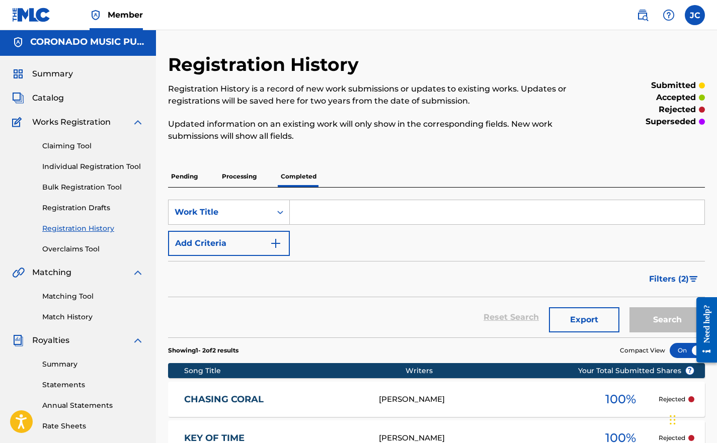
scroll to position [0, 0]
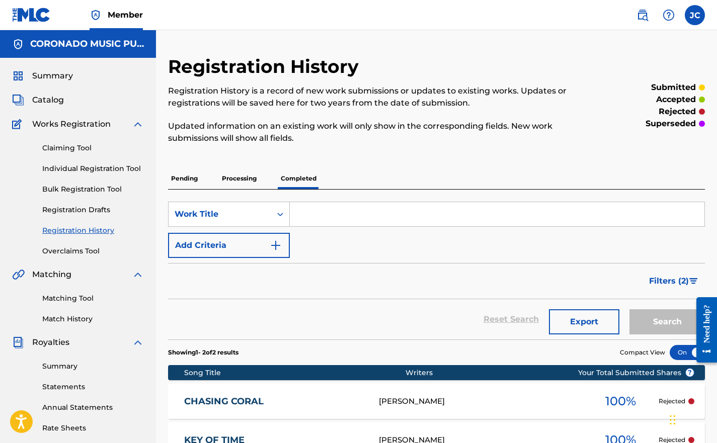
click at [65, 132] on div "Claiming Tool Individual Registration Tool Bulk Registration Tool Registration …" at bounding box center [78, 193] width 132 height 126
click at [69, 209] on link "Registration Drafts" at bounding box center [93, 210] width 102 height 11
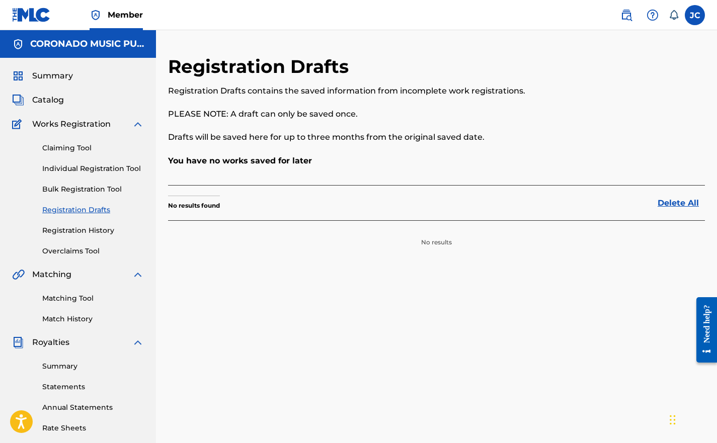
click at [82, 232] on link "Registration History" at bounding box center [93, 231] width 102 height 11
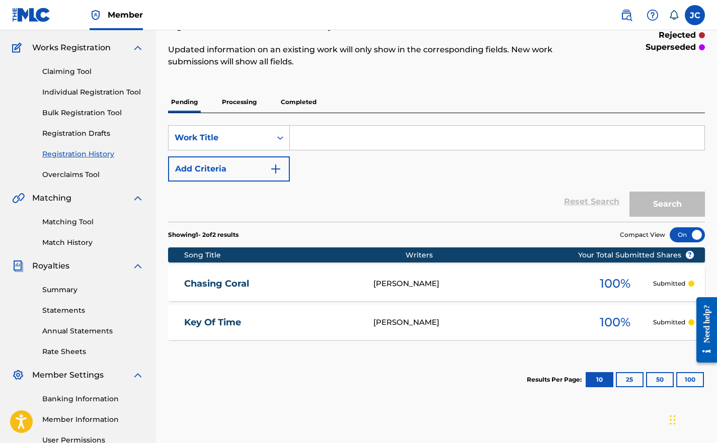
scroll to position [77, 0]
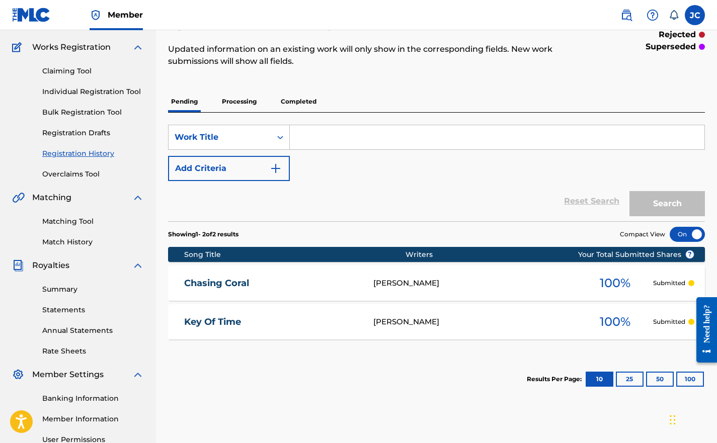
click at [214, 329] on div "Key Of Time JULIAN CORONADO 100 % Submitted" at bounding box center [436, 322] width 537 height 35
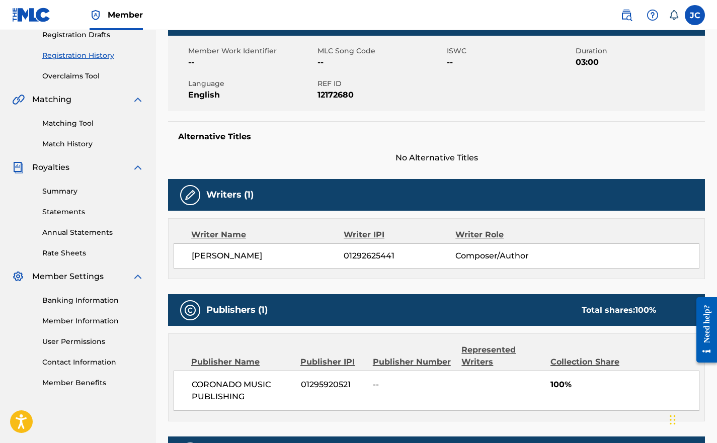
scroll to position [199, 0]
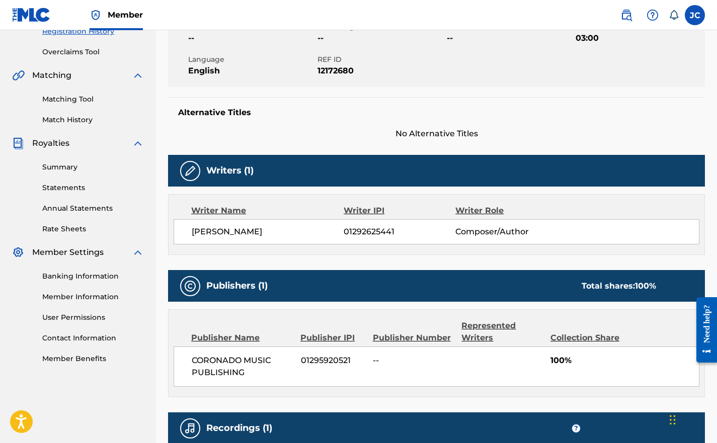
click at [492, 337] on div "Represented Writers" at bounding box center [503, 332] width 82 height 24
click at [472, 331] on div "Represented Writers" at bounding box center [503, 332] width 82 height 24
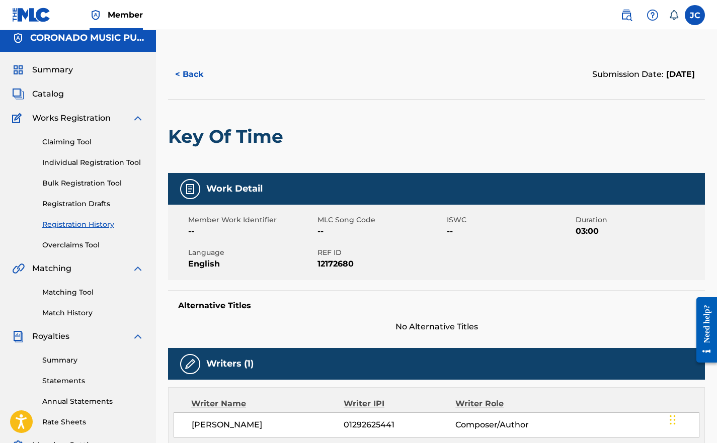
scroll to position [0, 0]
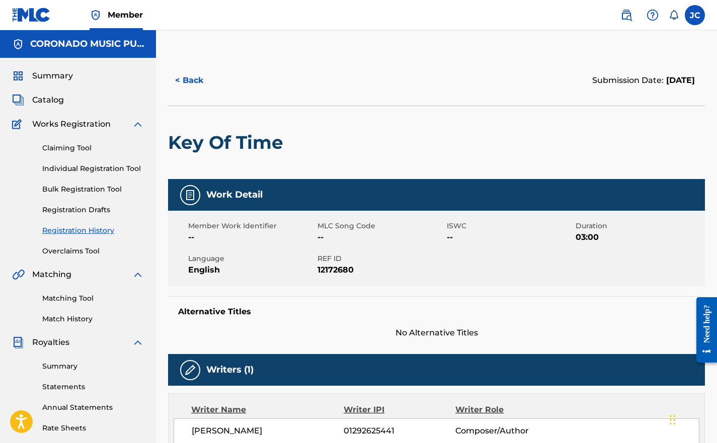
click at [188, 84] on button "< Back" at bounding box center [198, 80] width 60 height 25
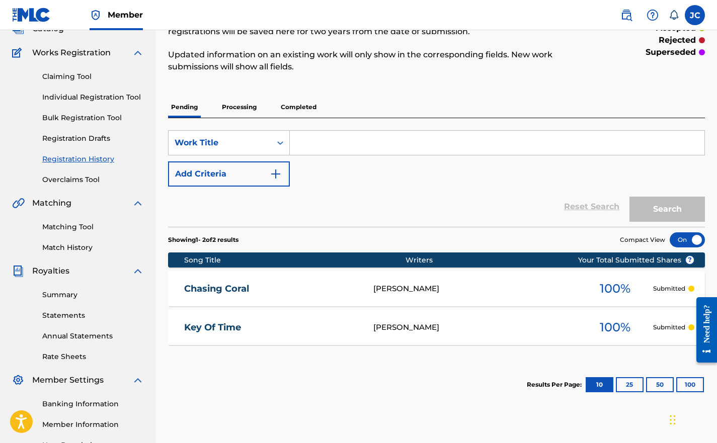
scroll to position [71, 0]
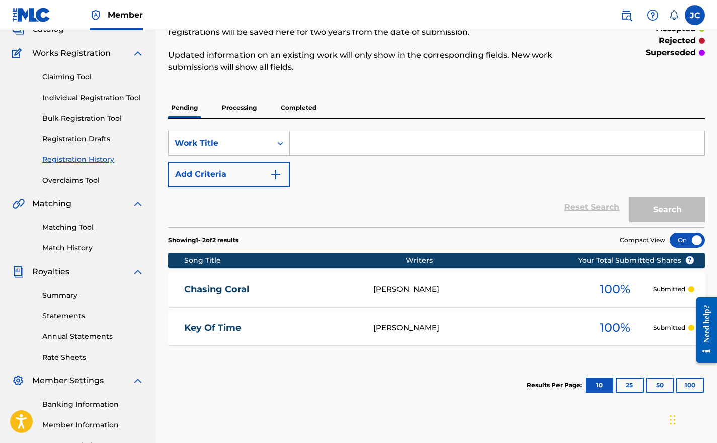
click at [287, 107] on p "Completed" at bounding box center [299, 107] width 42 height 21
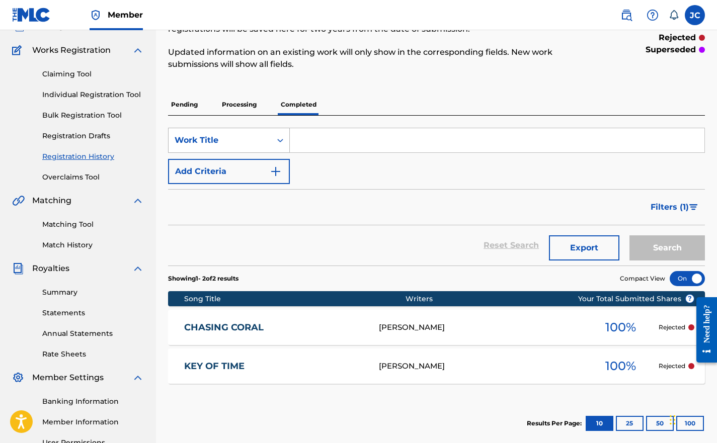
scroll to position [74, 0]
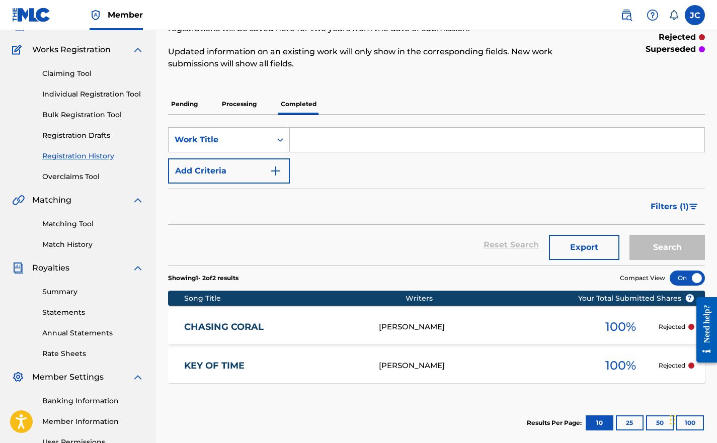
click at [240, 101] on p "Processing" at bounding box center [239, 104] width 41 height 21
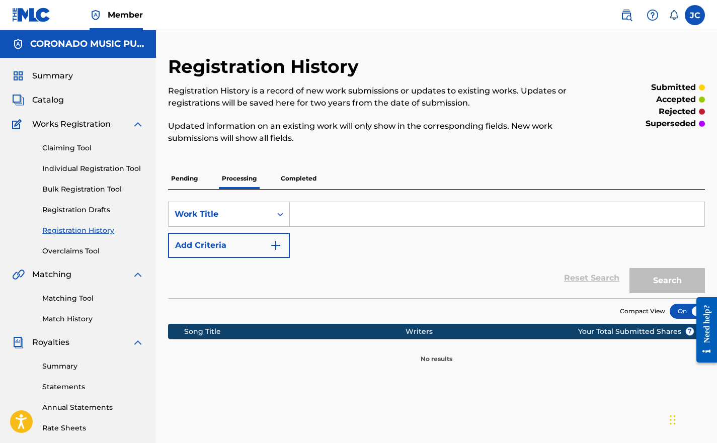
click at [183, 175] on p "Pending" at bounding box center [184, 178] width 33 height 21
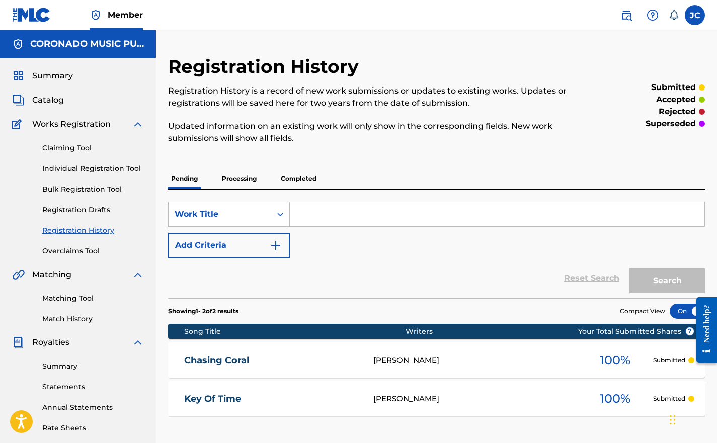
click at [243, 240] on button "Add Criteria" at bounding box center [229, 245] width 122 height 25
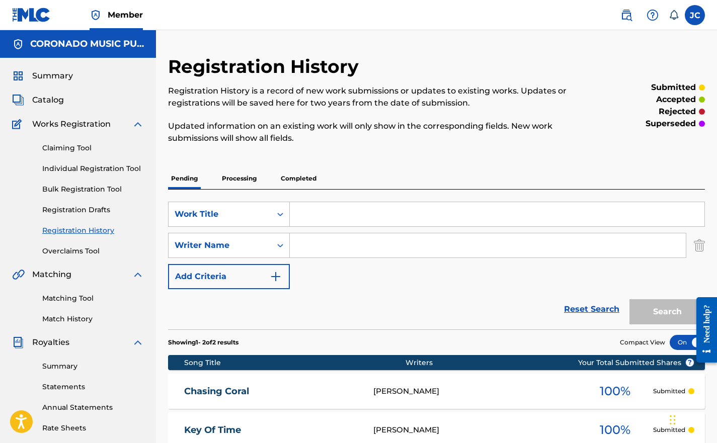
click at [82, 48] on h5 "CORONADO MUSIC PUBLISHING" at bounding box center [87, 44] width 114 height 12
click at [15, 42] on img at bounding box center [18, 44] width 12 height 12
